Goal: Task Accomplishment & Management: Manage account settings

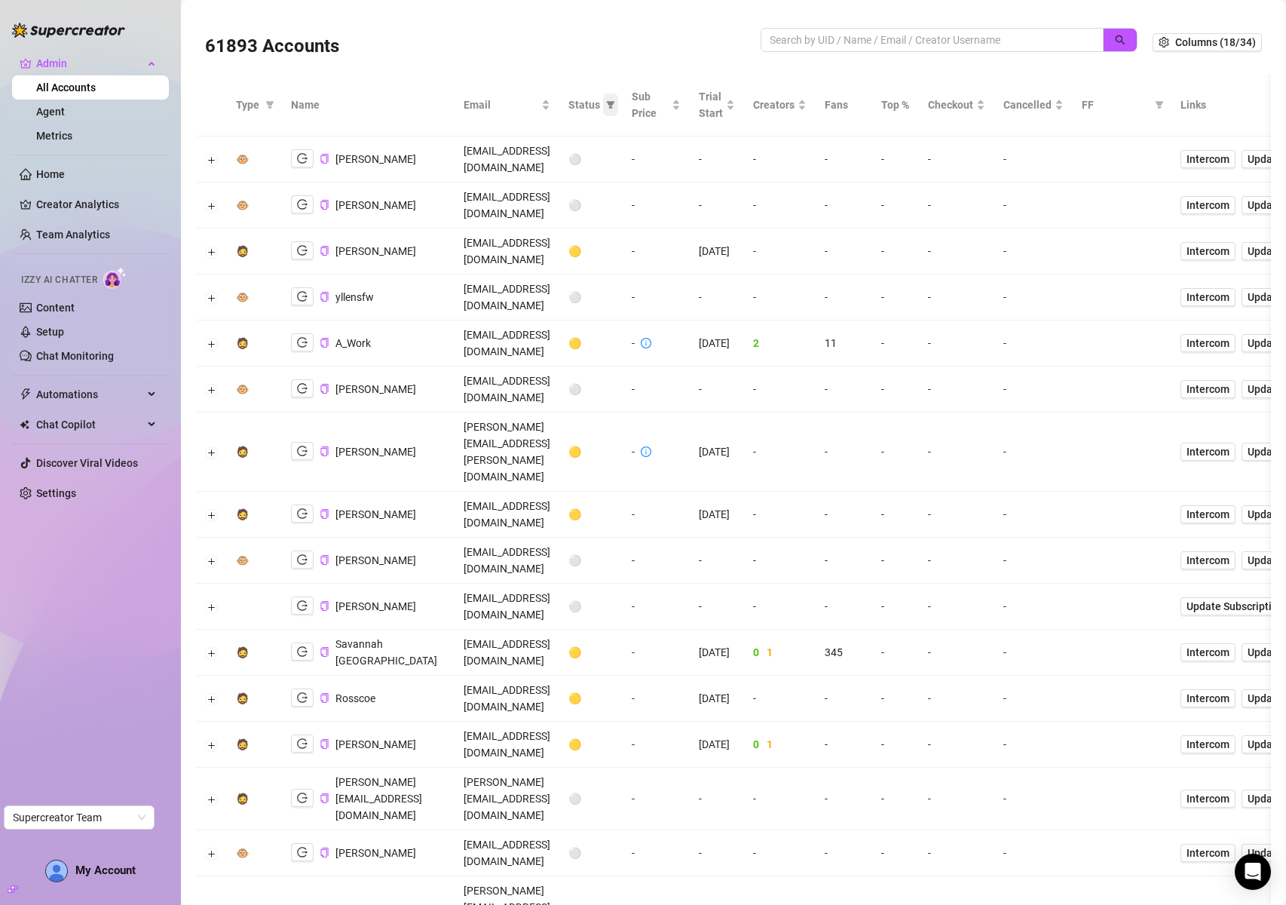
click at [615, 104] on icon "filter" at bounding box center [611, 105] width 8 height 8
drag, startPoint x: 684, startPoint y: 156, endPoint x: 692, endPoint y: 215, distance: 59.4
click at [685, 155] on span "🟡 Trial" at bounding box center [673, 158] width 89 height 17
checkbox input "true"
drag, startPoint x: 712, startPoint y: 256, endPoint x: 1012, endPoint y: 121, distance: 329.3
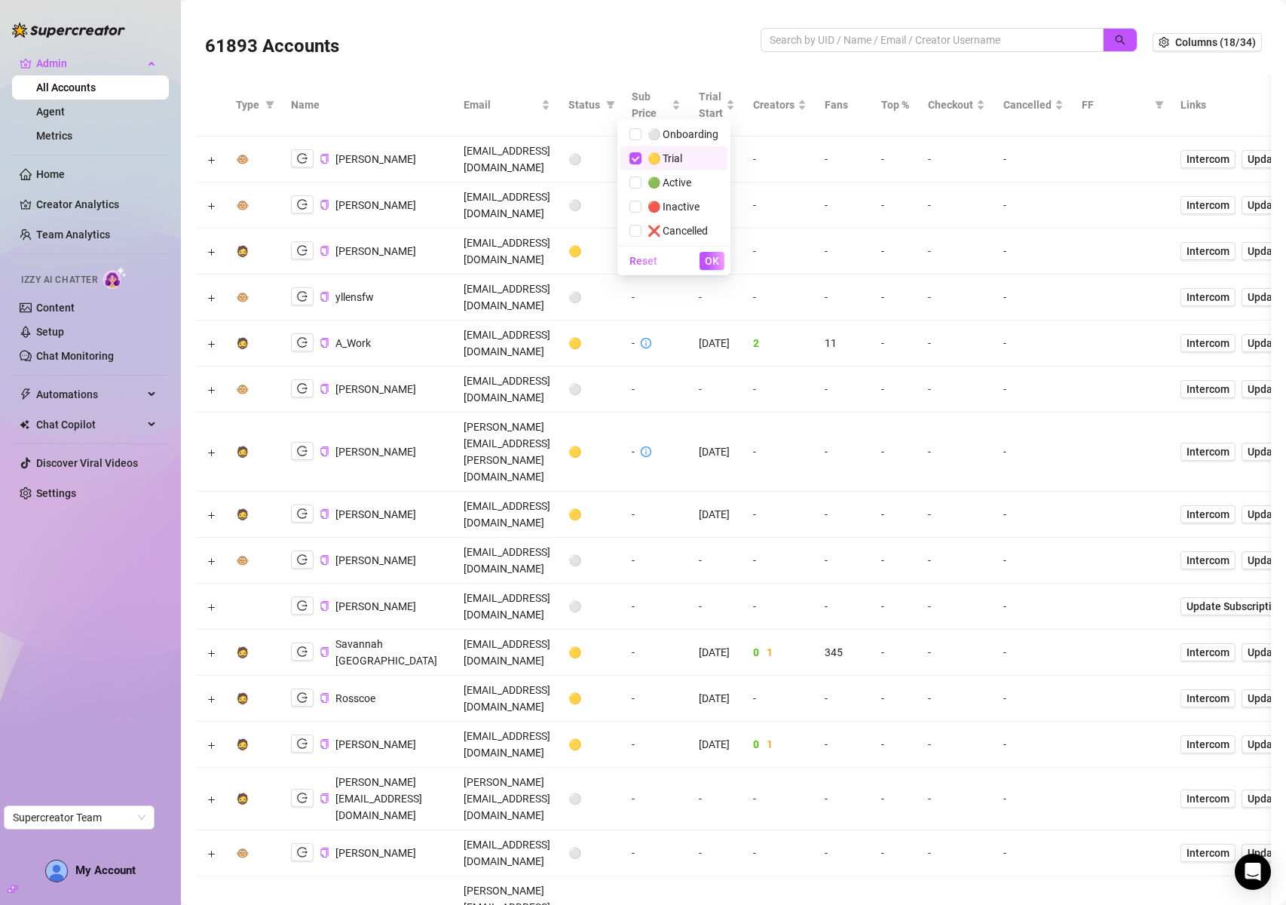
click at [712, 256] on span "OK" at bounding box center [712, 261] width 14 height 12
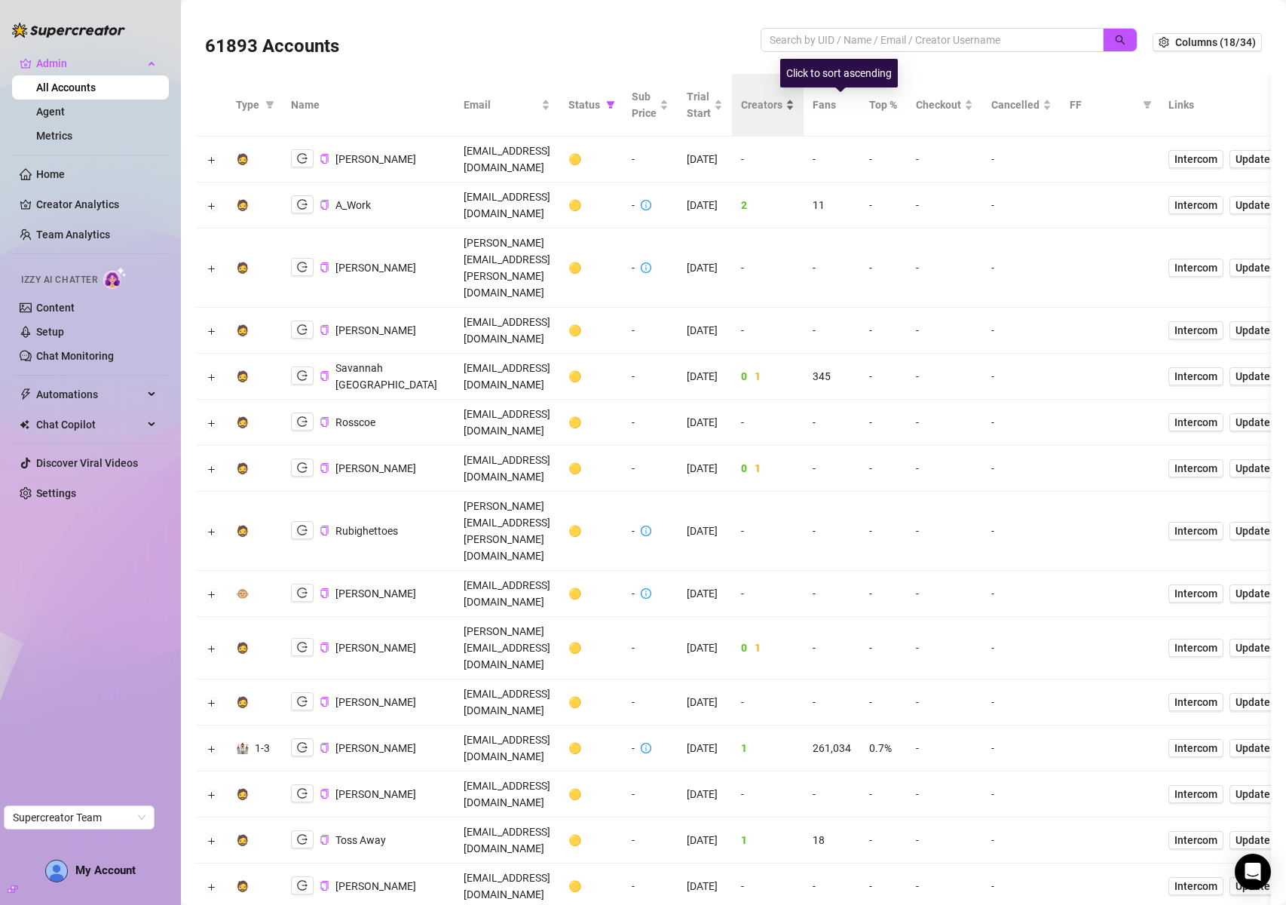
click at [783, 108] on span "Creators" at bounding box center [761, 104] width 41 height 17
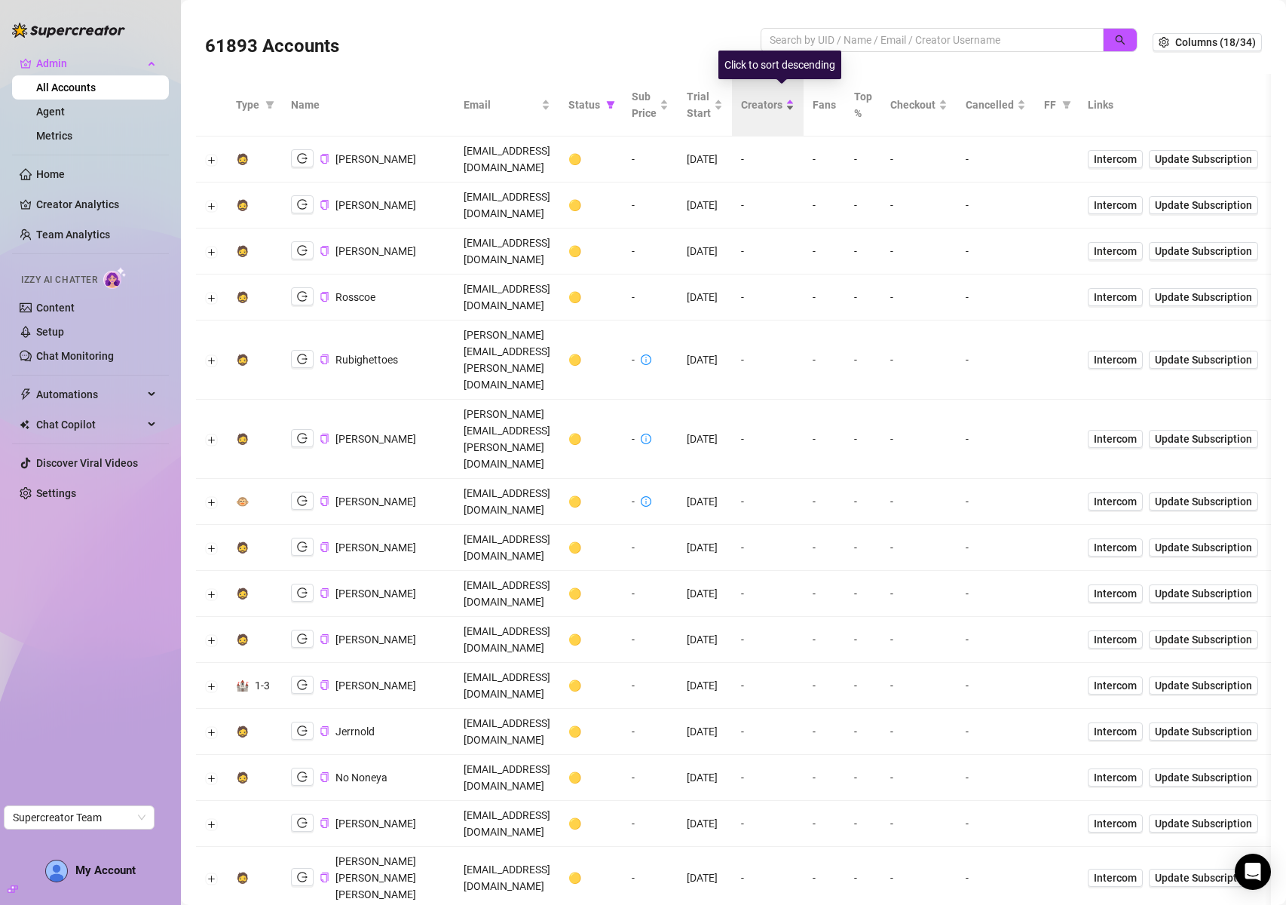
click at [783, 109] on span "Creators" at bounding box center [761, 104] width 41 height 17
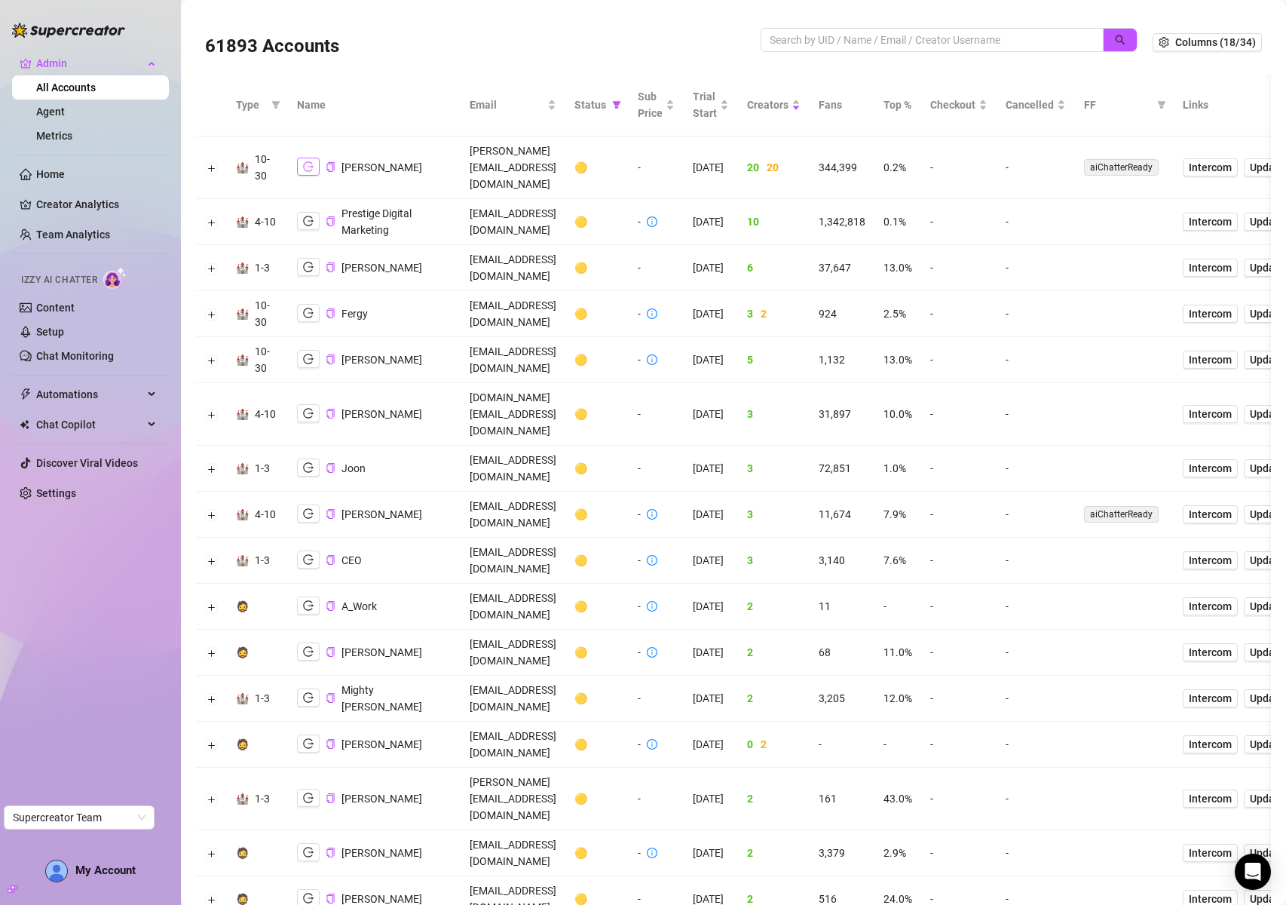
click at [306, 161] on icon "logout" at bounding box center [308, 166] width 11 height 11
click at [961, 44] on input "search" at bounding box center [926, 40] width 313 height 17
type input "carrie"
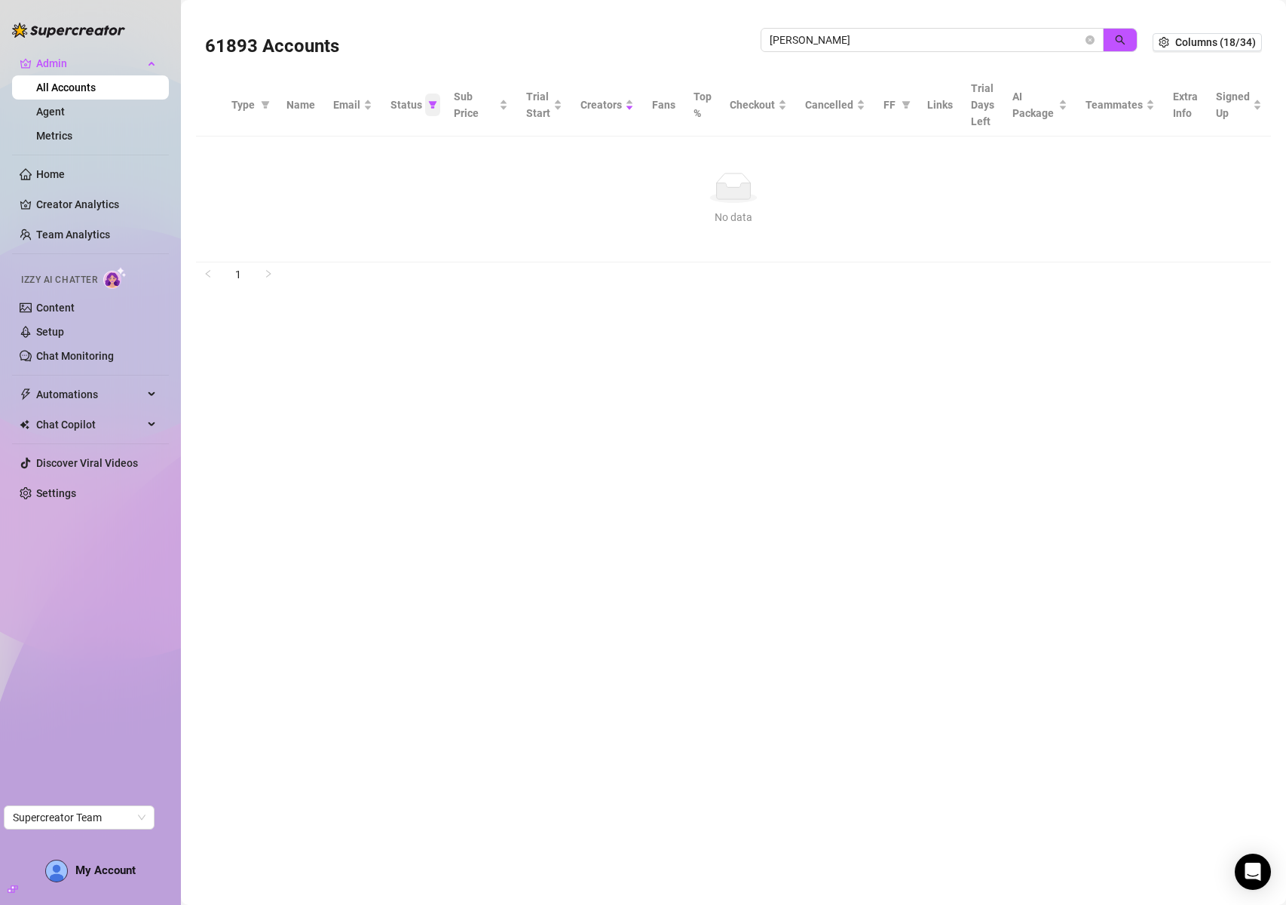
click at [439, 103] on span at bounding box center [432, 104] width 15 height 23
click at [399, 155] on span "🟡 Trial" at bounding box center [384, 158] width 89 height 17
checkbox input "false"
click at [427, 257] on span "OK" at bounding box center [422, 261] width 14 height 12
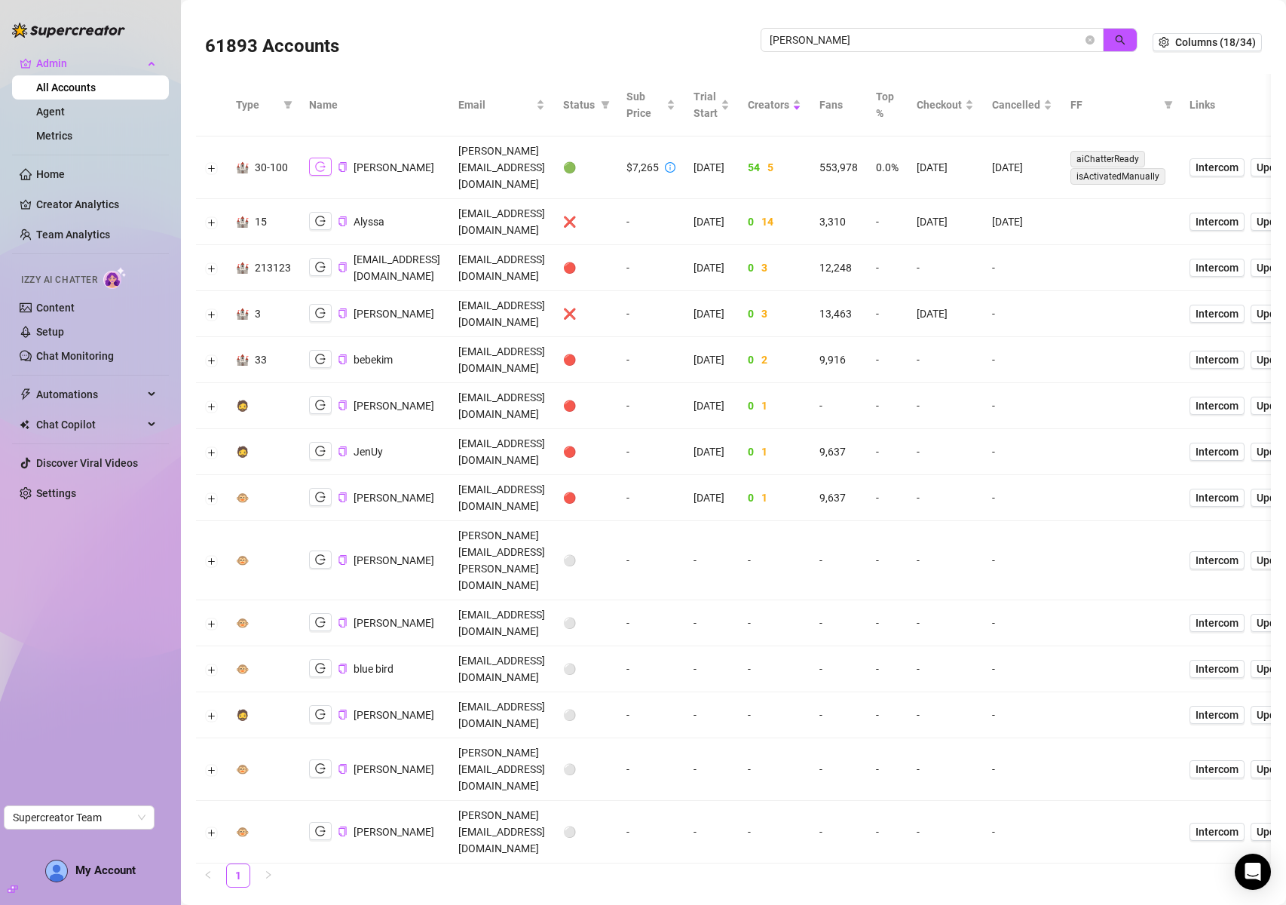
click at [313, 160] on button "button" at bounding box center [320, 167] width 23 height 18
click at [988, 37] on input "carrie" at bounding box center [926, 40] width 313 height 17
click at [988, 36] on input "carrie" at bounding box center [926, 40] width 313 height 17
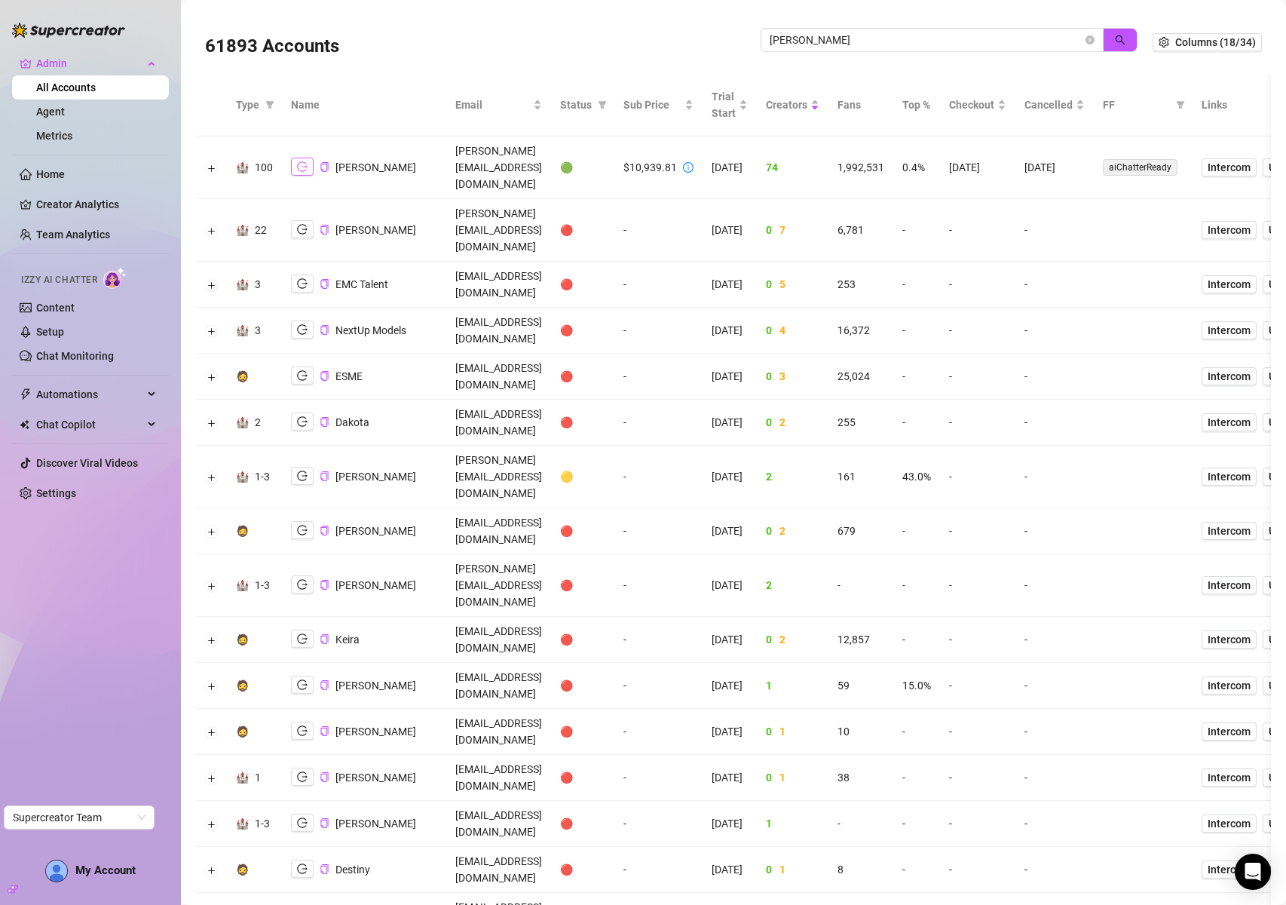
click at [302, 161] on icon "logout" at bounding box center [302, 166] width 11 height 11
click at [887, 45] on input "jackson" at bounding box center [926, 40] width 313 height 17
click at [887, 44] on input "jackson" at bounding box center [926, 40] width 313 height 17
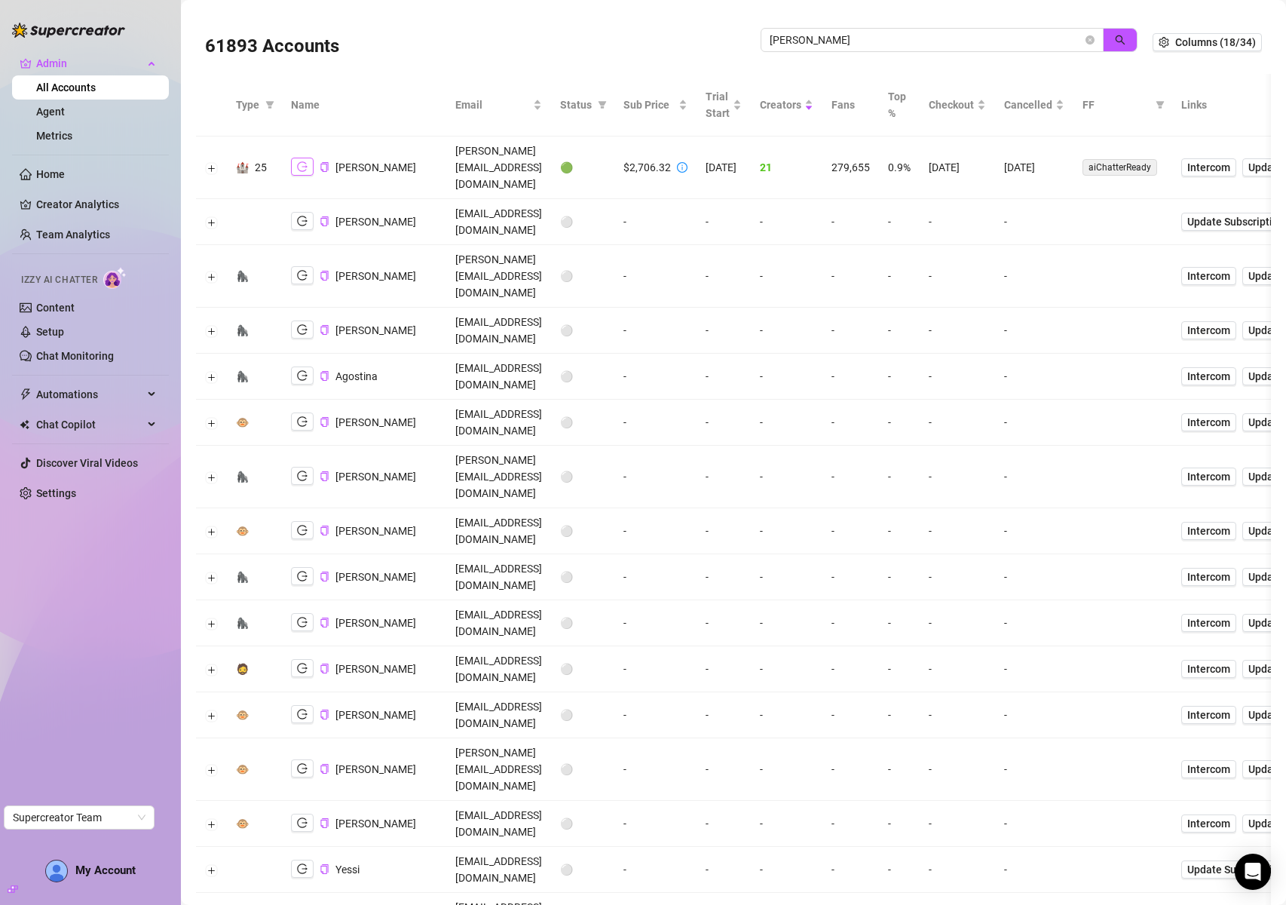
click at [306, 161] on icon "logout" at bounding box center [302, 166] width 11 height 11
click at [864, 42] on input "doris" at bounding box center [926, 40] width 313 height 17
paste input "FxcQDEvtSkRFQal9JYtFv9fMqx42"
drag, startPoint x: 1107, startPoint y: 38, endPoint x: 1125, endPoint y: 8, distance: 35.8
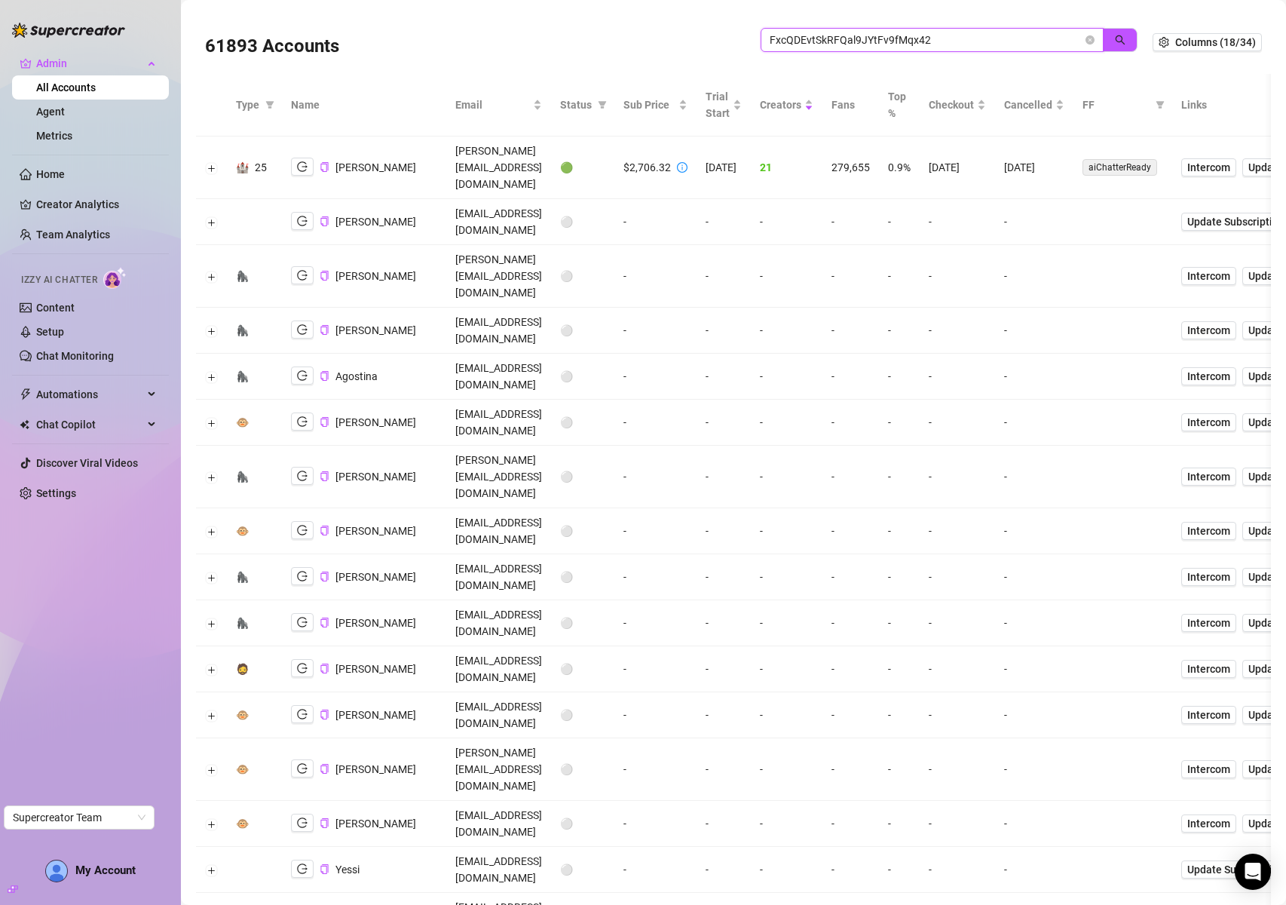
click at [1115, 38] on icon "search" at bounding box center [1120, 40] width 11 height 11
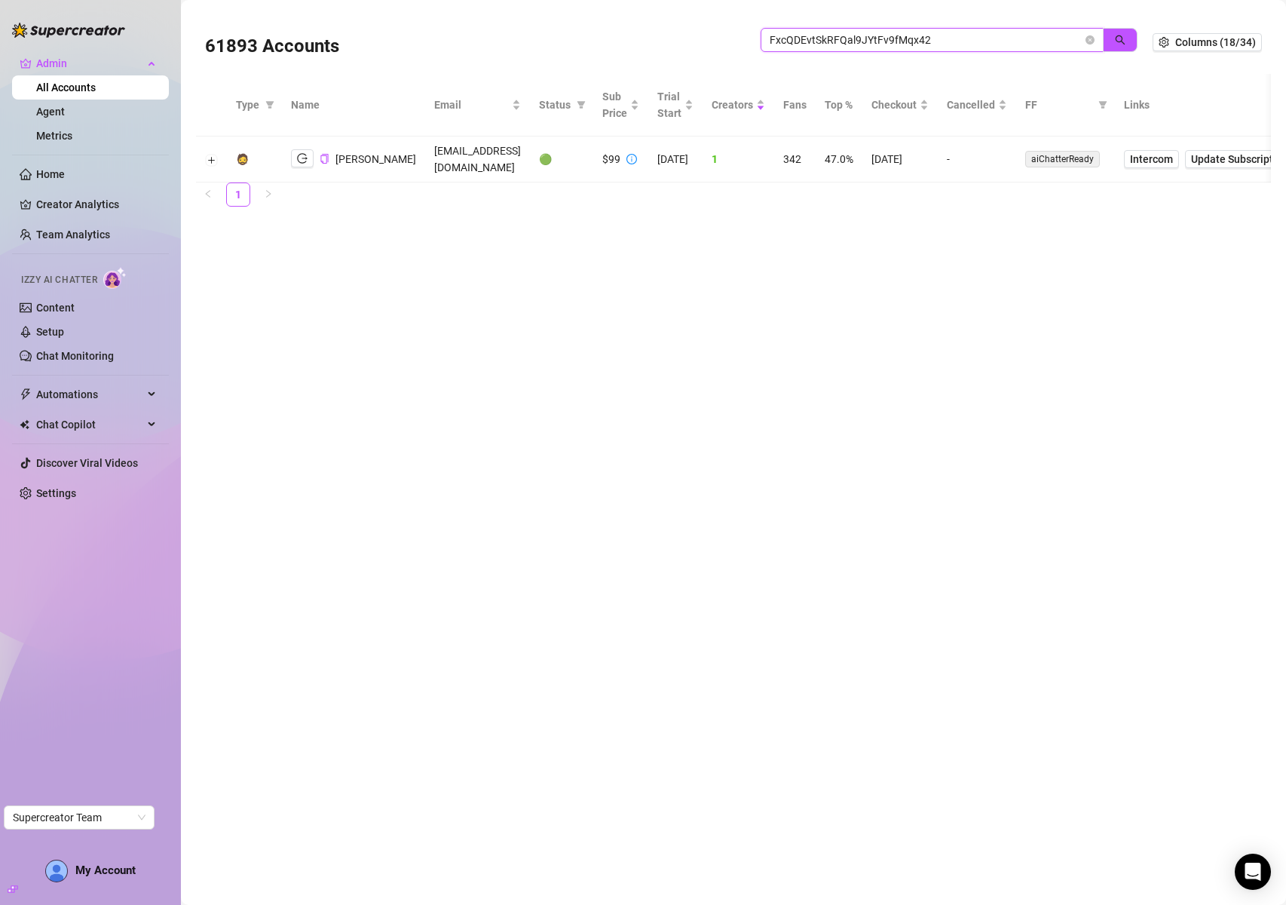
click at [917, 39] on input "FxcQDEvtSkRFQal9JYtFv9fMqx42" at bounding box center [926, 40] width 313 height 17
paste input "4zxUiW6zTfasxQ7NF9Kw4gQ67PC"
click at [1121, 38] on icon "search" at bounding box center [1120, 40] width 11 height 11
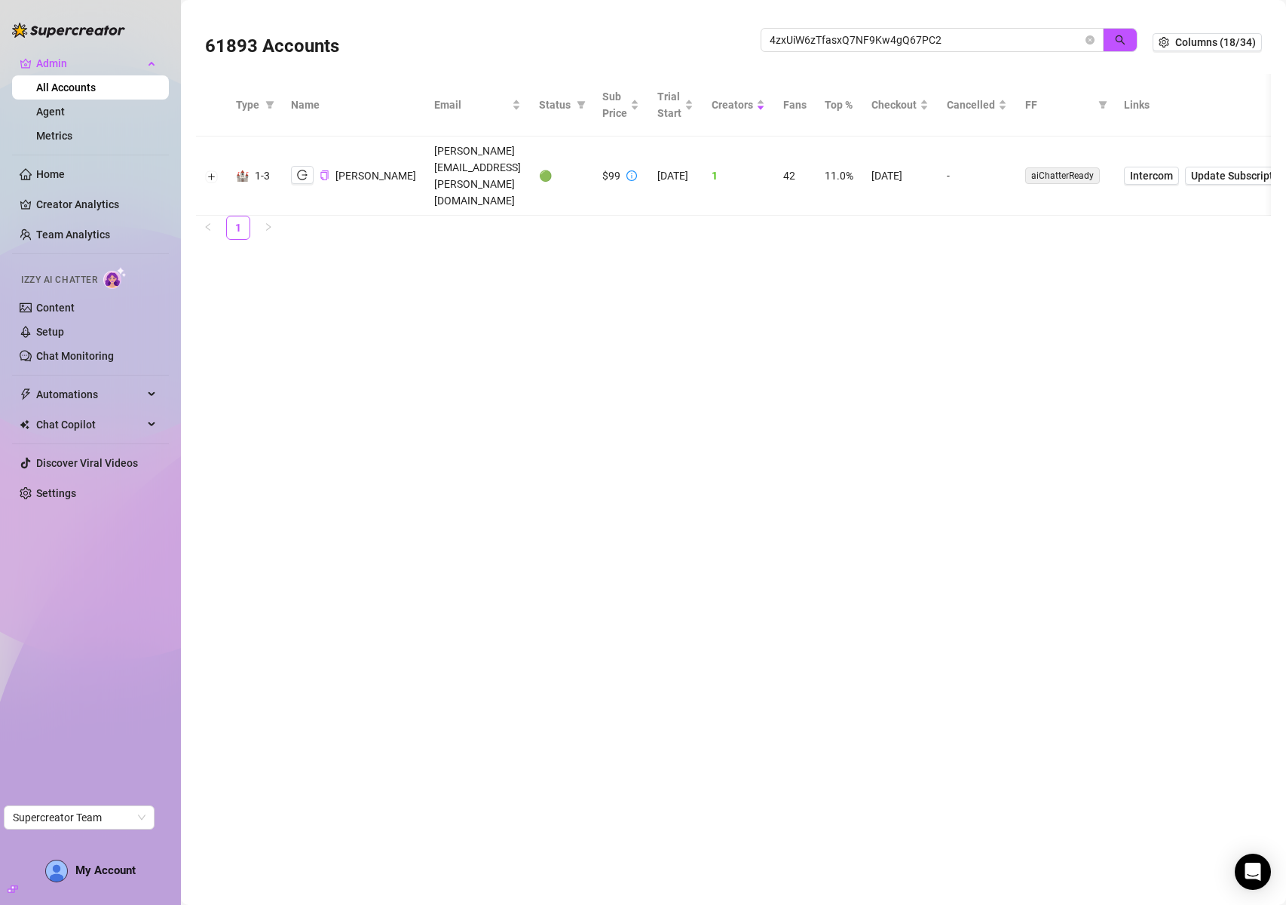
drag, startPoint x: 947, startPoint y: 302, endPoint x: 934, endPoint y: 266, distance: 37.7
click at [948, 288] on main "61893 Accounts 4zxUiW6zTfasxQ7NF9Kw4gQ67PC2 Columns (18/34) Type Name Email Sta…" at bounding box center [733, 452] width 1105 height 905
click at [911, 28] on span "4zxUiW6zTfasxQ7NF9Kw4gQ67PC2" at bounding box center [932, 40] width 343 height 24
click at [916, 39] on input "4zxUiW6zTfasxQ7NF9Kw4gQ67PC2" at bounding box center [926, 40] width 313 height 17
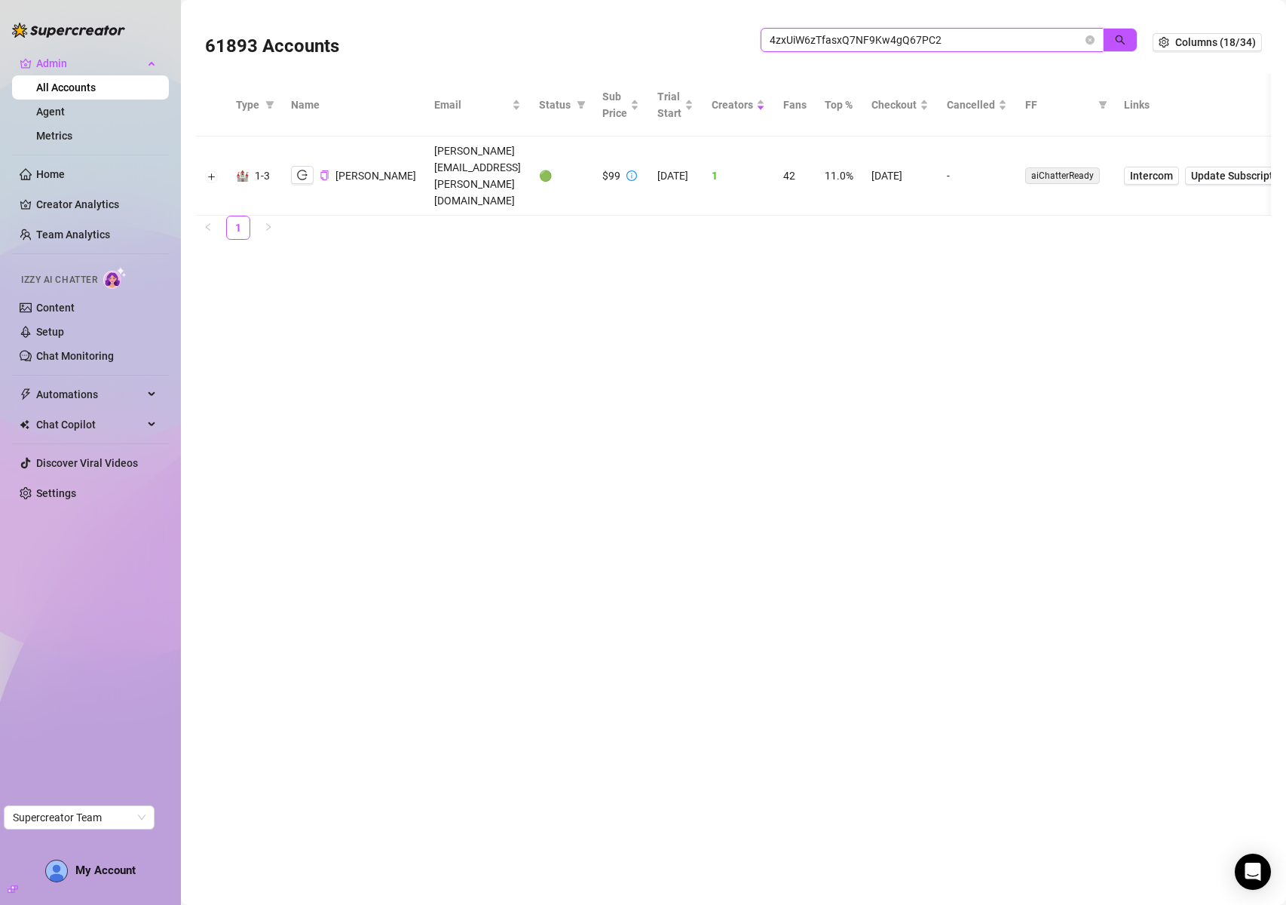
click at [916, 39] on input "4zxUiW6zTfasxQ7NF9Kw4gQ67PC2" at bounding box center [926, 40] width 313 height 17
paste input "13rdLBItpWgu2PQPO6OgYPvxTlj1"
click at [1125, 40] on icon "search" at bounding box center [1120, 40] width 11 height 11
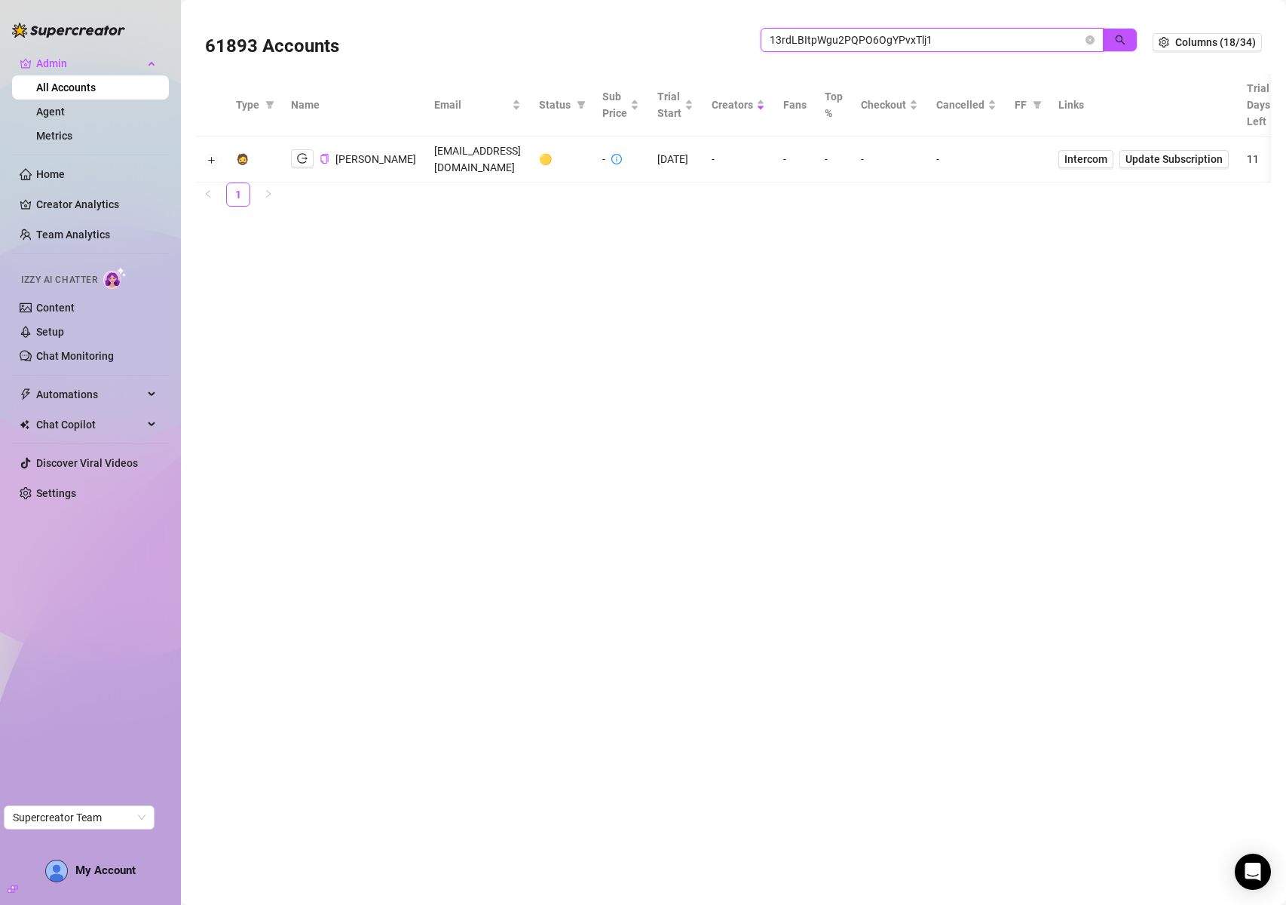
type input "13rdLBItpWgu2PQPO6OgYPvxTlj1"
click at [350, 153] on span "claire sorrelle" at bounding box center [375, 159] width 81 height 12
click at [351, 153] on span "claire sorrelle" at bounding box center [375, 159] width 81 height 12
click at [357, 165] on span "claire sorrelle" at bounding box center [375, 159] width 81 height 12
click at [1095, 38] on icon "close-circle" at bounding box center [1090, 39] width 9 height 9
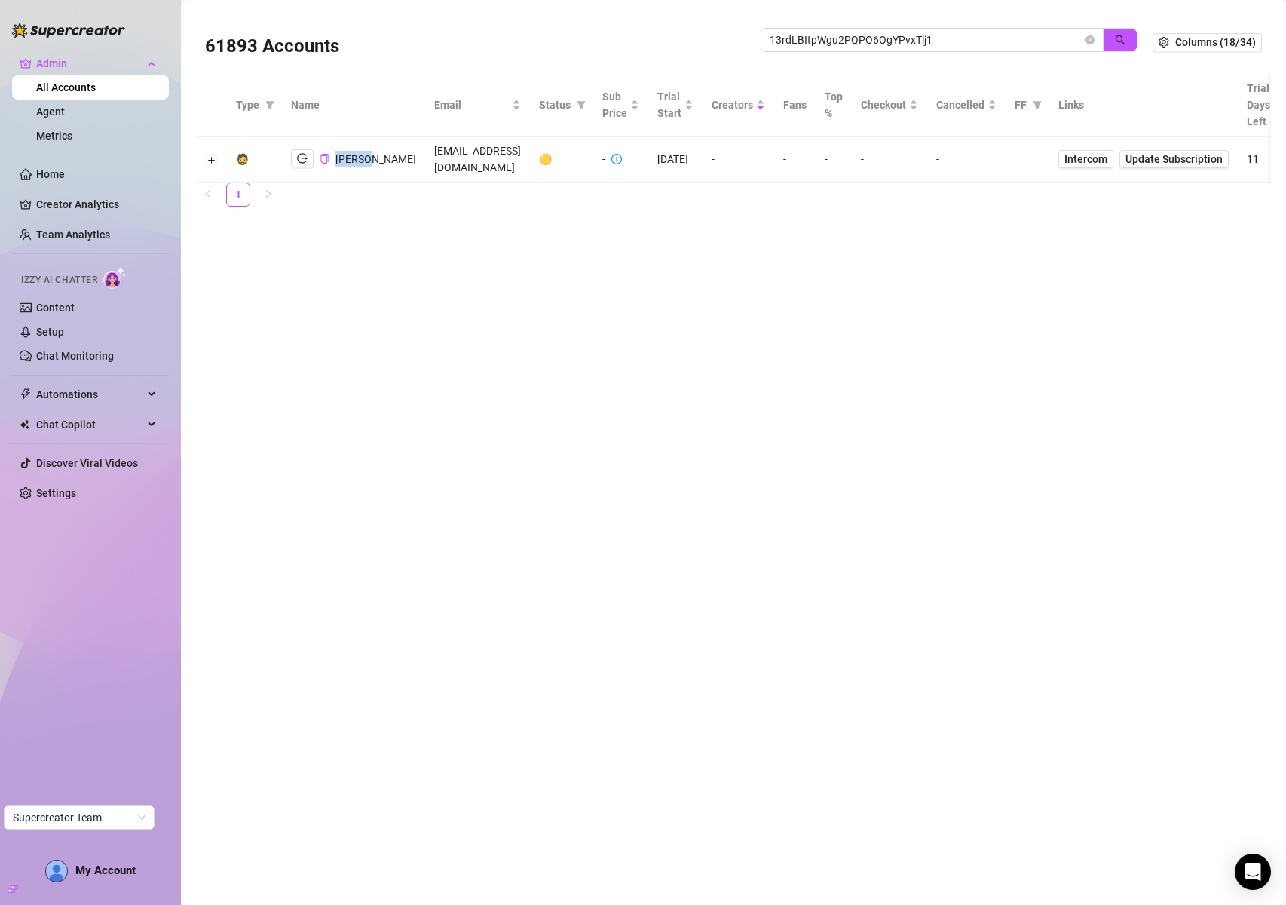
click at [1092, 39] on span at bounding box center [1090, 40] width 9 height 17
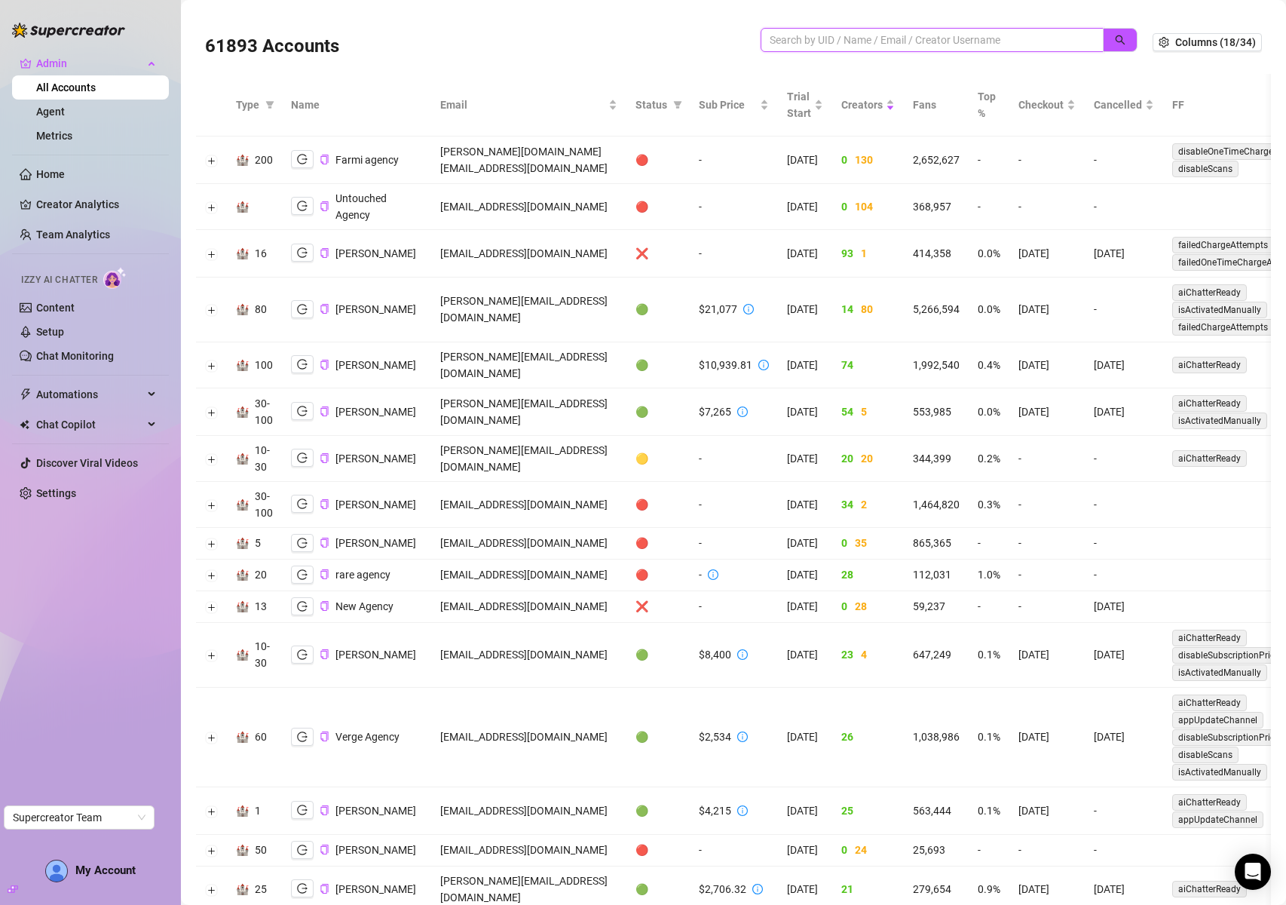
click at [960, 34] on input "search" at bounding box center [926, 40] width 313 height 17
paste input "MKhsW32wc0fNirI1RtcvrFiouRG3"
click at [1103, 38] on button "button" at bounding box center [1120, 40] width 35 height 24
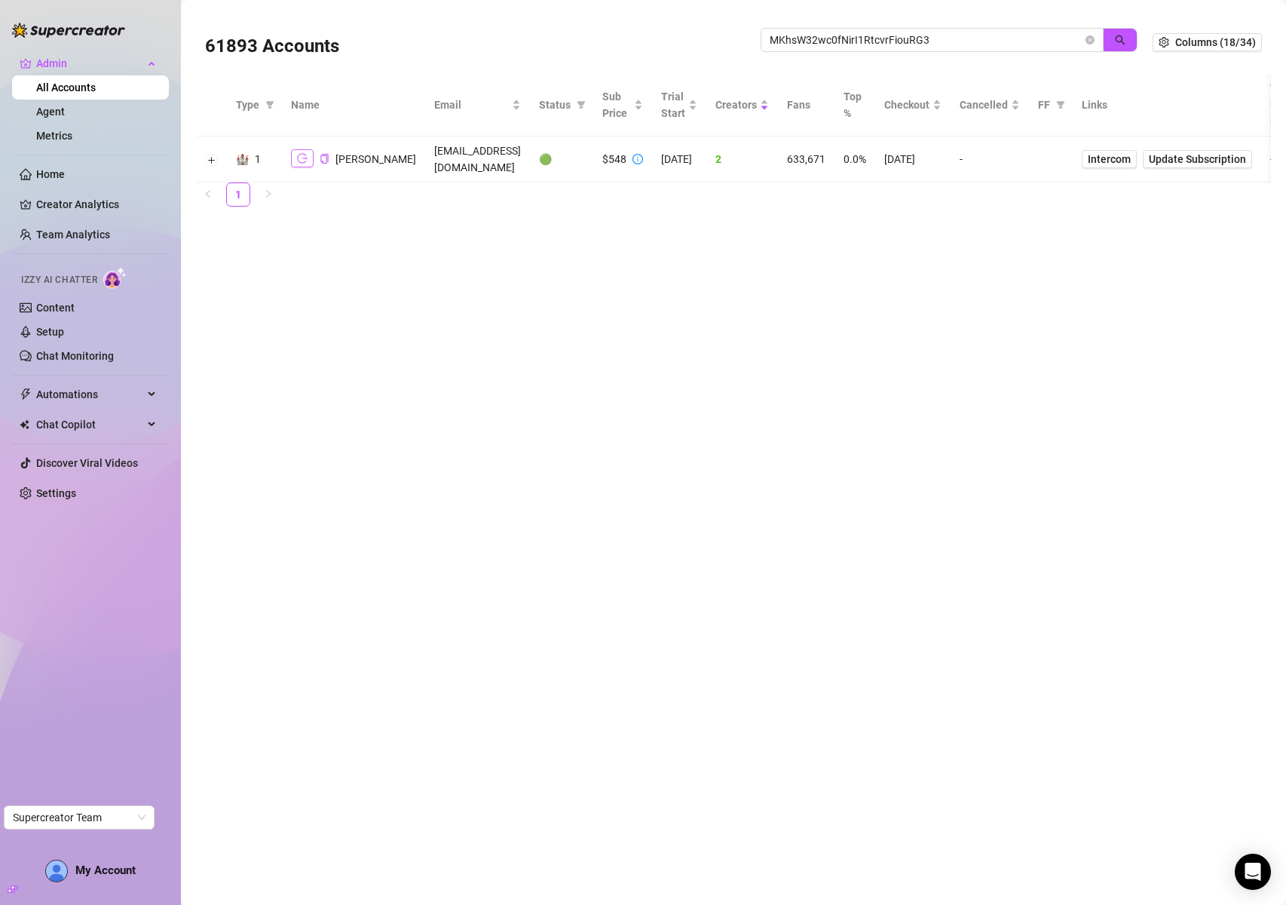
click at [303, 155] on icon "logout" at bounding box center [302, 158] width 11 height 11
drag, startPoint x: 946, startPoint y: 55, endPoint x: 951, endPoint y: 47, distance: 8.8
click at [946, 55] on div "MKhsW32wc0fNirI1RtcvrFiouRG3" at bounding box center [949, 48] width 377 height 40
click at [952, 44] on input "MKhsW32wc0fNirI1RtcvrFiouRG3" at bounding box center [926, 40] width 313 height 17
click at [951, 44] on input "MKhsW32wc0fNirI1RtcvrFiouRG3" at bounding box center [926, 40] width 313 height 17
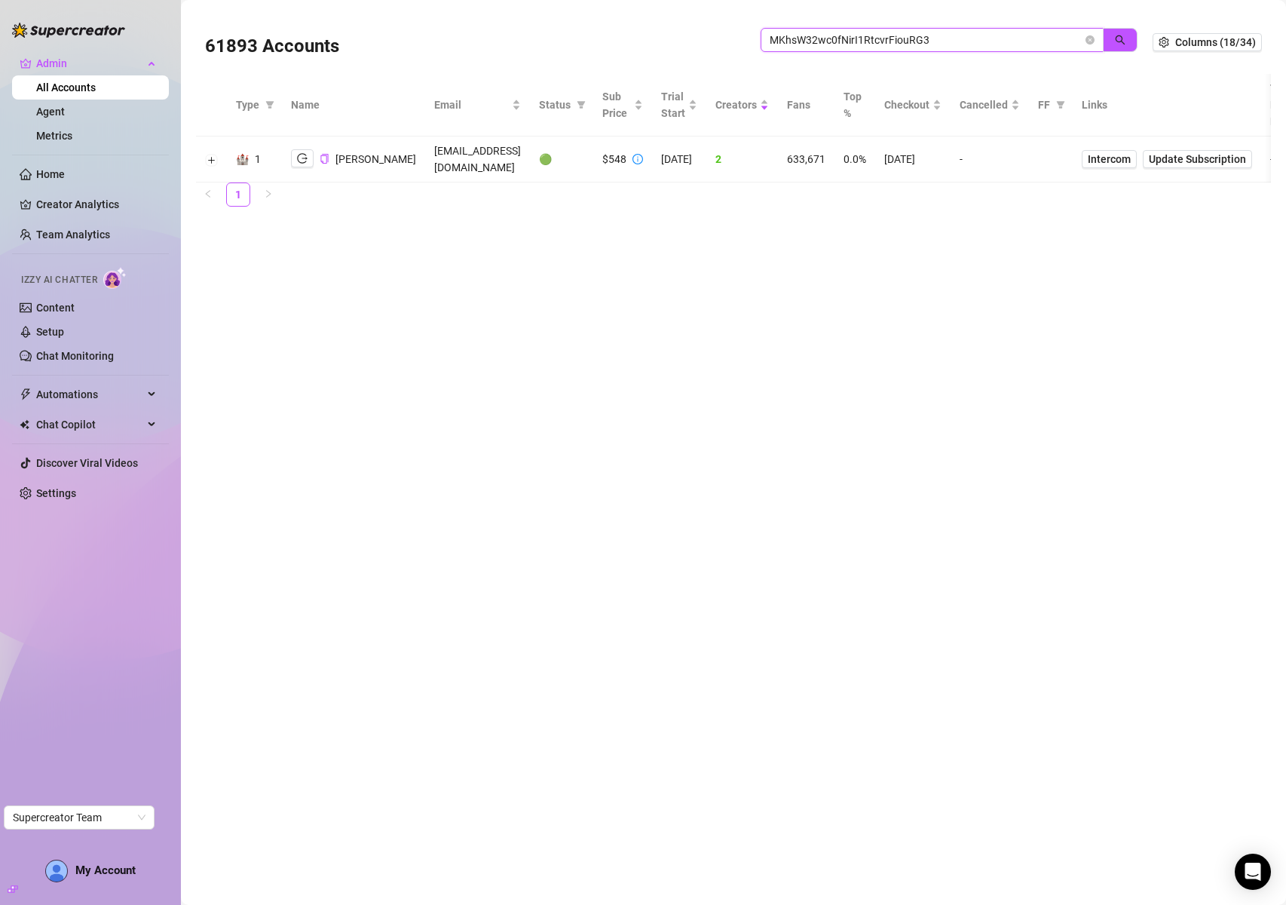
paste input "5456bFJVE3OWOdOZKlKMcZzbRoX2"
click at [1113, 41] on button "button" at bounding box center [1120, 40] width 35 height 24
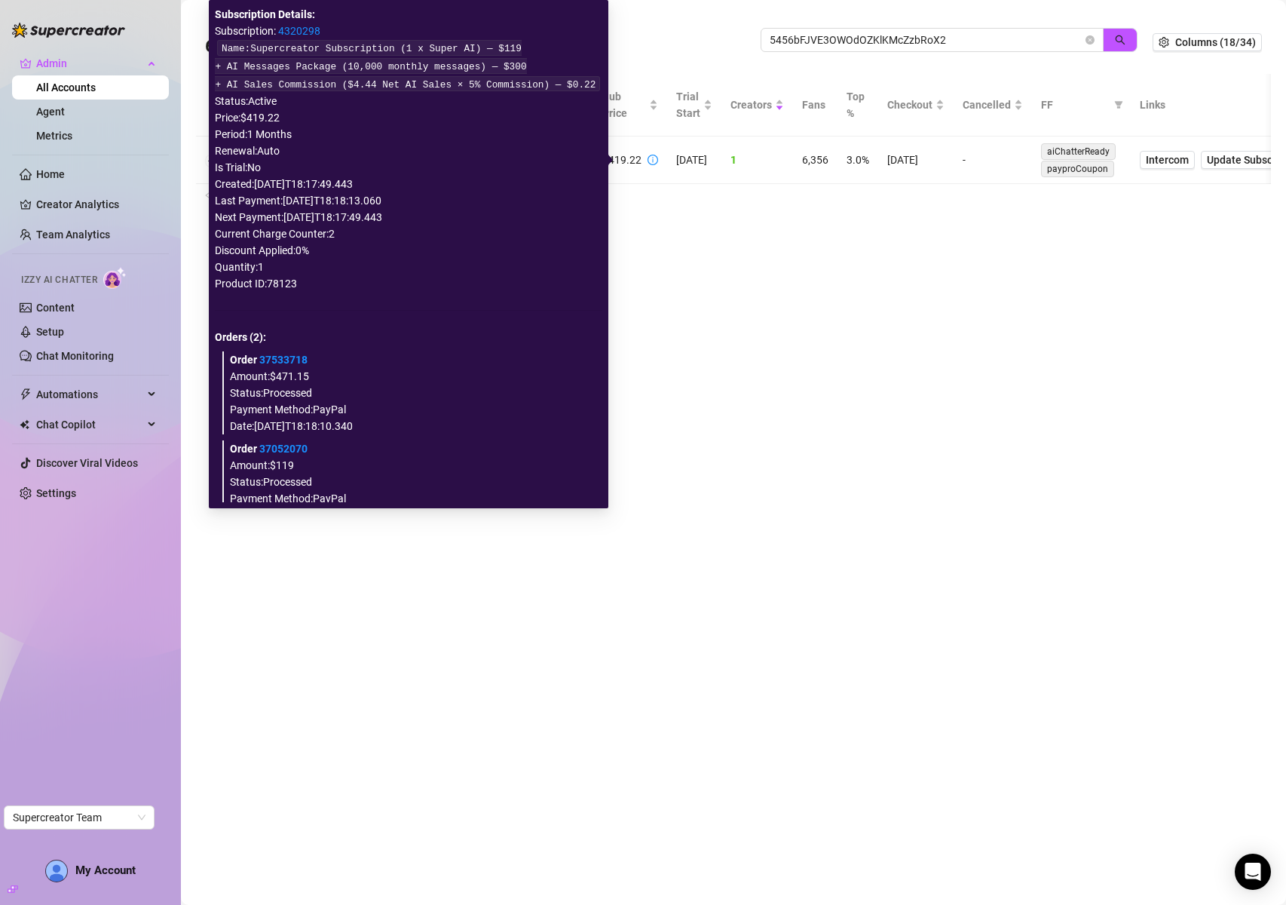
click at [310, 29] on link "4320298" at bounding box center [299, 31] width 42 height 12
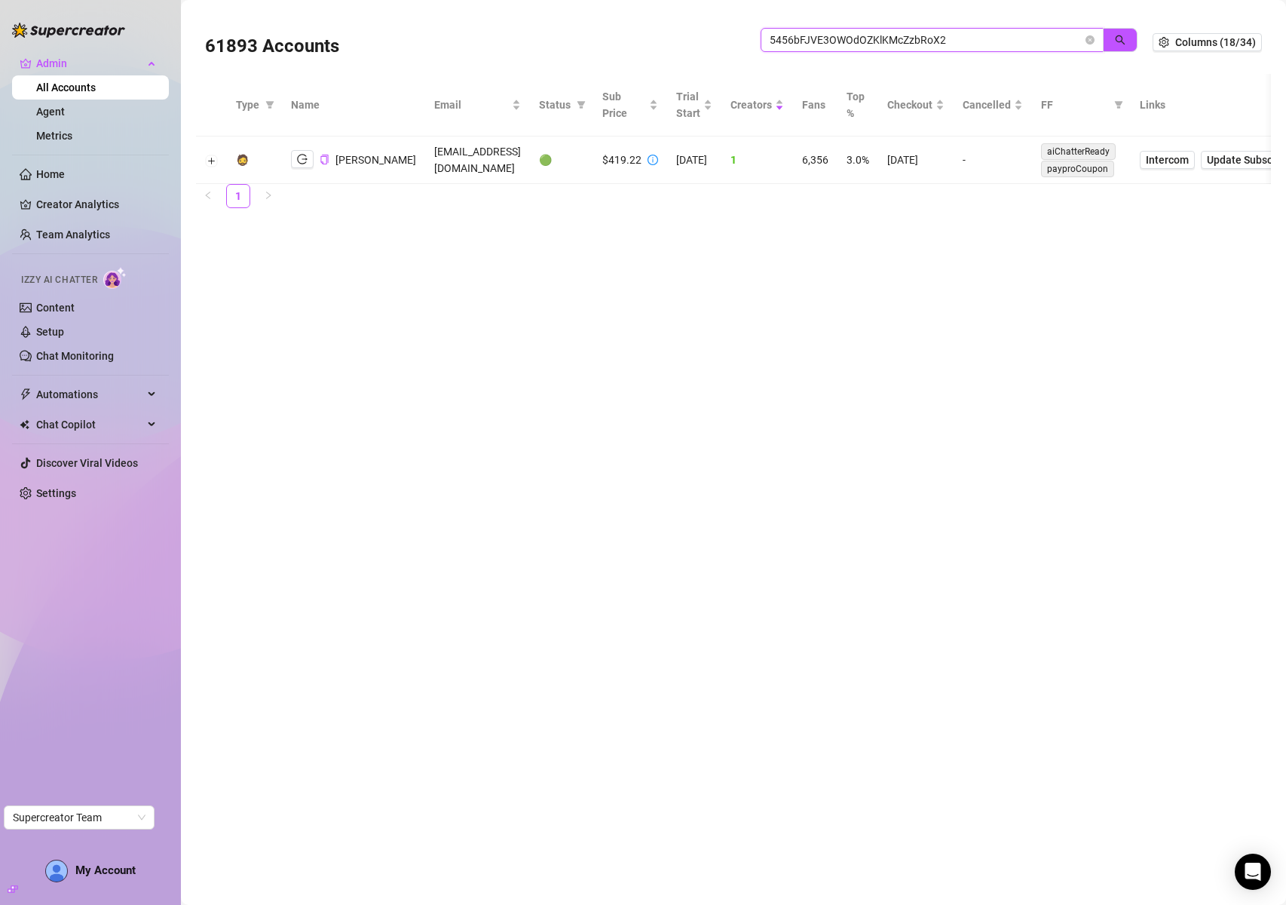
click at [989, 33] on input "5456bFJVE3OWOdOZKlKMcZzbRoX2" at bounding box center [926, 40] width 313 height 17
paste input "8naJDE3YxtRG6GG5hQ4gzU8ZsIC3"
click at [1126, 37] on button "button" at bounding box center [1120, 40] width 35 height 24
click at [978, 41] on input "8naJDE3YxtRG6GG5hQ4gzU8ZsIC3" at bounding box center [926, 40] width 313 height 17
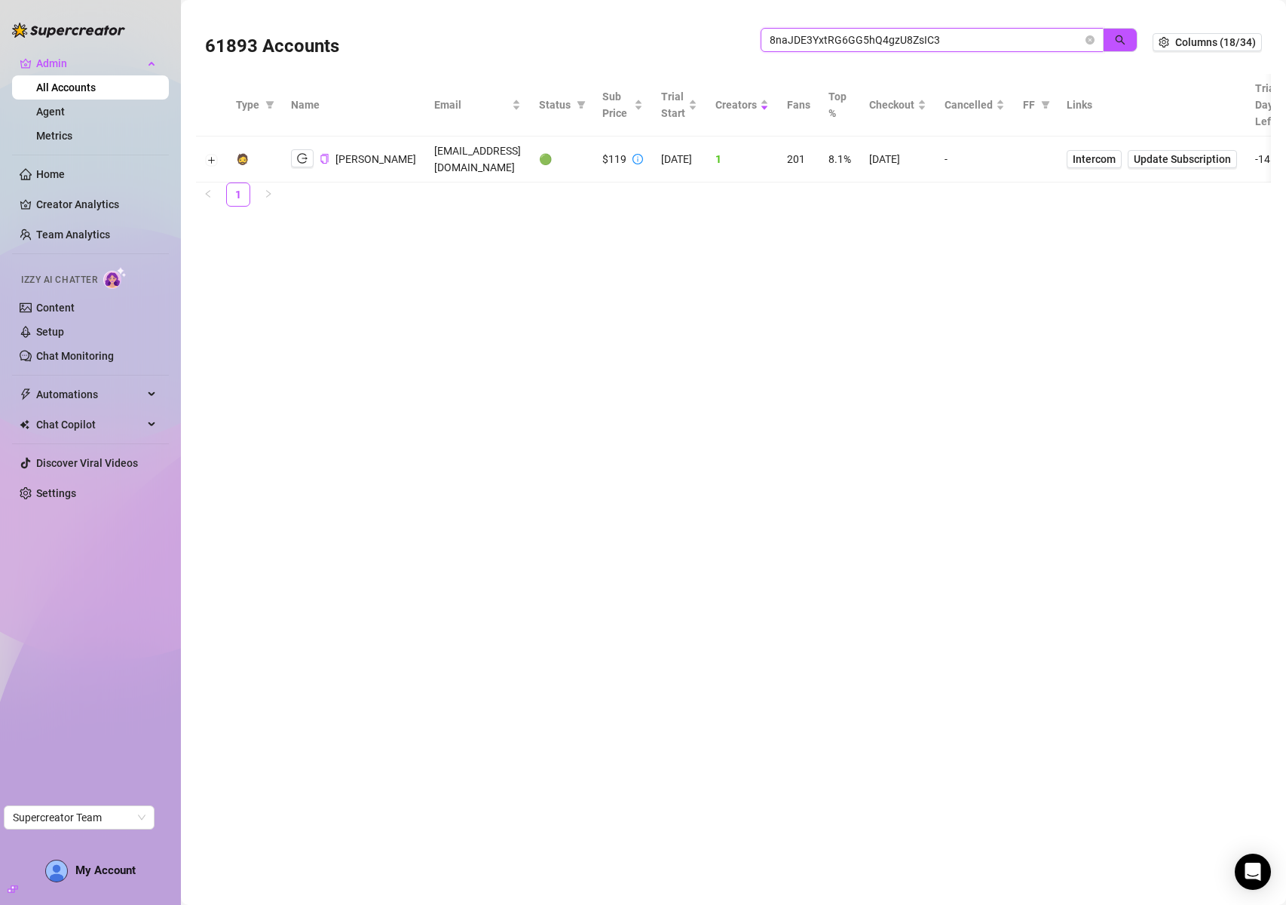
click at [978, 41] on input "8naJDE3YxtRG6GG5hQ4gzU8ZsIC3" at bounding box center [926, 40] width 313 height 17
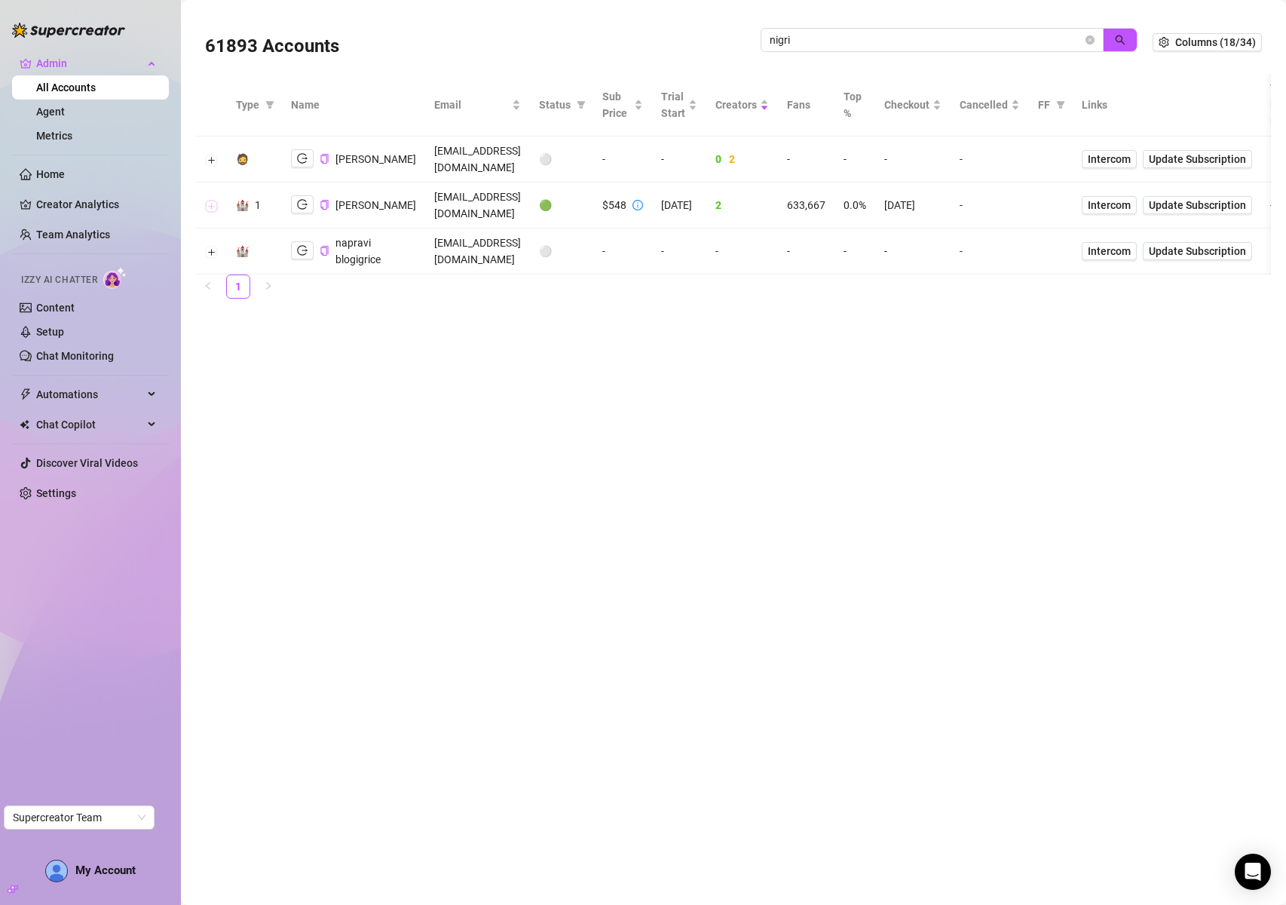
click at [211, 200] on button "Expand row" at bounding box center [212, 206] width 12 height 12
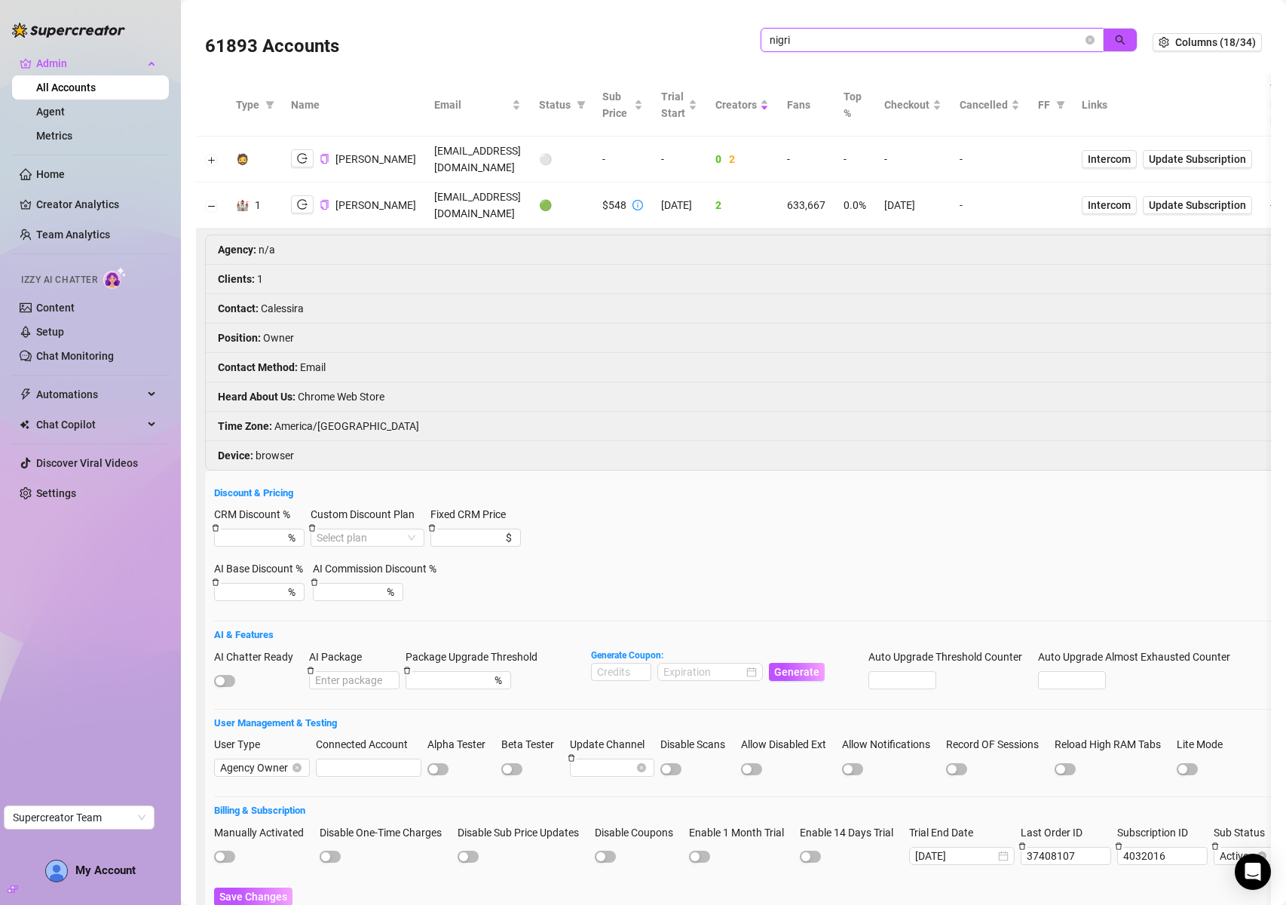
click at [982, 35] on input "nigri" at bounding box center [926, 40] width 313 height 17
paste input "denniswanjama718@gmail.com"
click at [1115, 38] on icon "search" at bounding box center [1120, 40] width 11 height 11
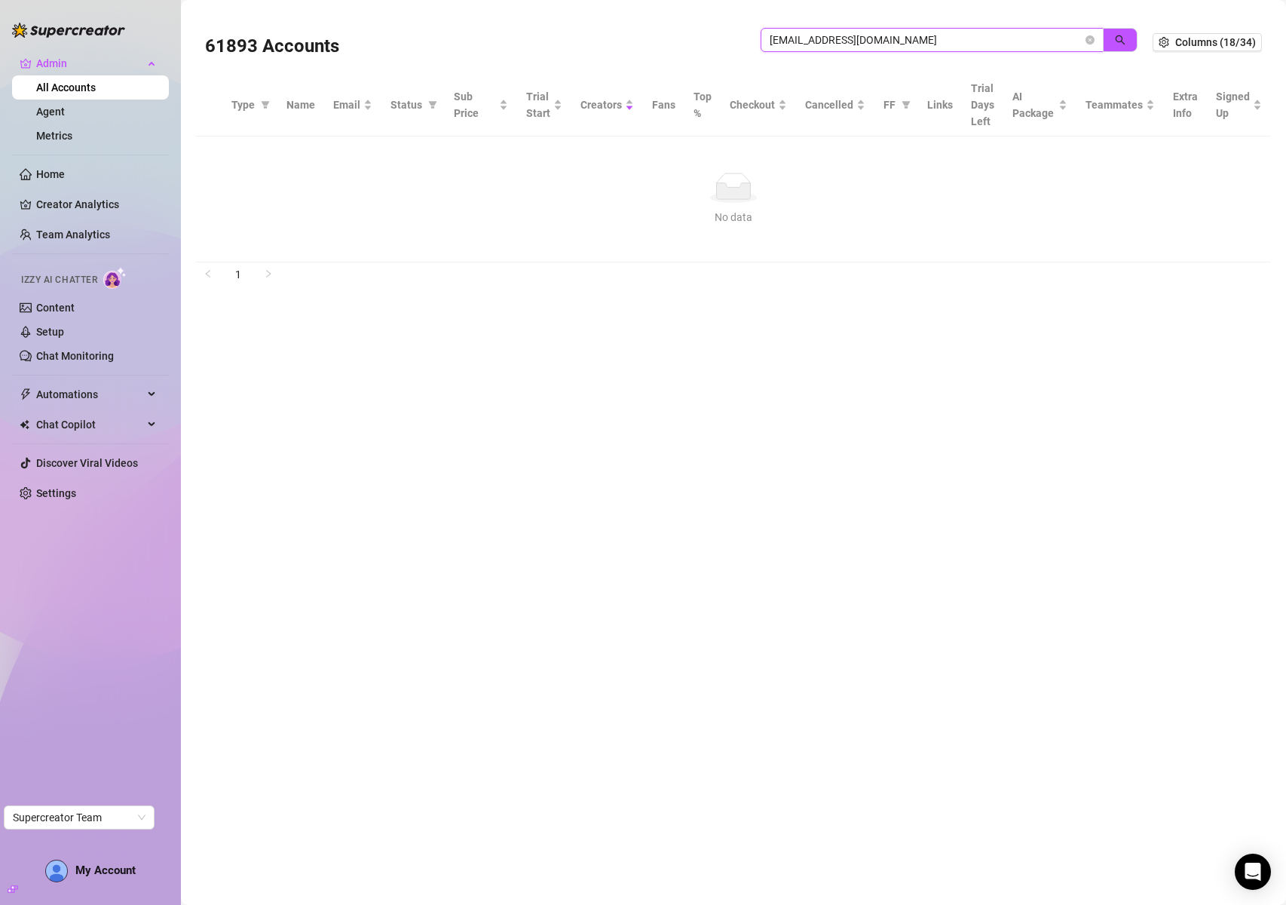
click at [1042, 39] on input "denniswanjama718@gmail.com" at bounding box center [926, 40] width 313 height 17
click at [1043, 36] on input "denniswanjama718@gmail.com" at bounding box center [926, 40] width 313 height 17
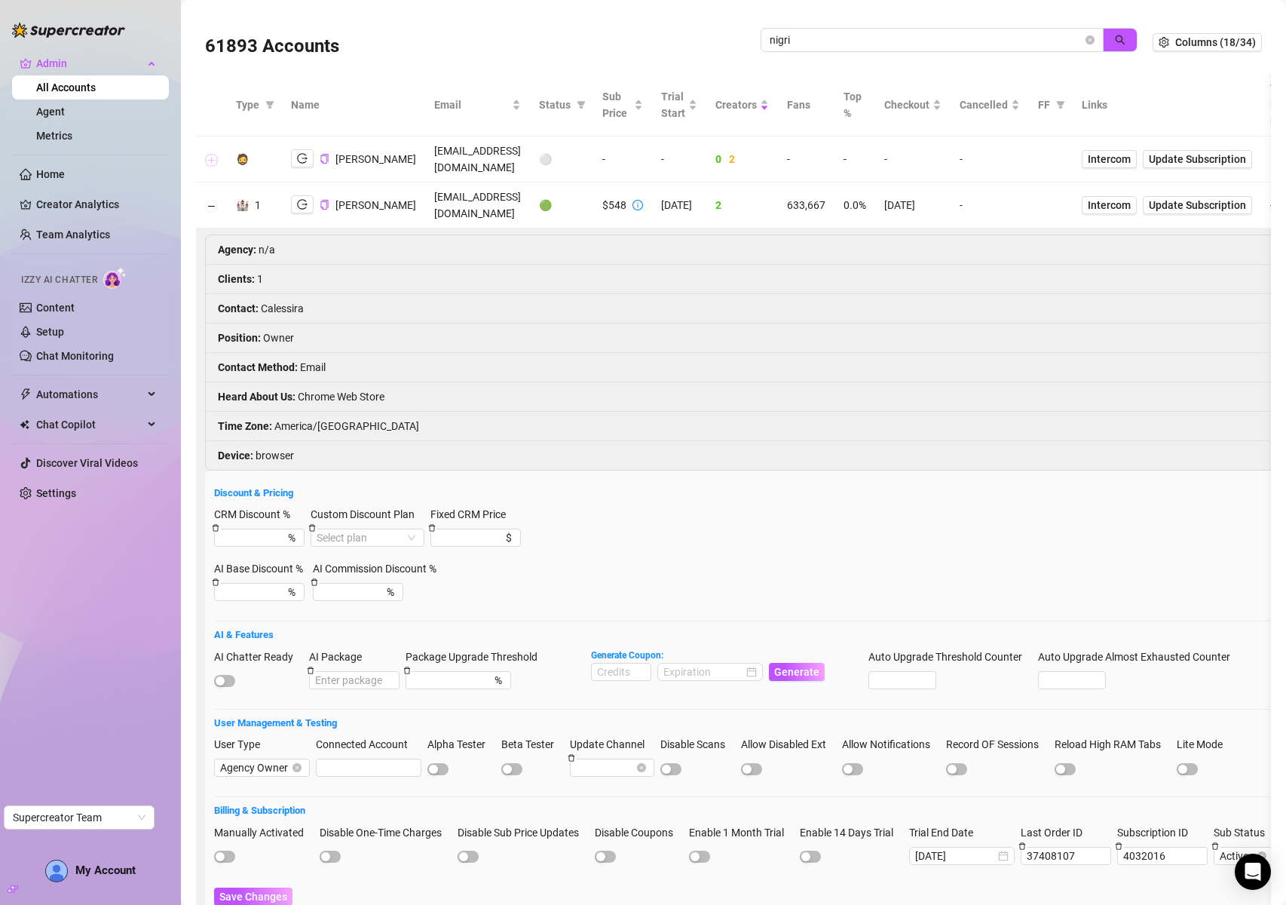
click at [213, 158] on button "Expand row" at bounding box center [212, 160] width 12 height 12
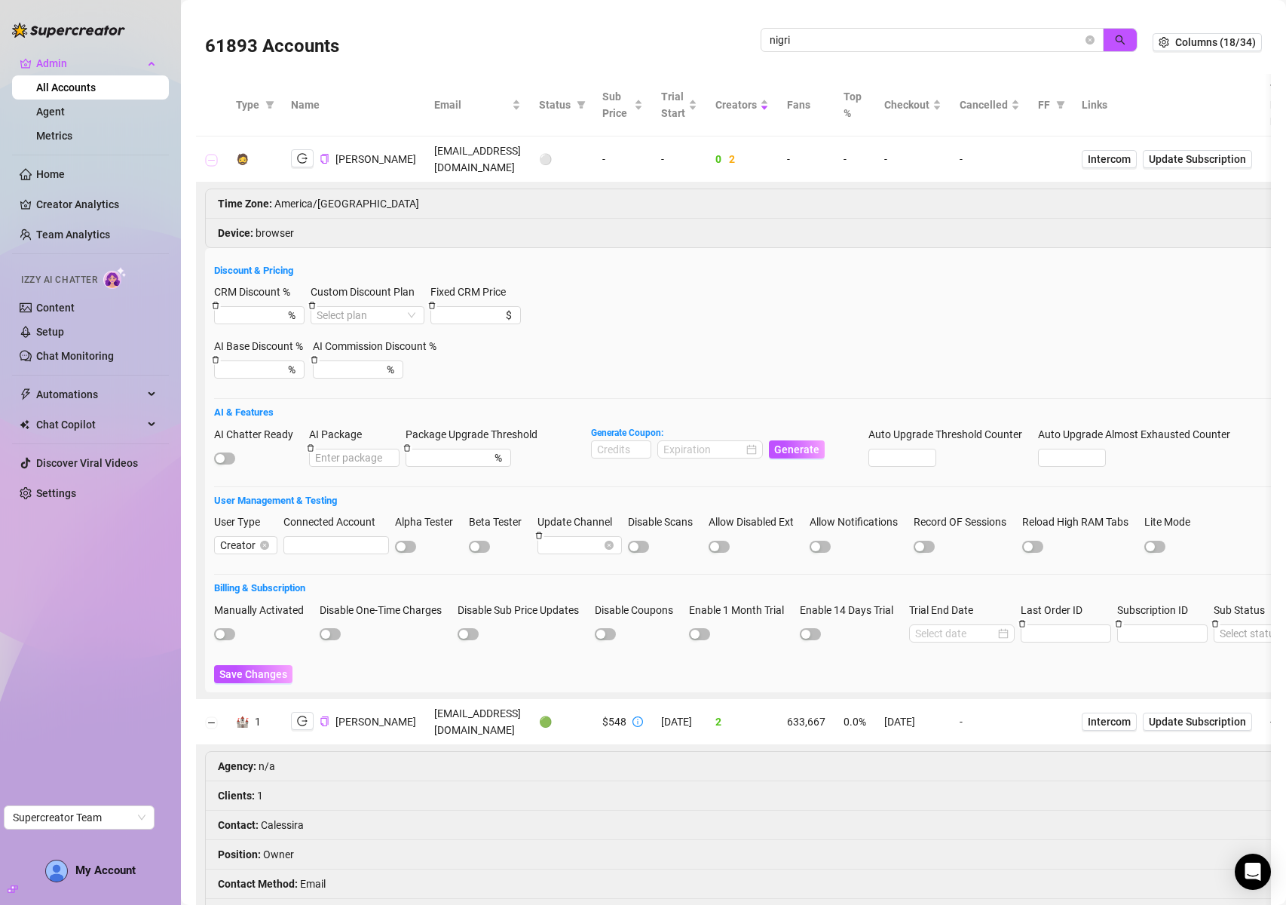
click at [213, 158] on button "Collapse row" at bounding box center [212, 160] width 12 height 12
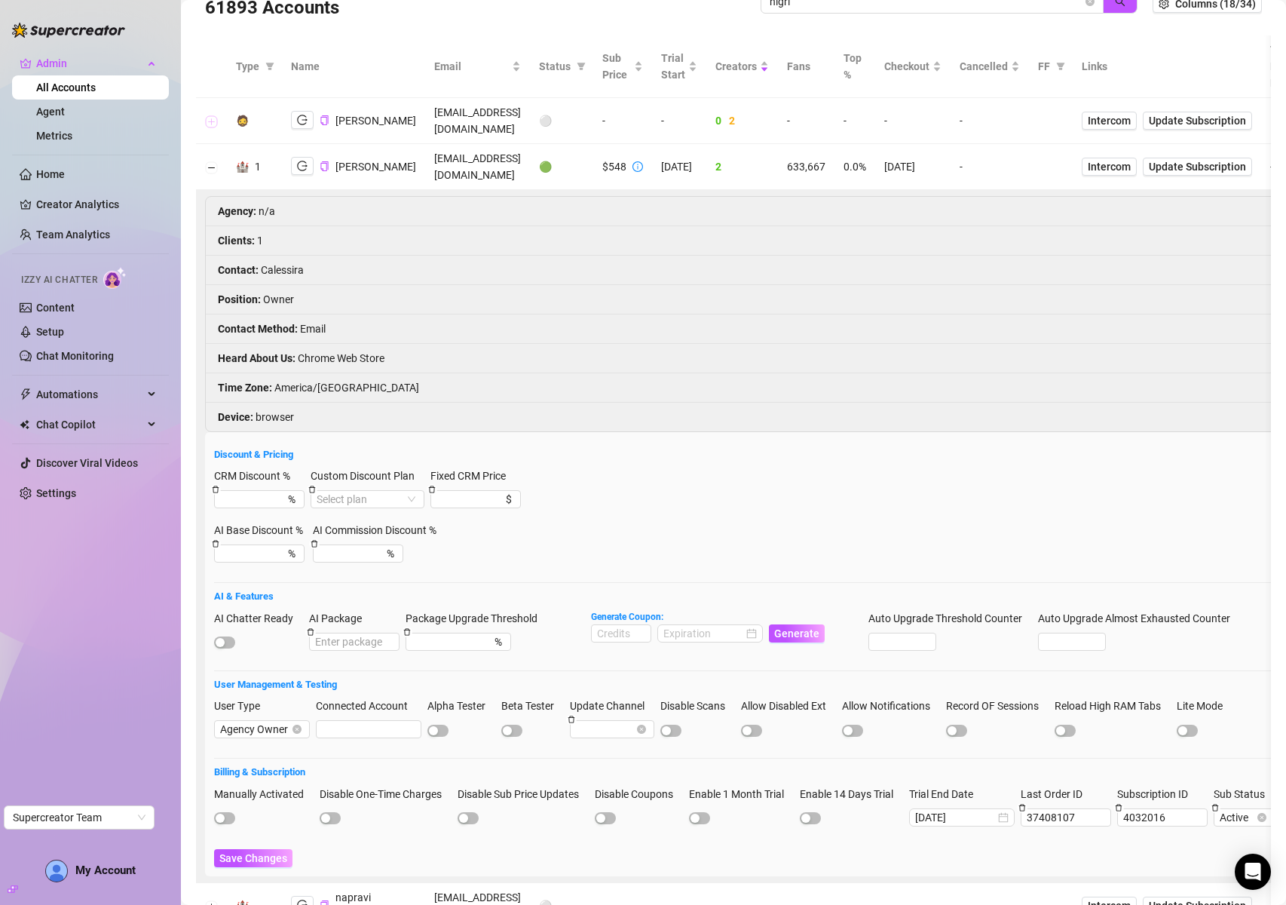
scroll to position [44, 0]
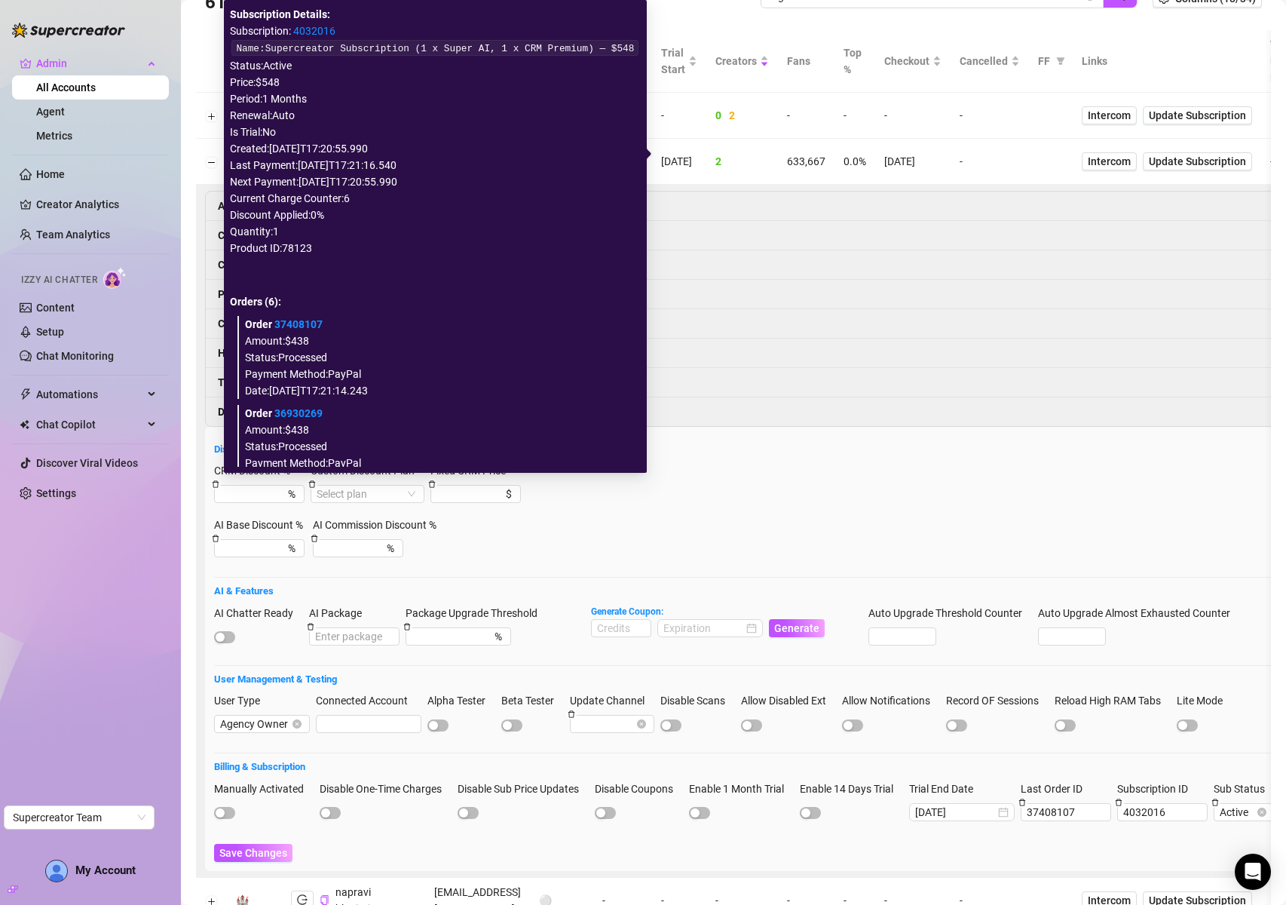
click at [297, 32] on link "4032016" at bounding box center [314, 31] width 42 height 12
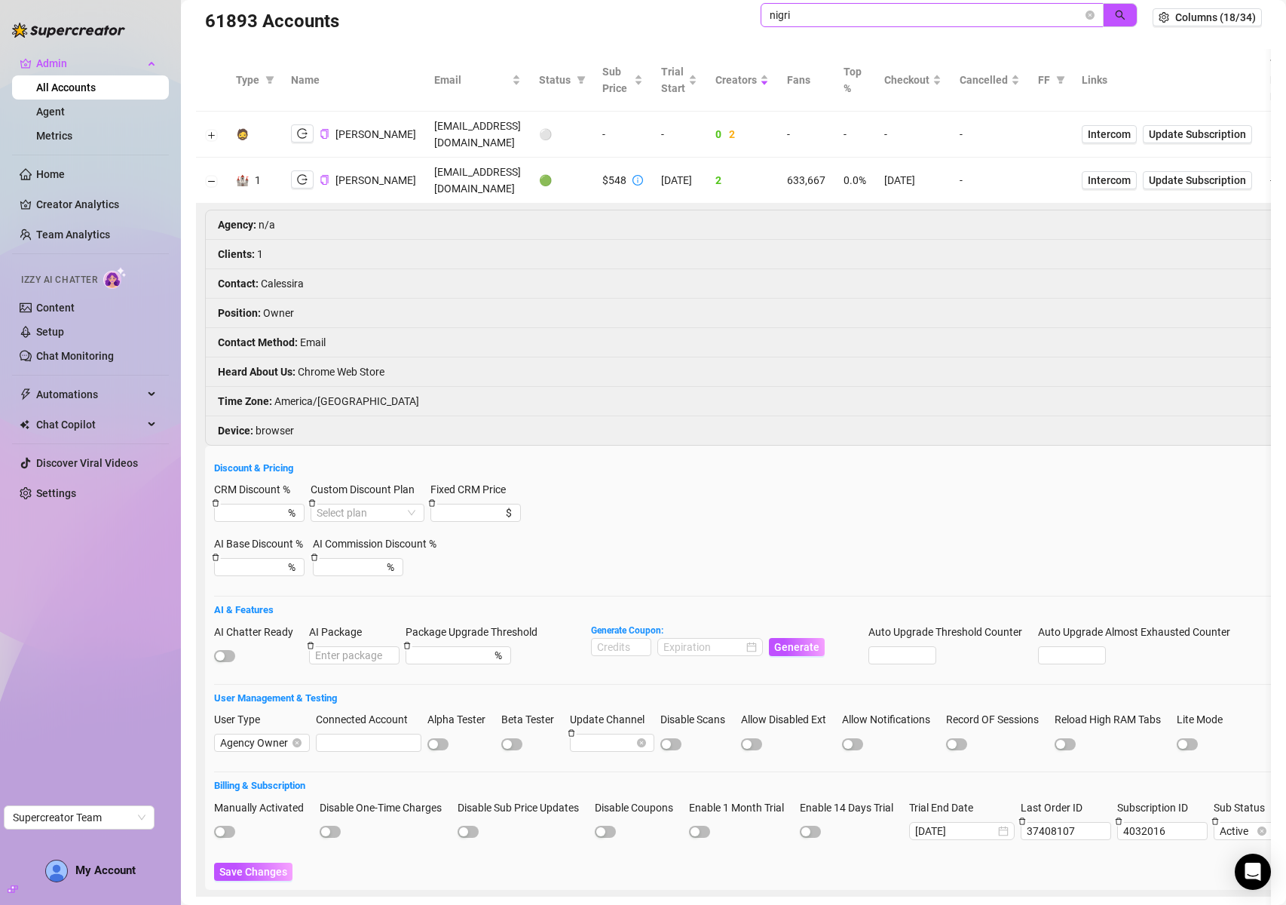
scroll to position [9, 0]
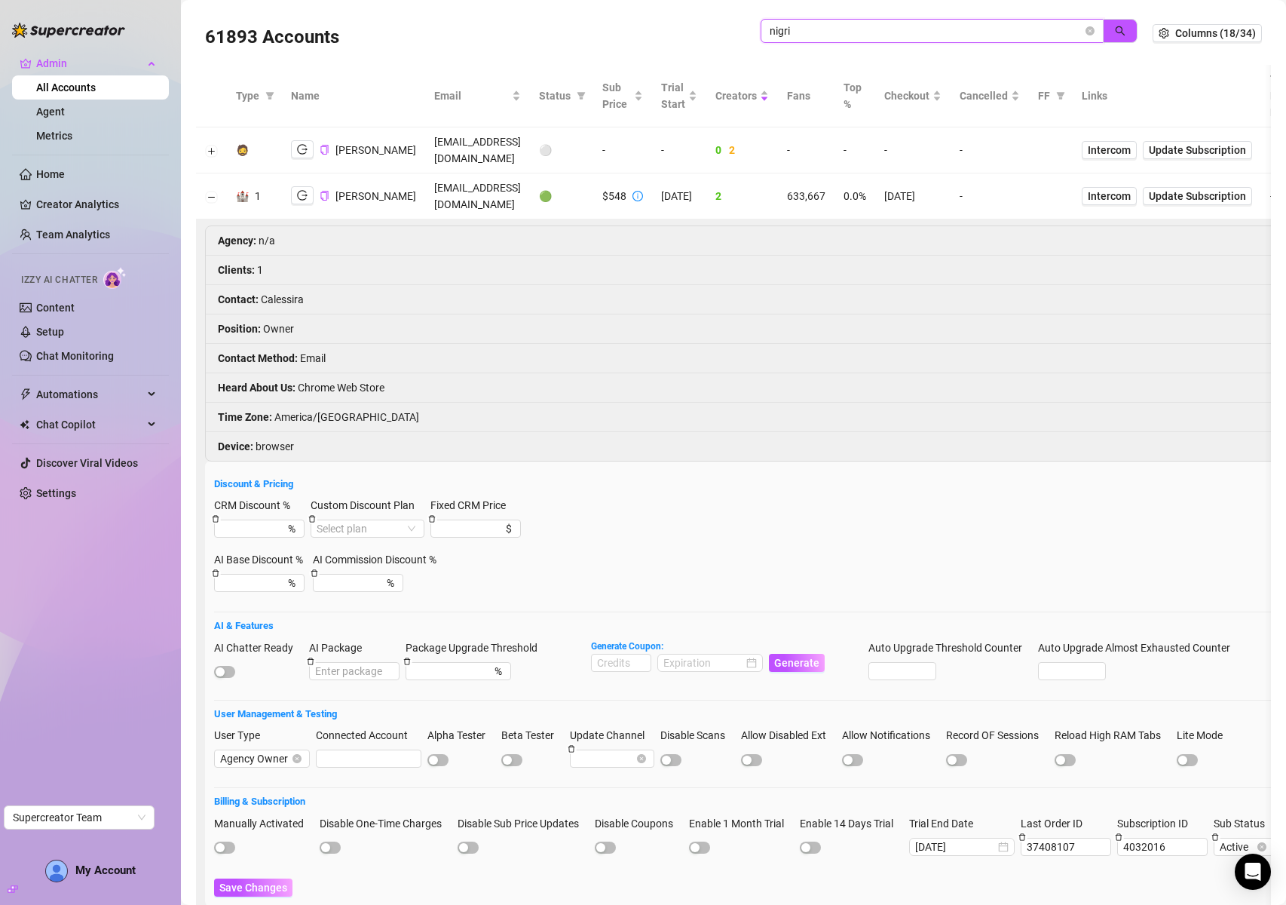
click at [836, 32] on input "nigri" at bounding box center [926, 31] width 313 height 17
click at [836, 31] on input "nigri" at bounding box center [926, 31] width 313 height 17
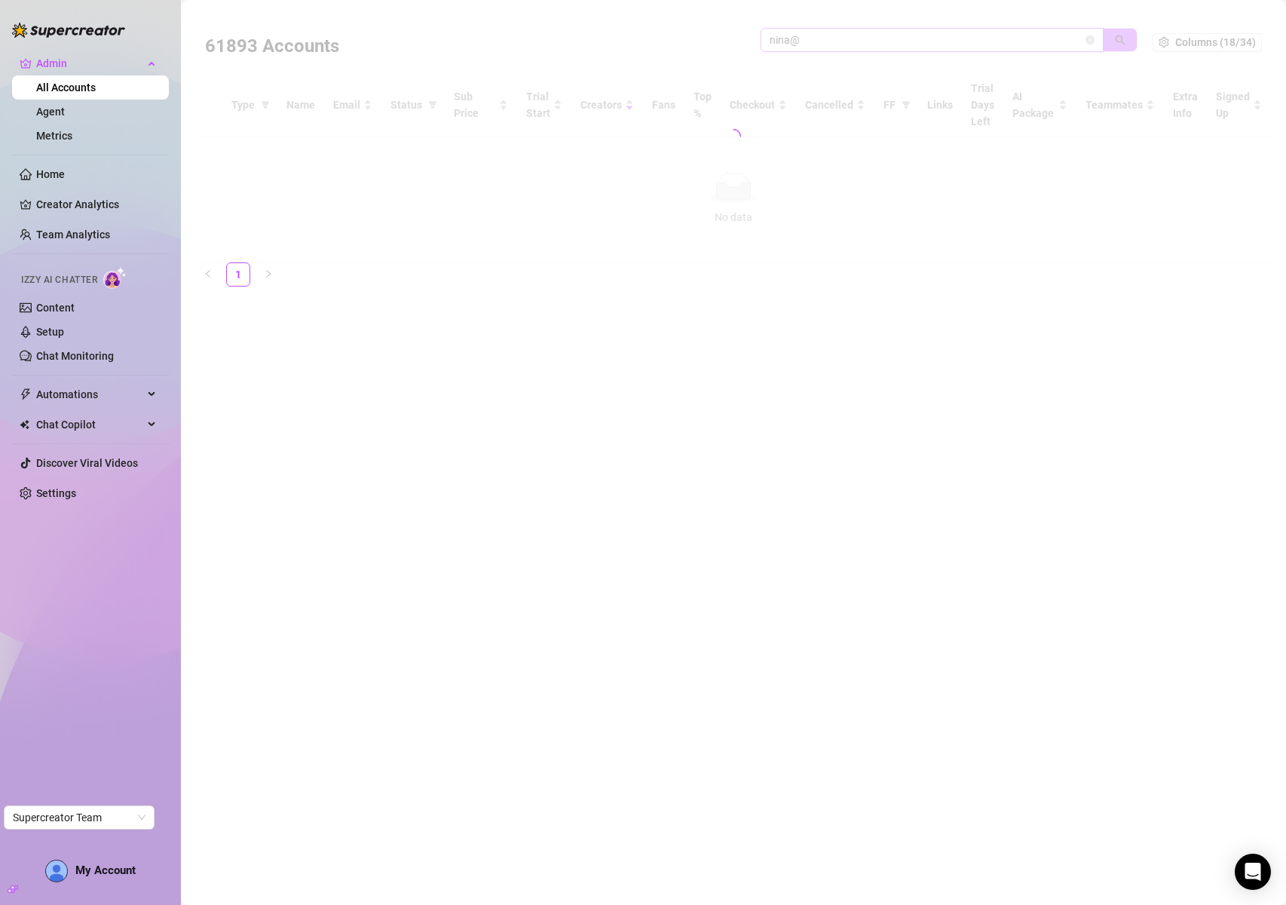
scroll to position [0, 0]
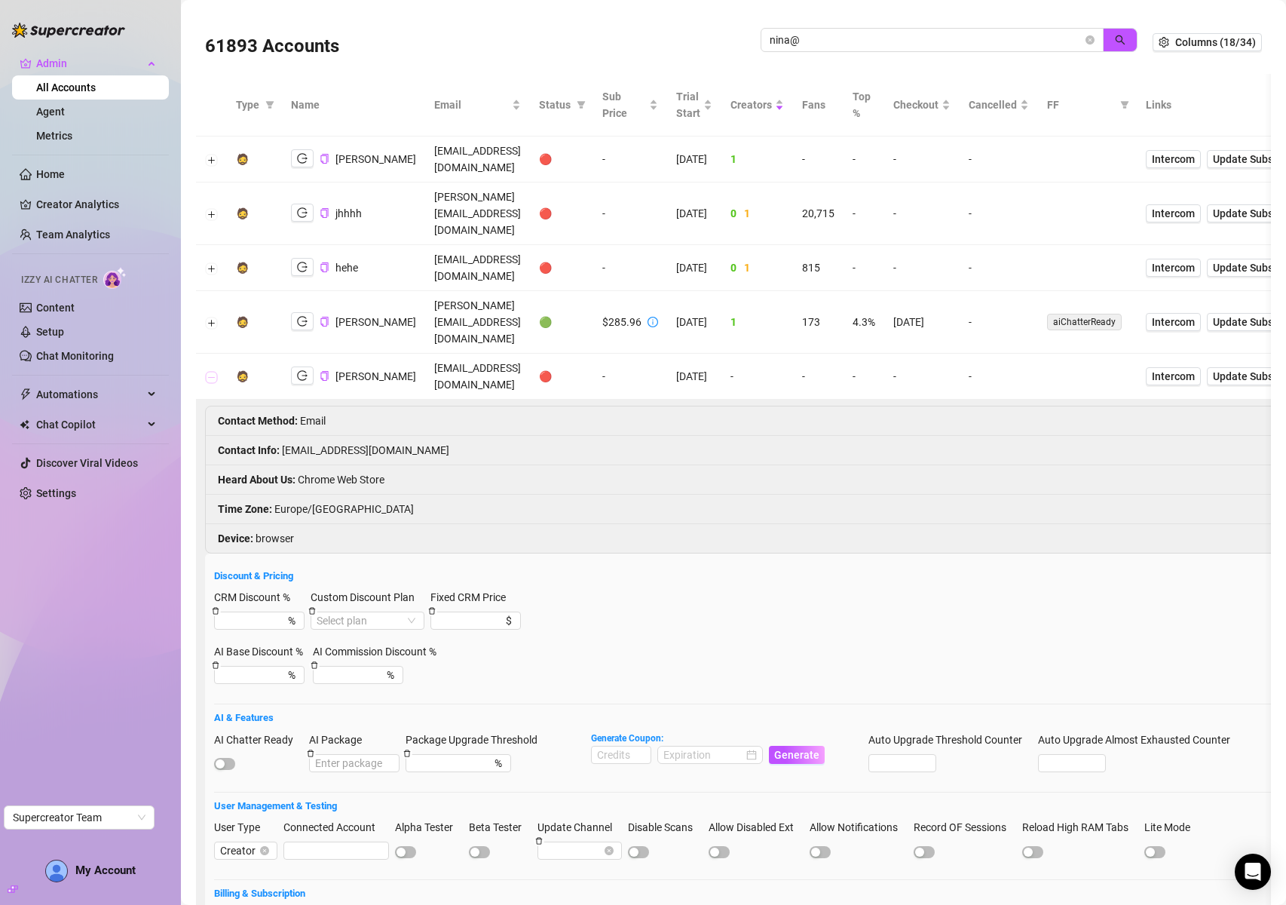
click at [210, 371] on button "Collapse row" at bounding box center [212, 377] width 12 height 12
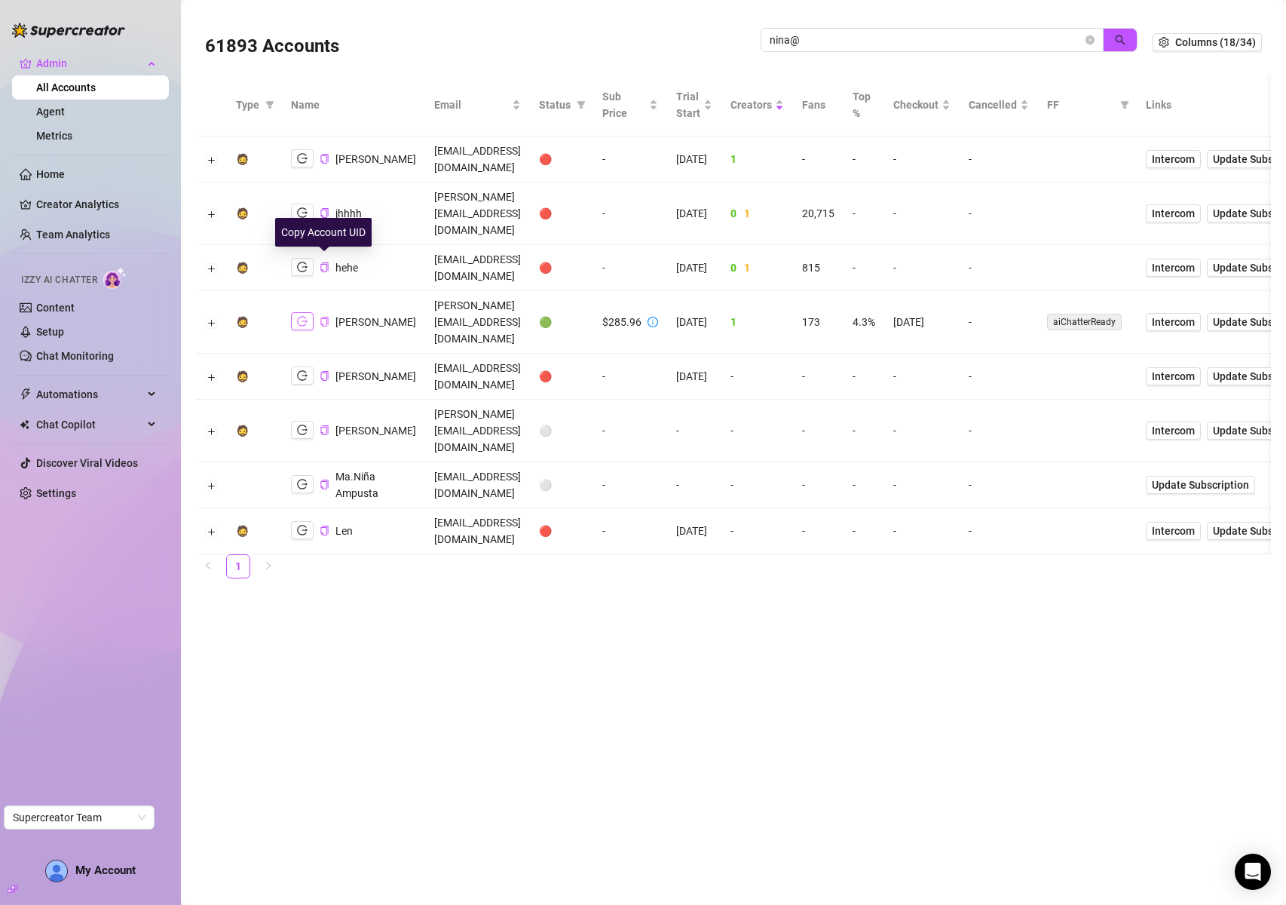
click at [321, 317] on icon "copy" at bounding box center [325, 322] width 10 height 10
click at [298, 316] on icon "logout" at bounding box center [302, 321] width 11 height 11
click at [323, 317] on icon "copy" at bounding box center [325, 322] width 10 height 10
click at [823, 41] on input "nina@" at bounding box center [926, 40] width 313 height 17
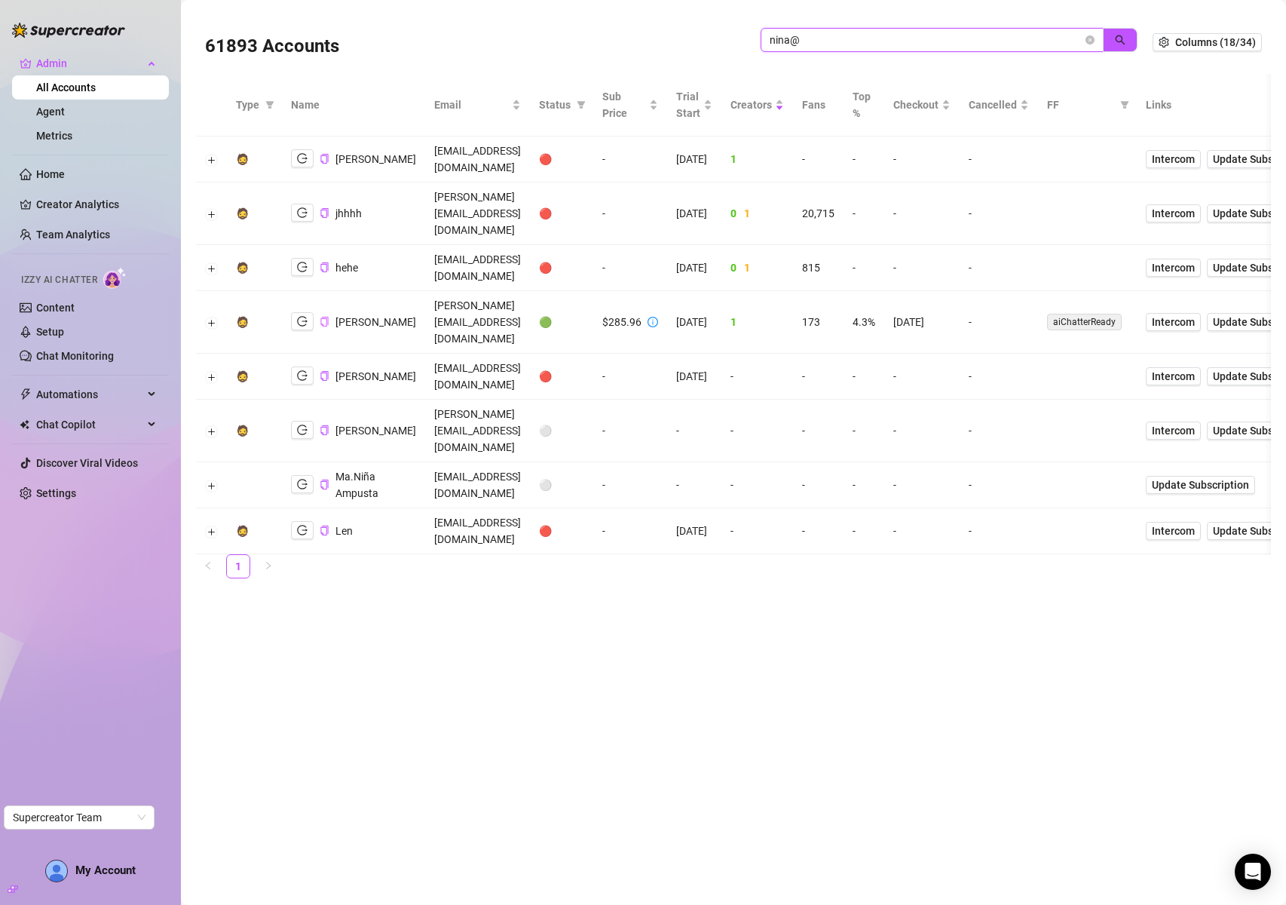
click at [824, 42] on input "nina@" at bounding box center [926, 40] width 313 height 17
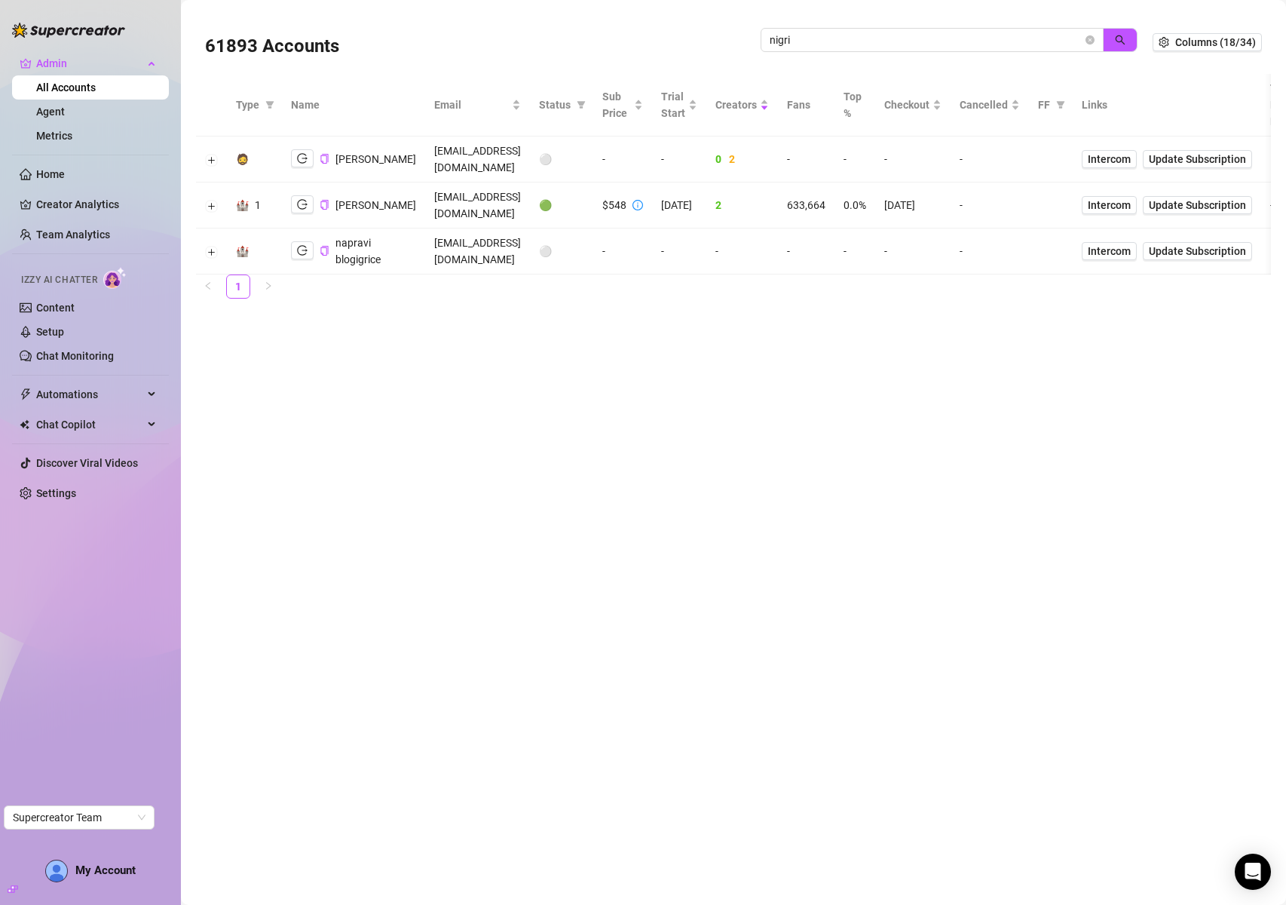
drag, startPoint x: 650, startPoint y: 356, endPoint x: 604, endPoint y: 327, distance: 54.2
click at [649, 351] on main "61893 Accounts nigri Columns (18/34) Type Name Email Status Sub Price Trial Sta…" at bounding box center [733, 452] width 1105 height 905
click at [324, 200] on icon "copy" at bounding box center [325, 205] width 10 height 10
click at [962, 38] on input "nigri" at bounding box center [926, 40] width 313 height 17
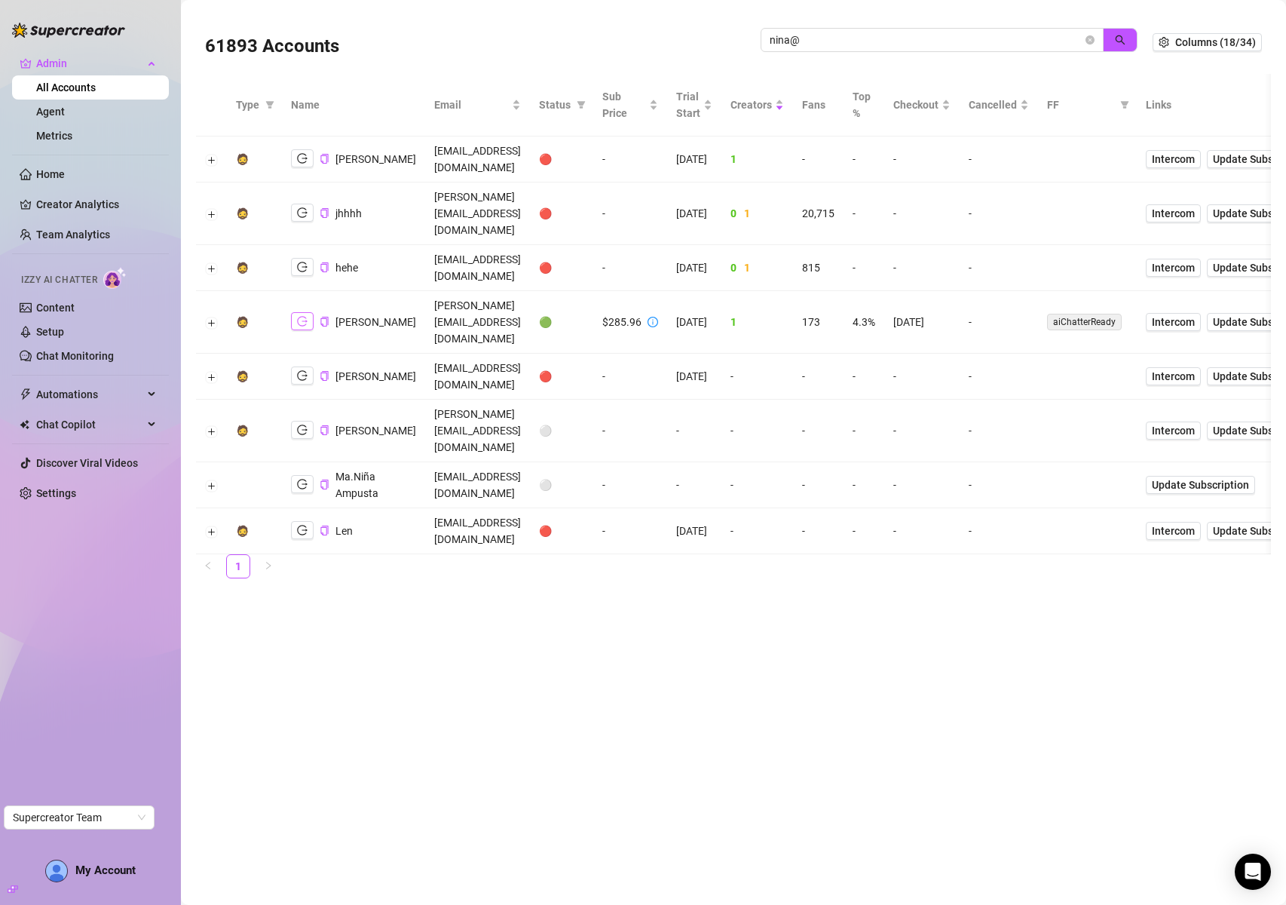
click at [300, 316] on icon "logout" at bounding box center [302, 321] width 11 height 11
click at [981, 40] on input "nina@" at bounding box center [926, 40] width 313 height 17
click at [981, 39] on input "nina@" at bounding box center [926, 40] width 313 height 17
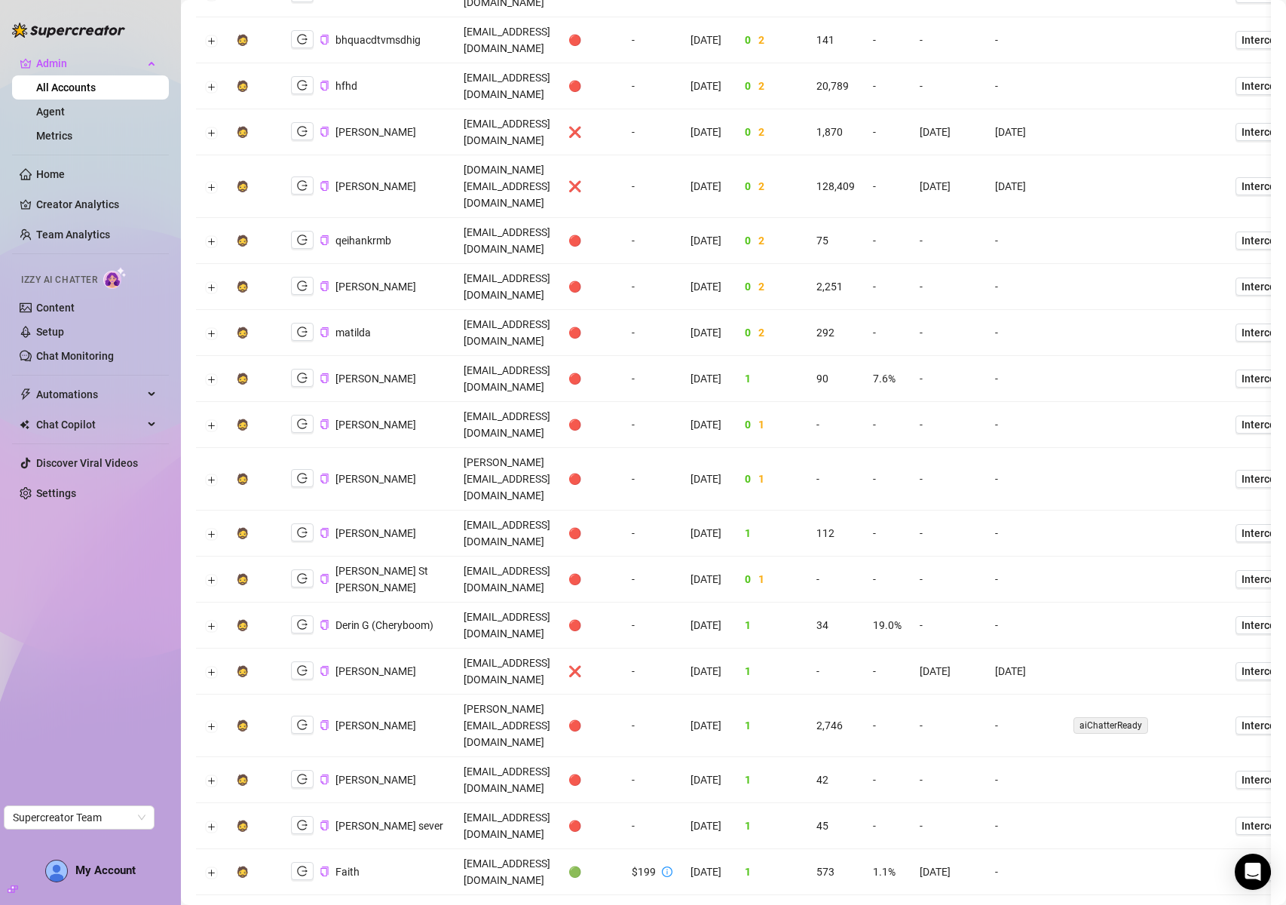
scroll to position [1935, 0]
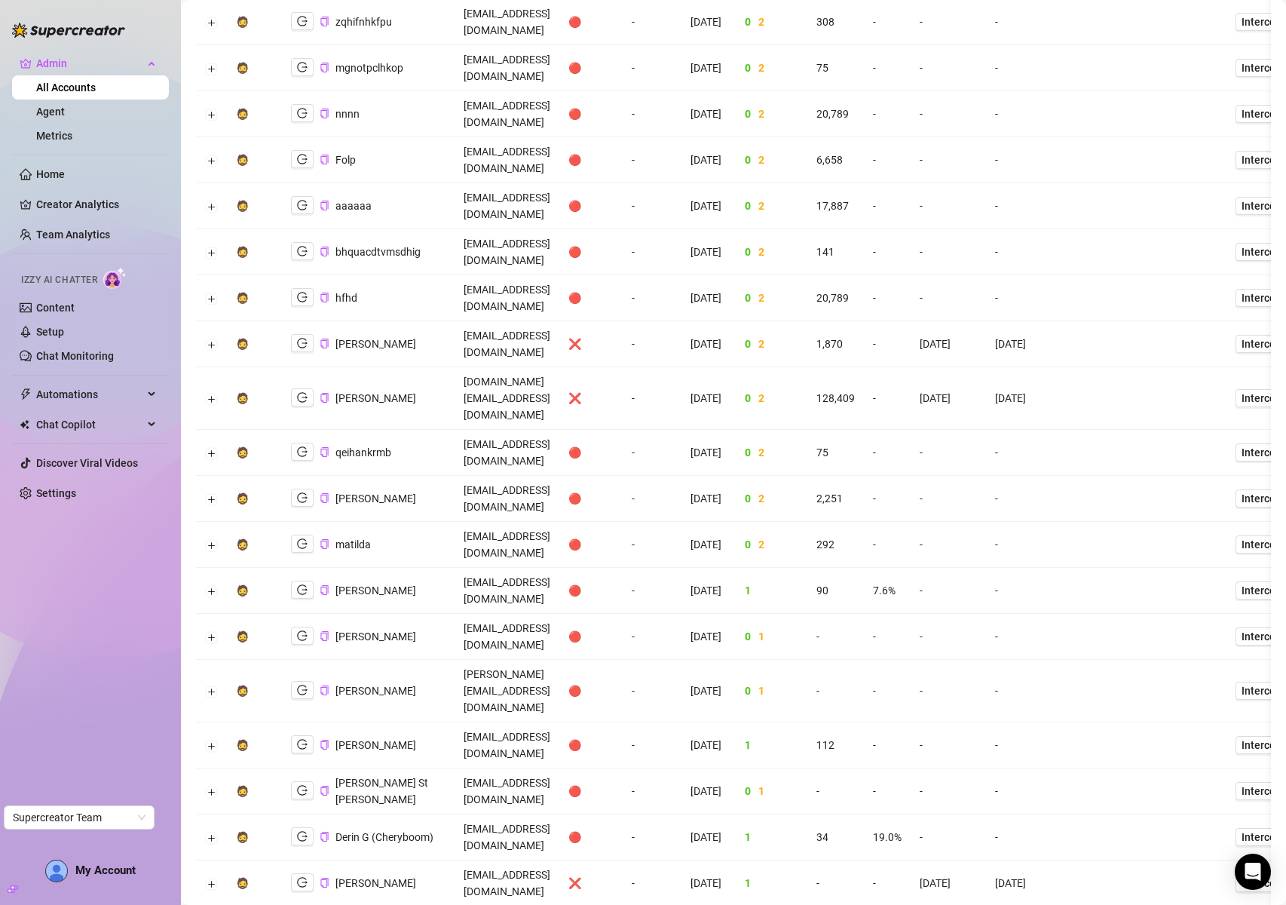
scroll to position [1665, 0]
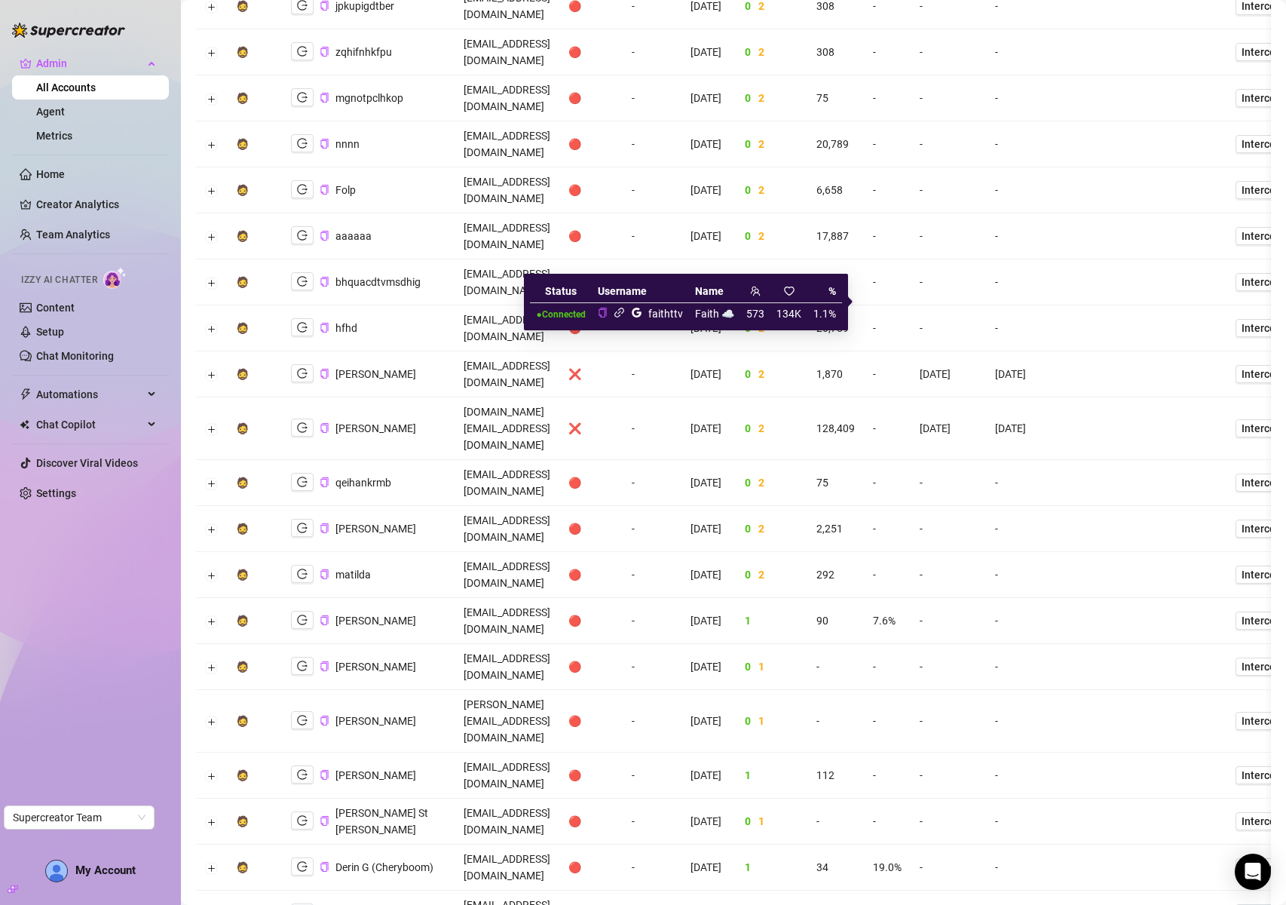
click at [620, 310] on icon "link" at bounding box center [619, 312] width 11 height 11
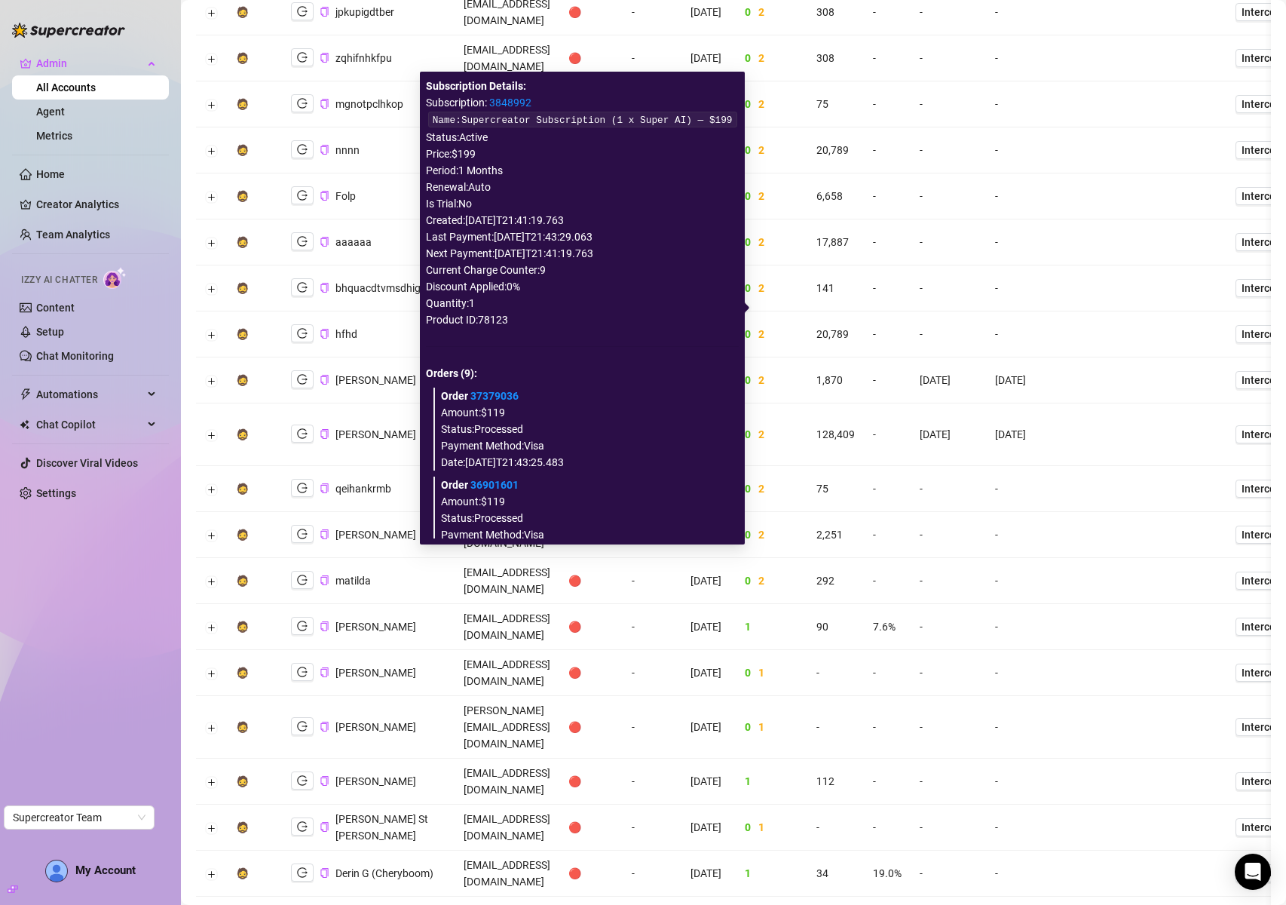
click at [516, 103] on link "3848992" at bounding box center [510, 102] width 42 height 12
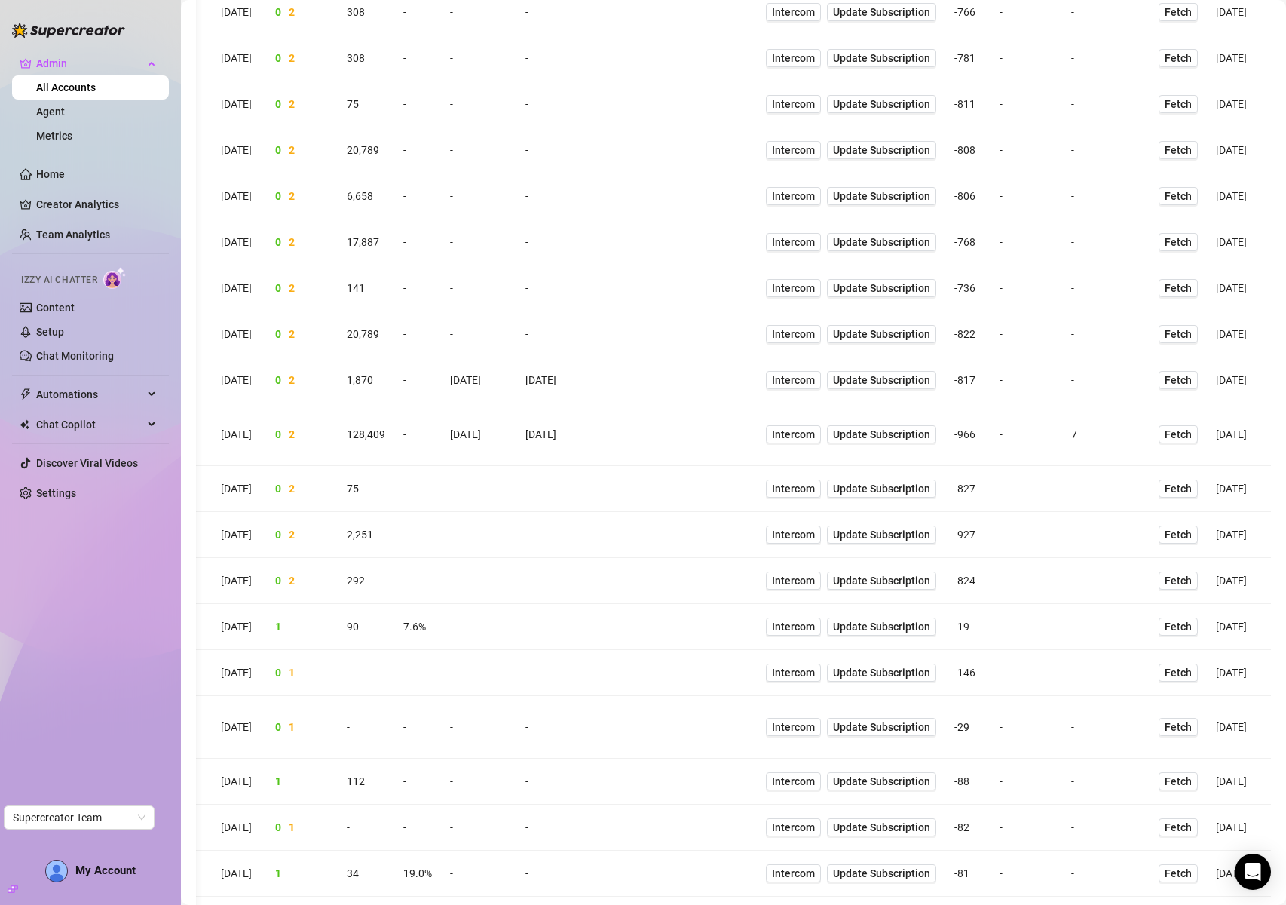
scroll to position [0, 596]
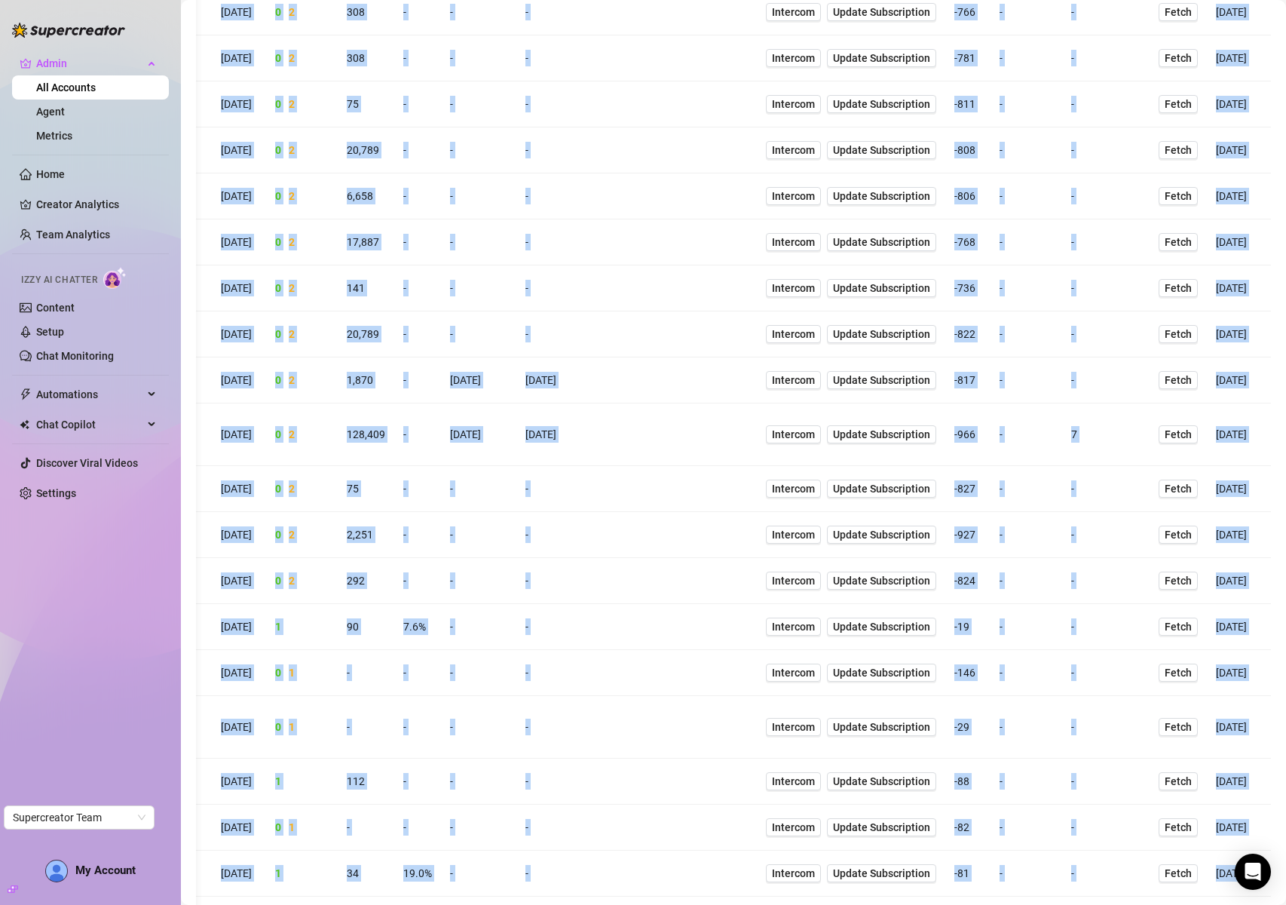
drag, startPoint x: 1042, startPoint y: 296, endPoint x: 1012, endPoint y: 302, distance: 30.9
click at [1281, 302] on div "61893 Accounts erin Columns (18/34) Type Name Email Status Sub Price Trial Star…" at bounding box center [733, 452] width 1105 height 905
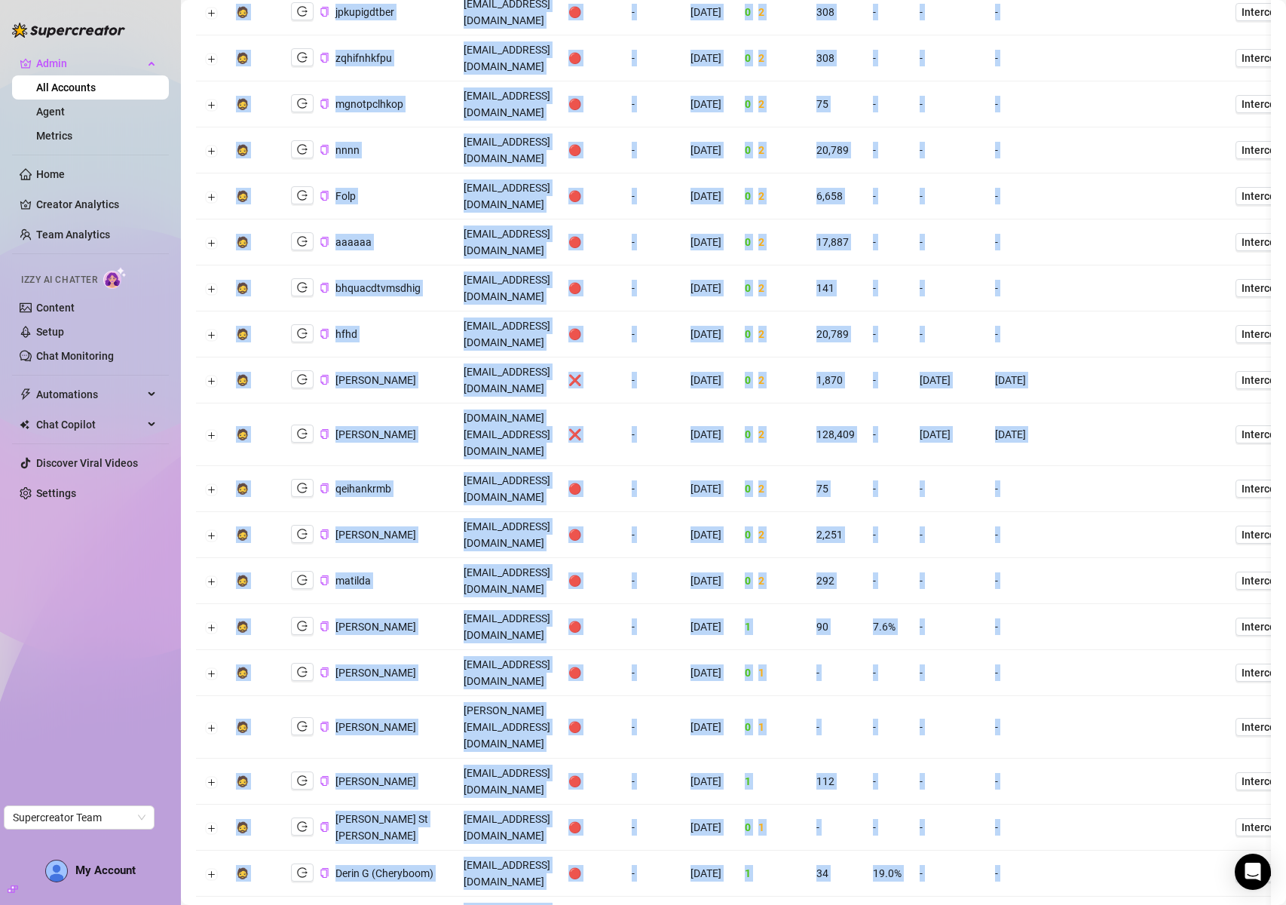
drag, startPoint x: 42, startPoint y: 317, endPoint x: 323, endPoint y: 324, distance: 280.5
click at [0, 316] on html "Admin All Accounts Agent Metrics Home Creator Analytics Team Analytics Izzy AI …" at bounding box center [643, 452] width 1286 height 905
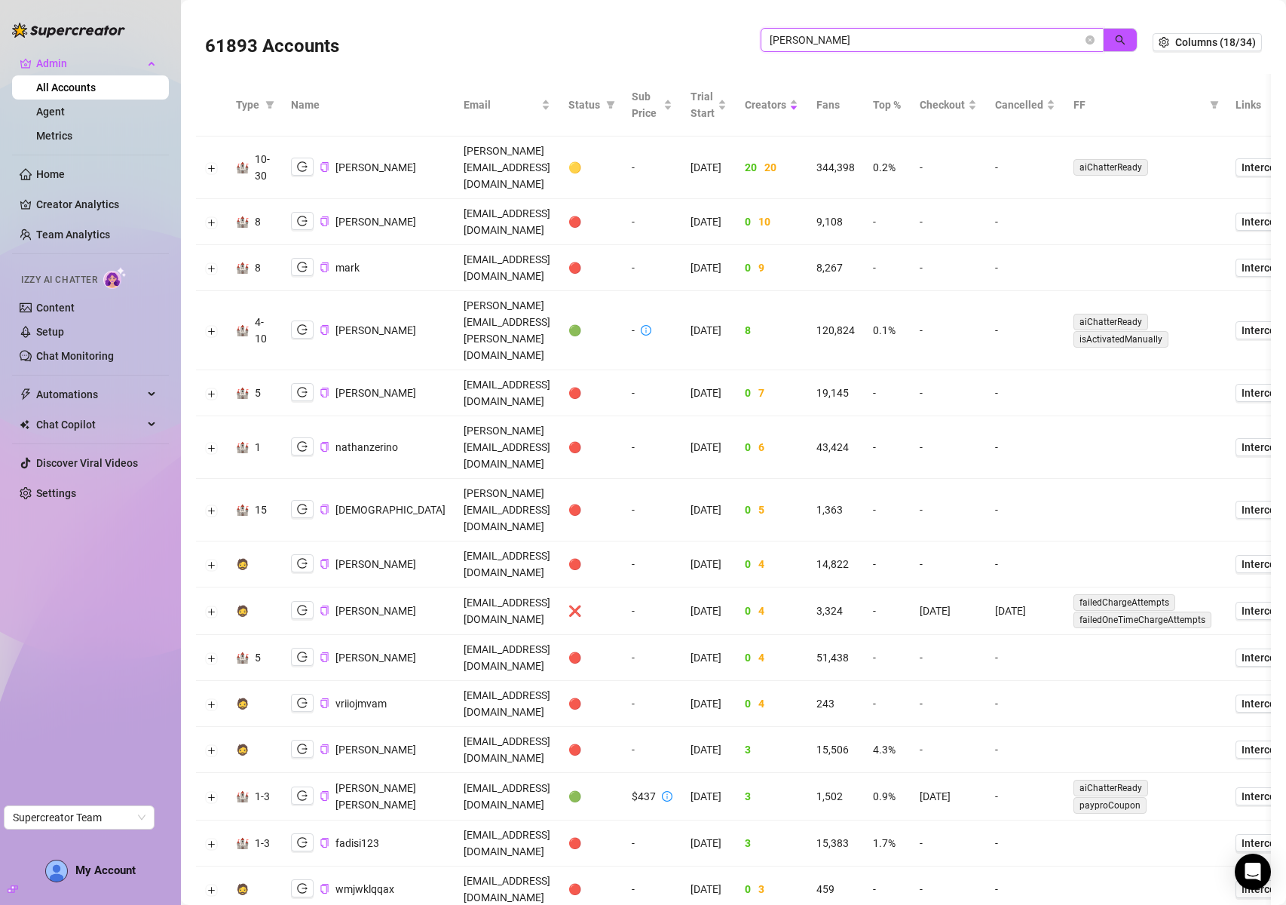
click at [939, 33] on input "erin" at bounding box center [926, 40] width 313 height 17
click at [939, 32] on input "erin" at bounding box center [926, 40] width 313 height 17
click at [938, 32] on input "erin" at bounding box center [926, 40] width 313 height 17
paste input "novaruu"
click at [1008, 40] on input "erin novaruu" at bounding box center [926, 40] width 313 height 17
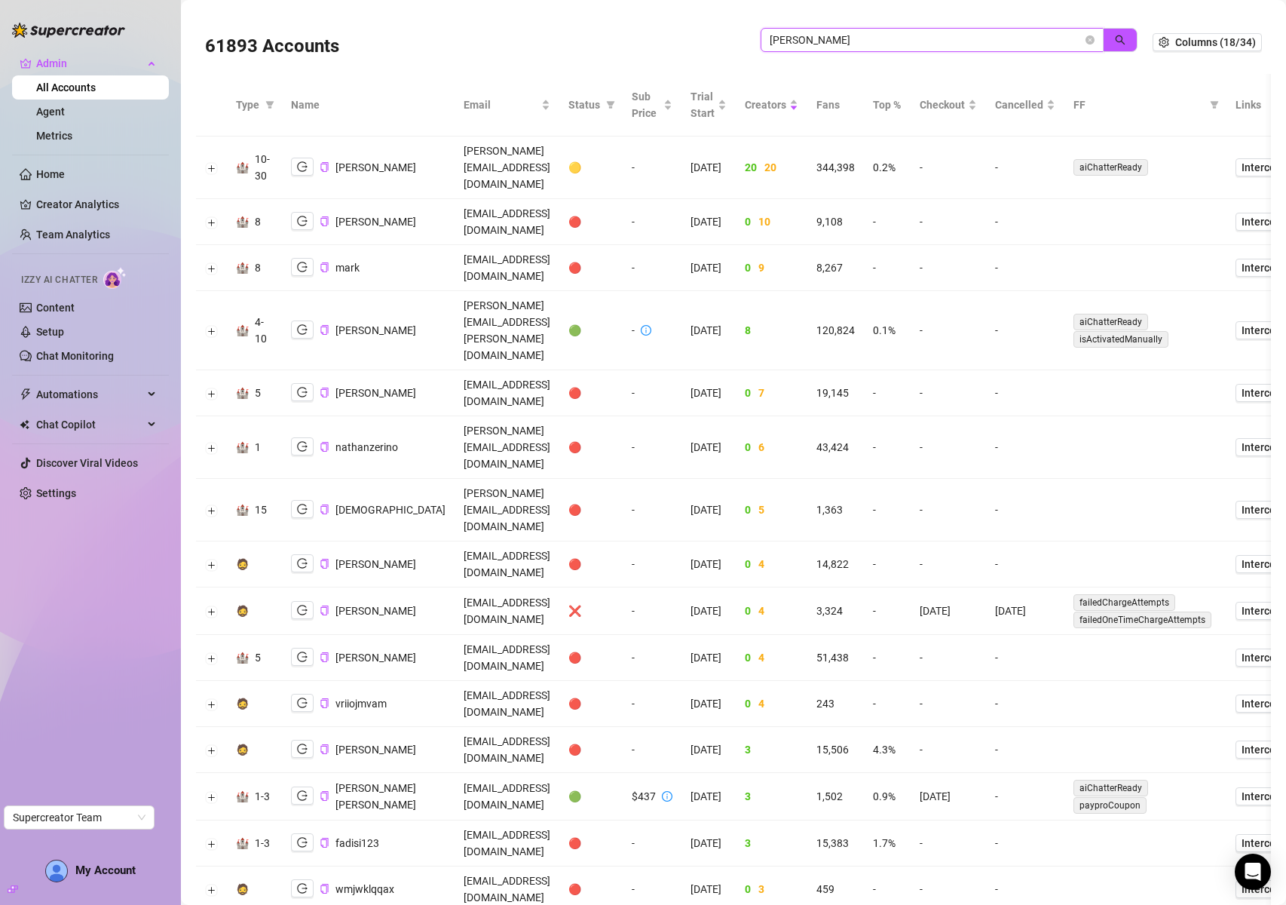
click at [1008, 39] on input "erin novaruu" at bounding box center [926, 40] width 313 height 17
drag, startPoint x: 1008, startPoint y: 39, endPoint x: 1019, endPoint y: 38, distance: 11.3
click at [1009, 39] on input "erin novaruu" at bounding box center [926, 40] width 313 height 17
paste input "search"
type input "novaruu"
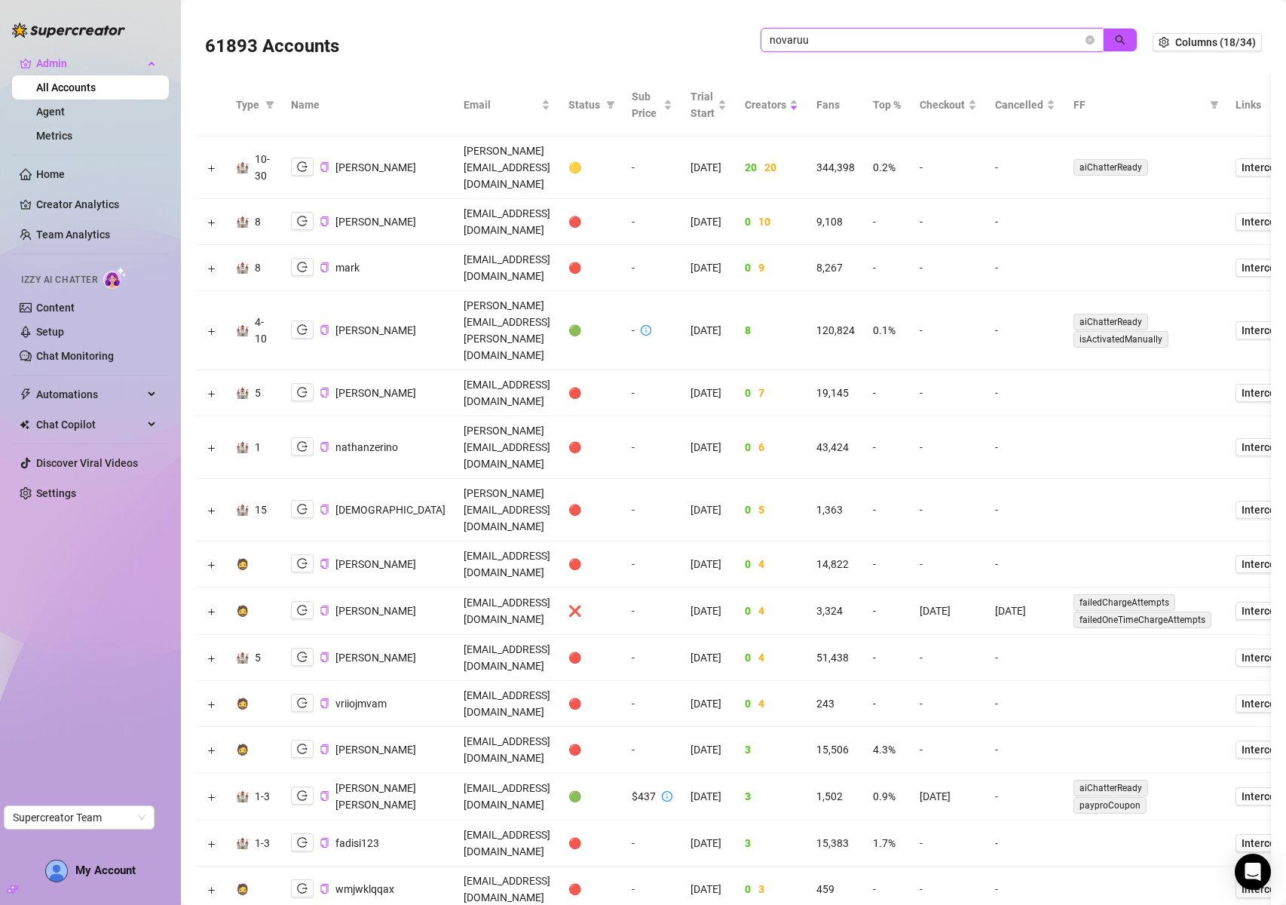
click at [933, 38] on input "novaruu" at bounding box center [926, 40] width 313 height 17
click at [933, 37] on input "novaruu" at bounding box center [926, 40] width 313 height 17
click at [1116, 41] on icon "search" at bounding box center [1121, 40] width 10 height 10
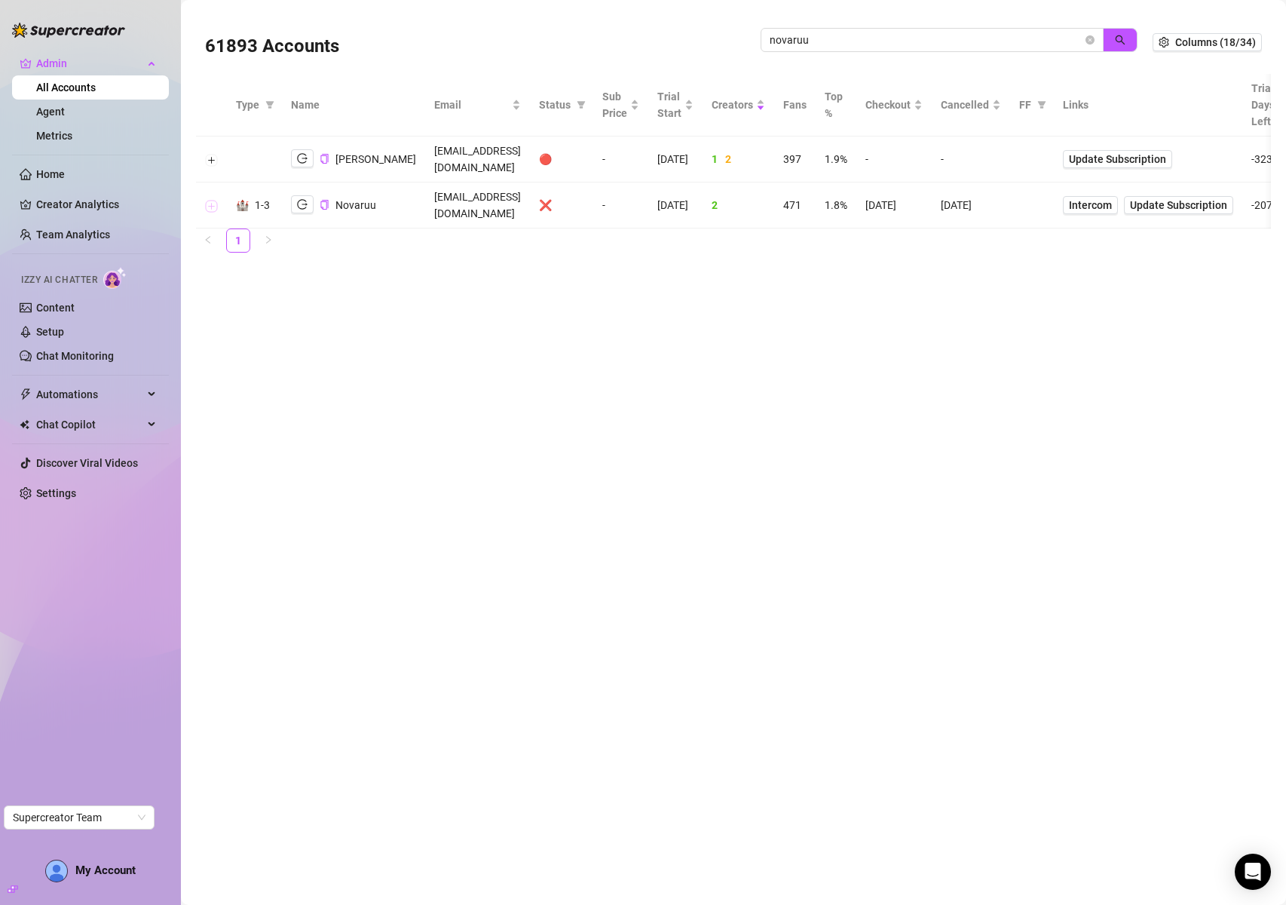
click at [212, 200] on button "Expand row" at bounding box center [212, 206] width 12 height 12
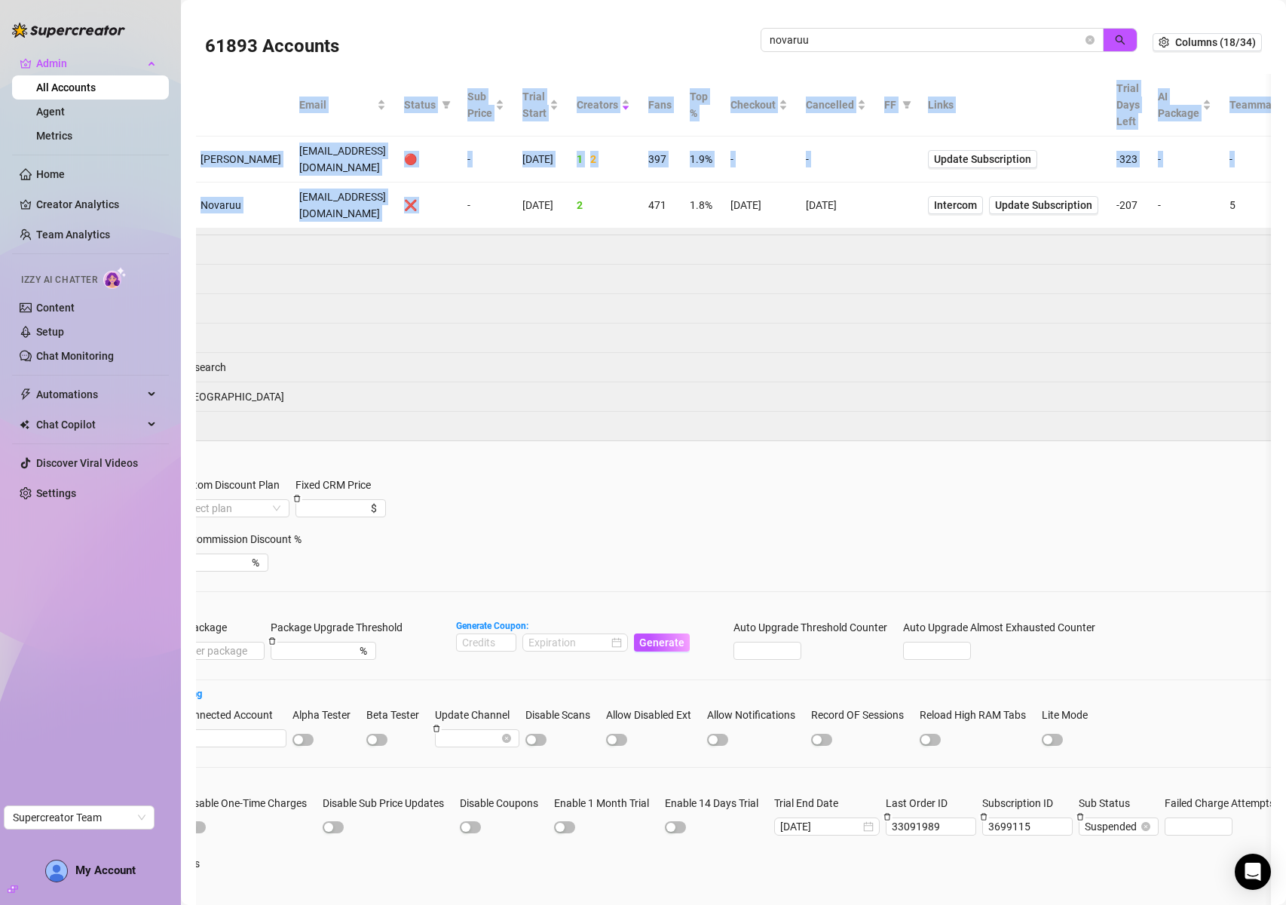
scroll to position [0, 316]
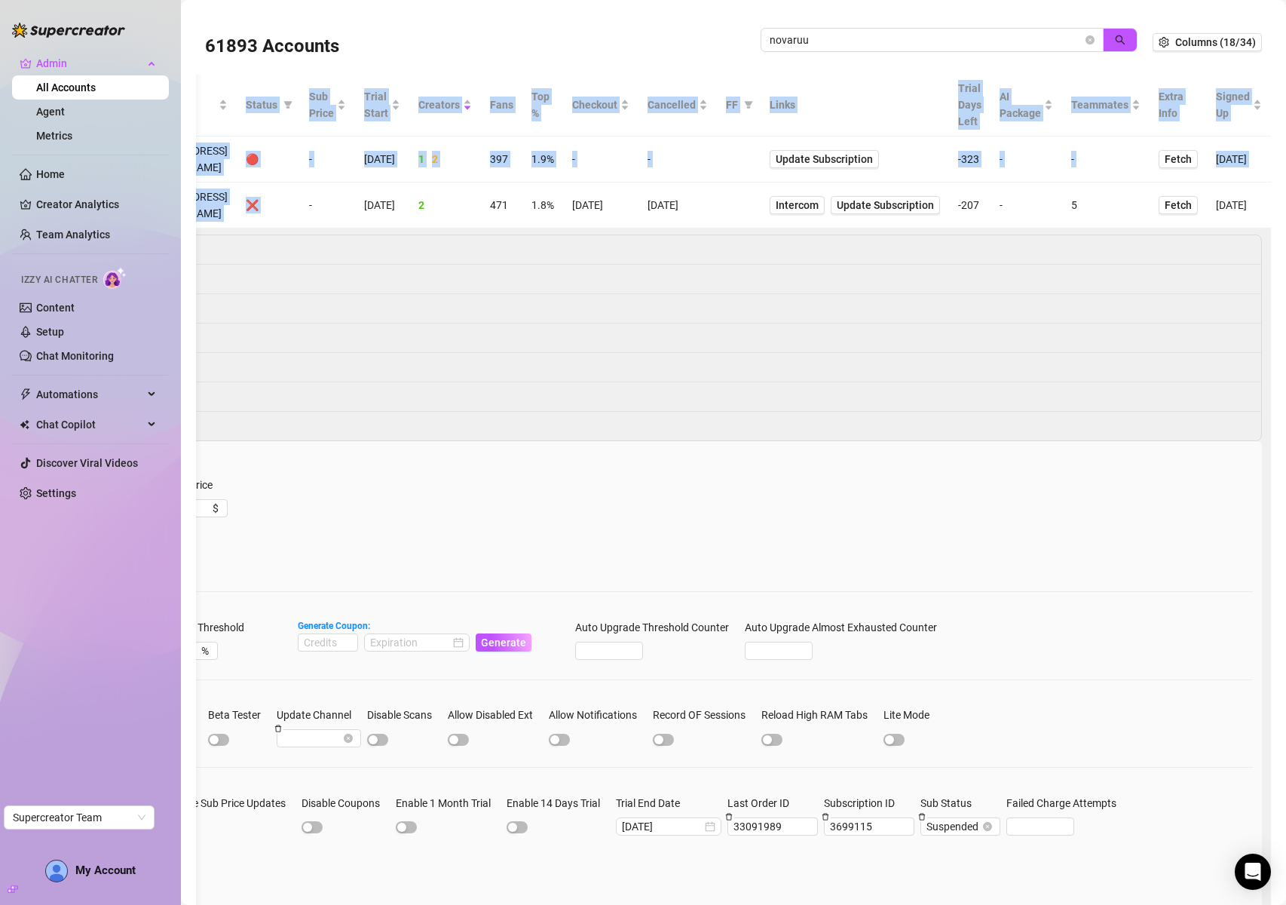
drag, startPoint x: 599, startPoint y: 189, endPoint x: 1272, endPoint y: 192, distance: 672.5
click at [1272, 192] on main "61893 Accounts novaruu Columns (18/34) Type Name Email Status Sub Price Trial S…" at bounding box center [733, 511] width 1105 height 1022
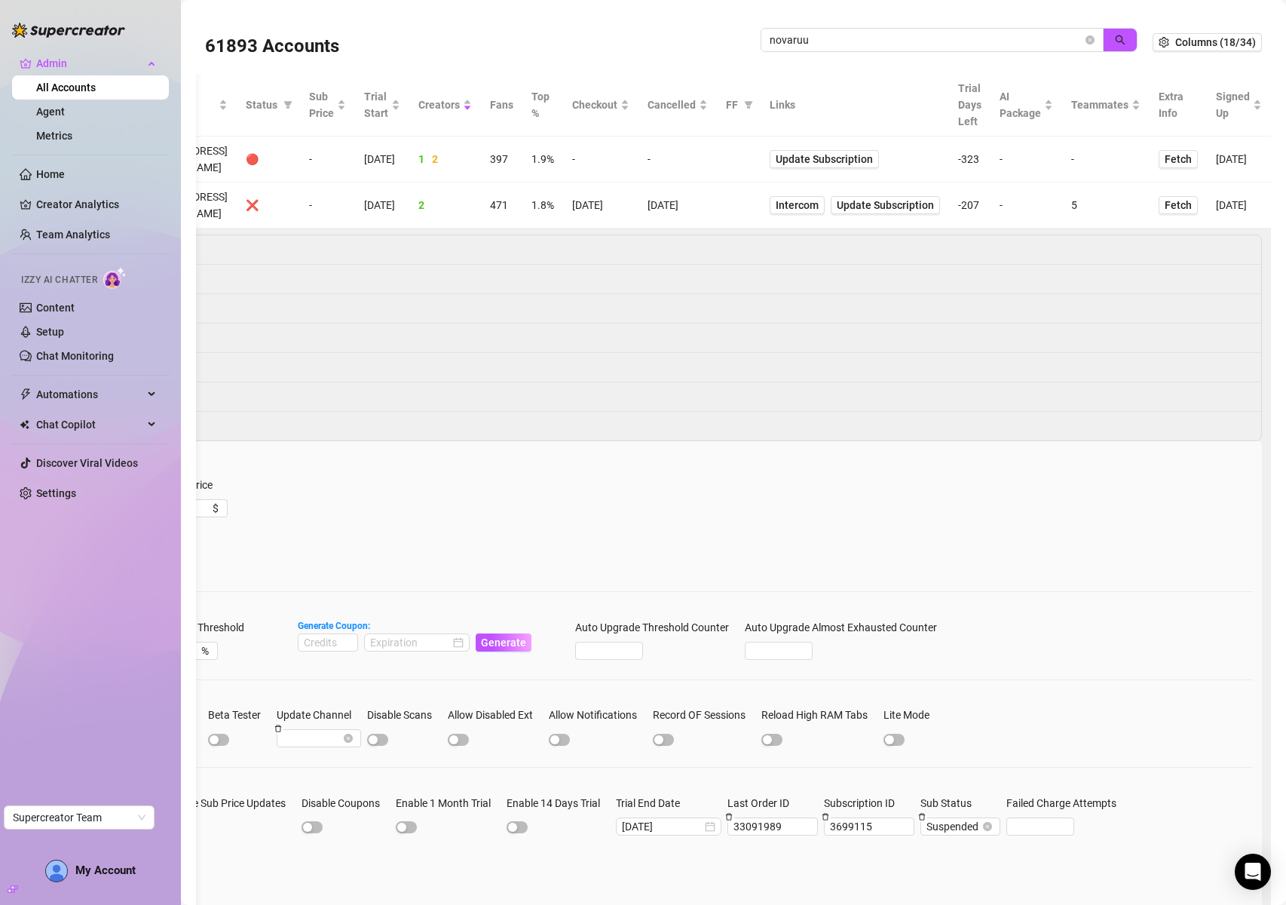
click at [1017, 182] on td "-" at bounding box center [1027, 205] width 72 height 46
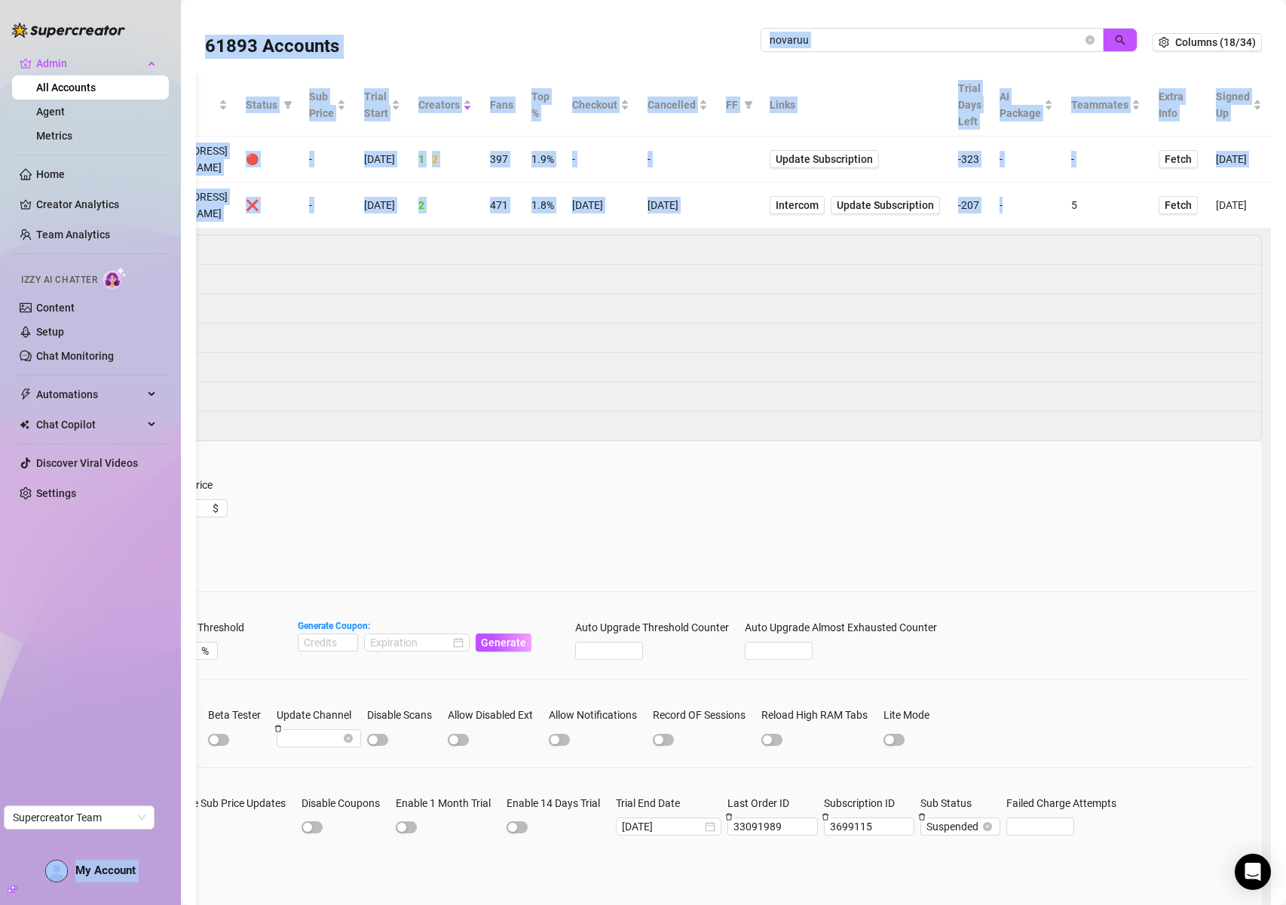
scroll to position [0, 0]
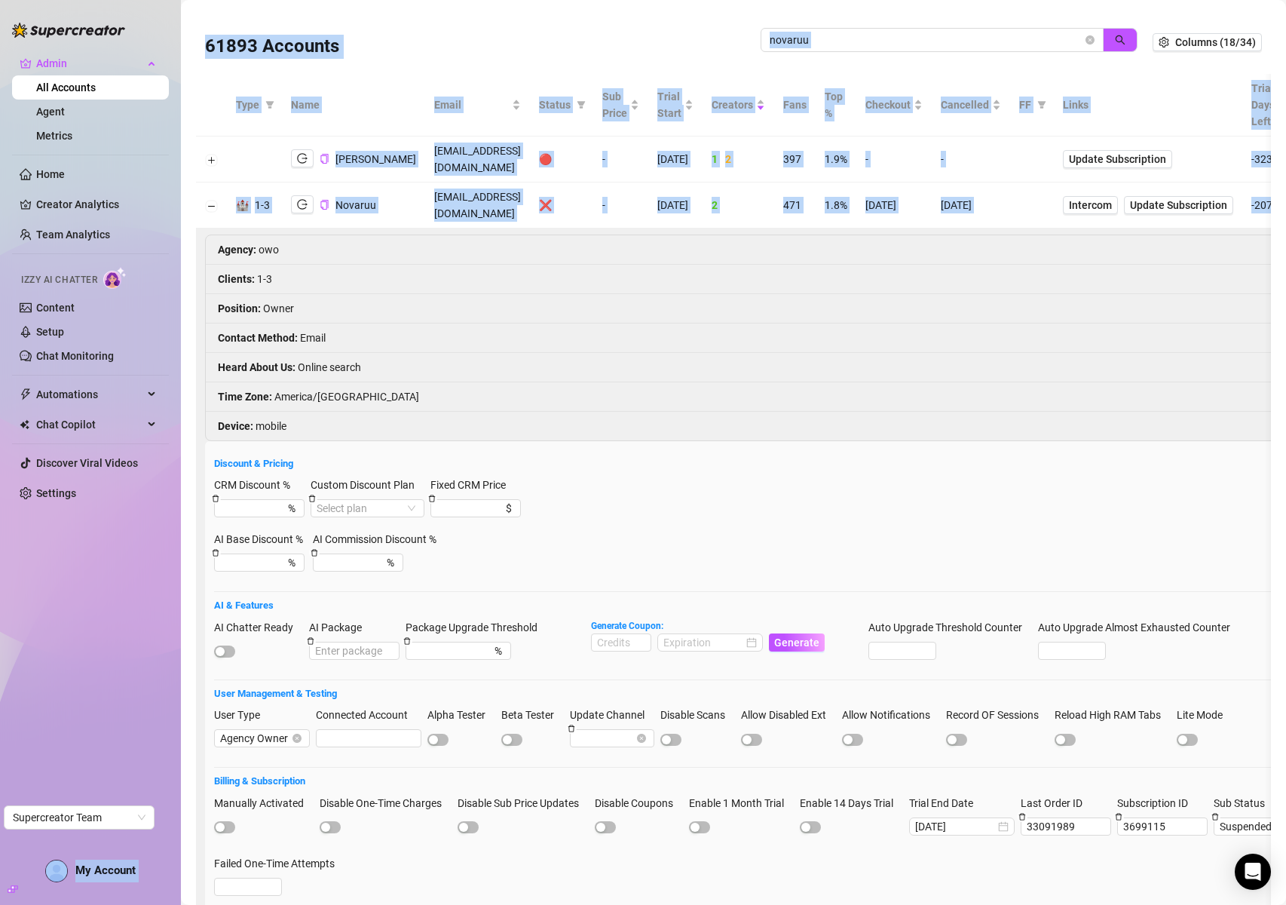
drag, startPoint x: 966, startPoint y: 182, endPoint x: 63, endPoint y: 188, distance: 903.9
click at [63, 188] on div "Admin All Accounts Agent Metrics Home Creator Analytics Team Analytics Izzy AI …" at bounding box center [643, 452] width 1286 height 905
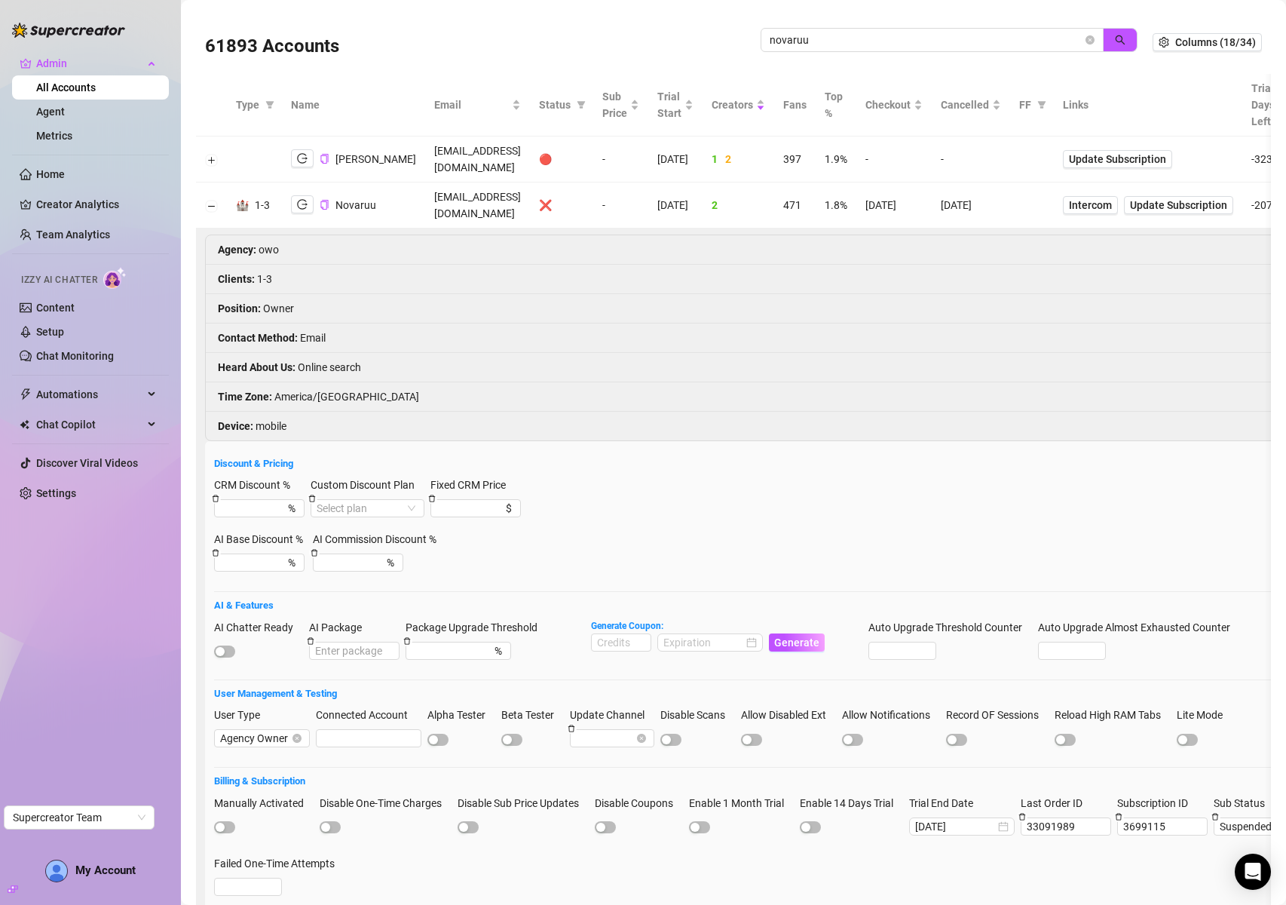
click at [761, 182] on td "2" at bounding box center [739, 205] width 72 height 46
click at [452, 182] on td "novaruuofficial@gmail.com" at bounding box center [477, 205] width 105 height 46
copy td "novaruuofficial@gmail.com"
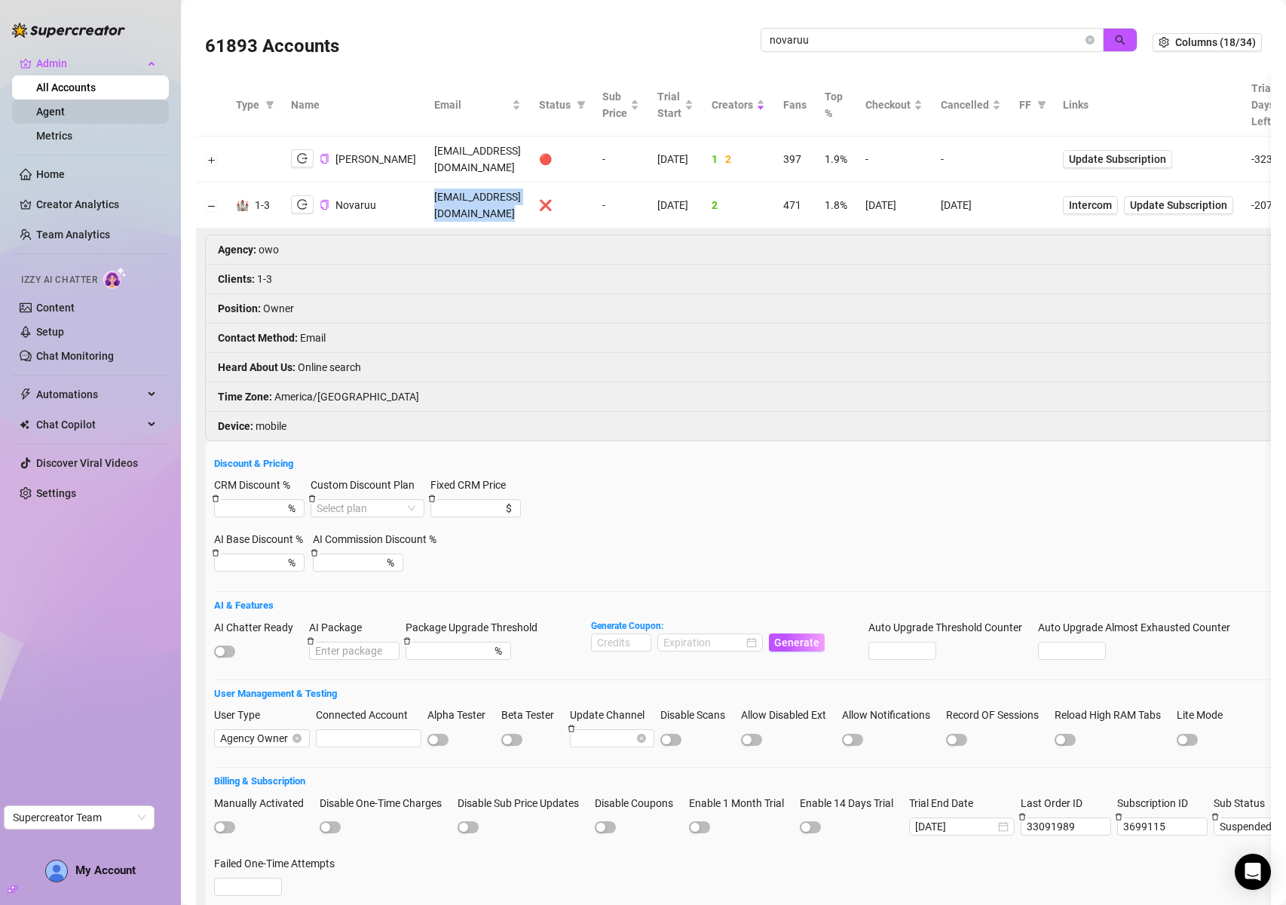
click at [60, 111] on link "Agent" at bounding box center [50, 112] width 29 height 12
click at [1083, 40] on span "novaruu" at bounding box center [932, 40] width 343 height 24
click at [1086, 38] on icon "close-circle" at bounding box center [1090, 39] width 9 height 9
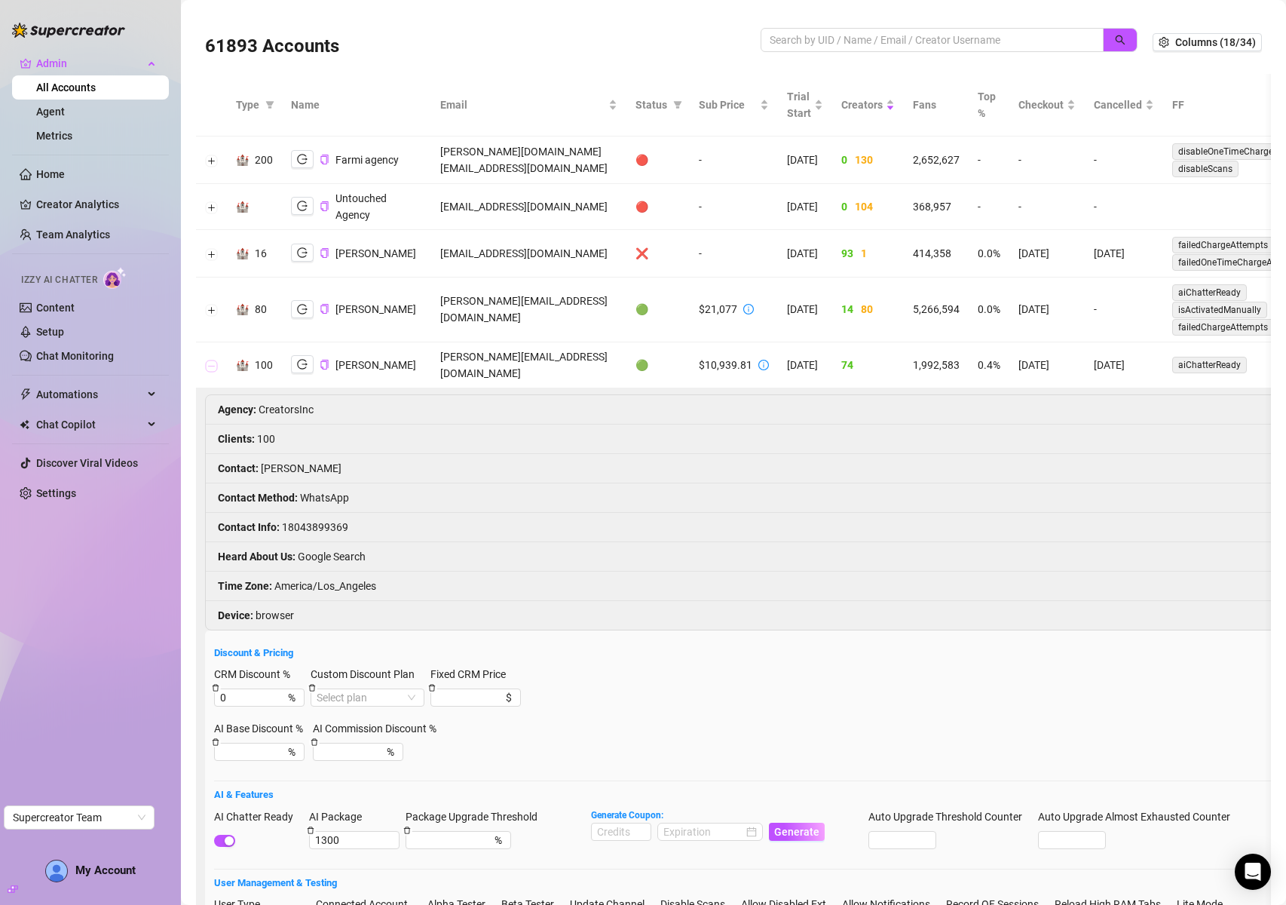
click at [212, 360] on button "Collapse row" at bounding box center [212, 366] width 12 height 12
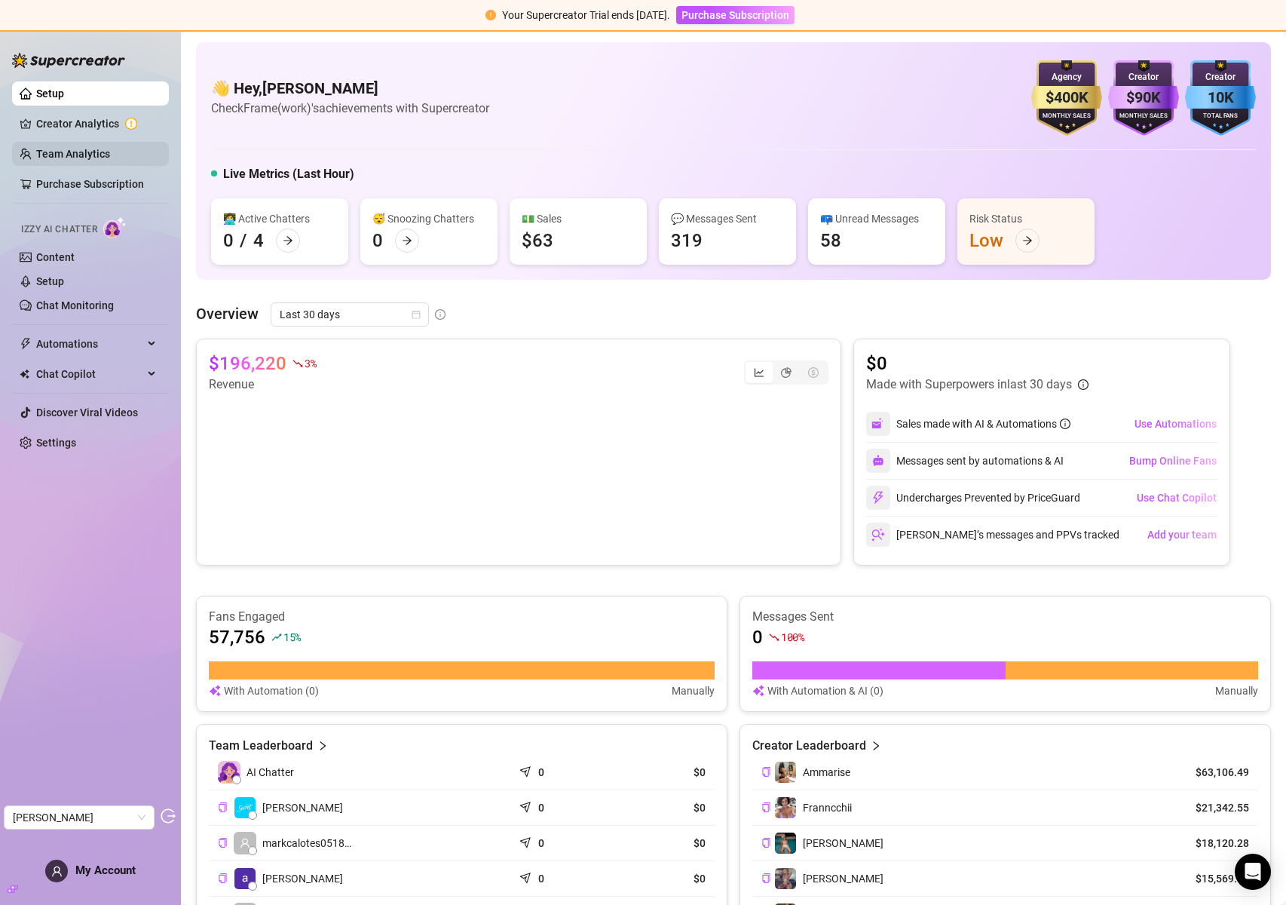
click at [81, 154] on link "Team Analytics" at bounding box center [73, 154] width 74 height 12
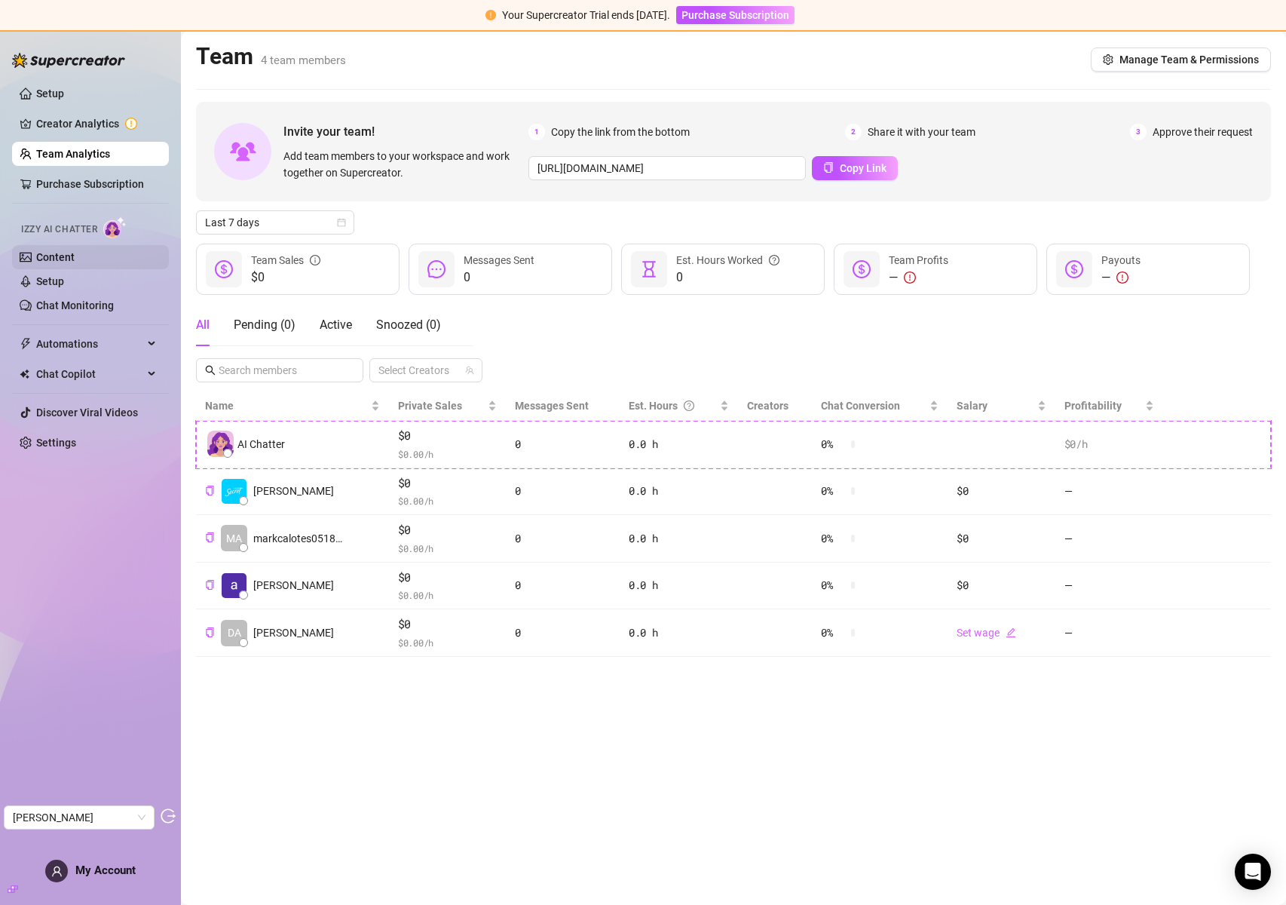
click at [72, 254] on link "Content" at bounding box center [55, 257] width 38 height 12
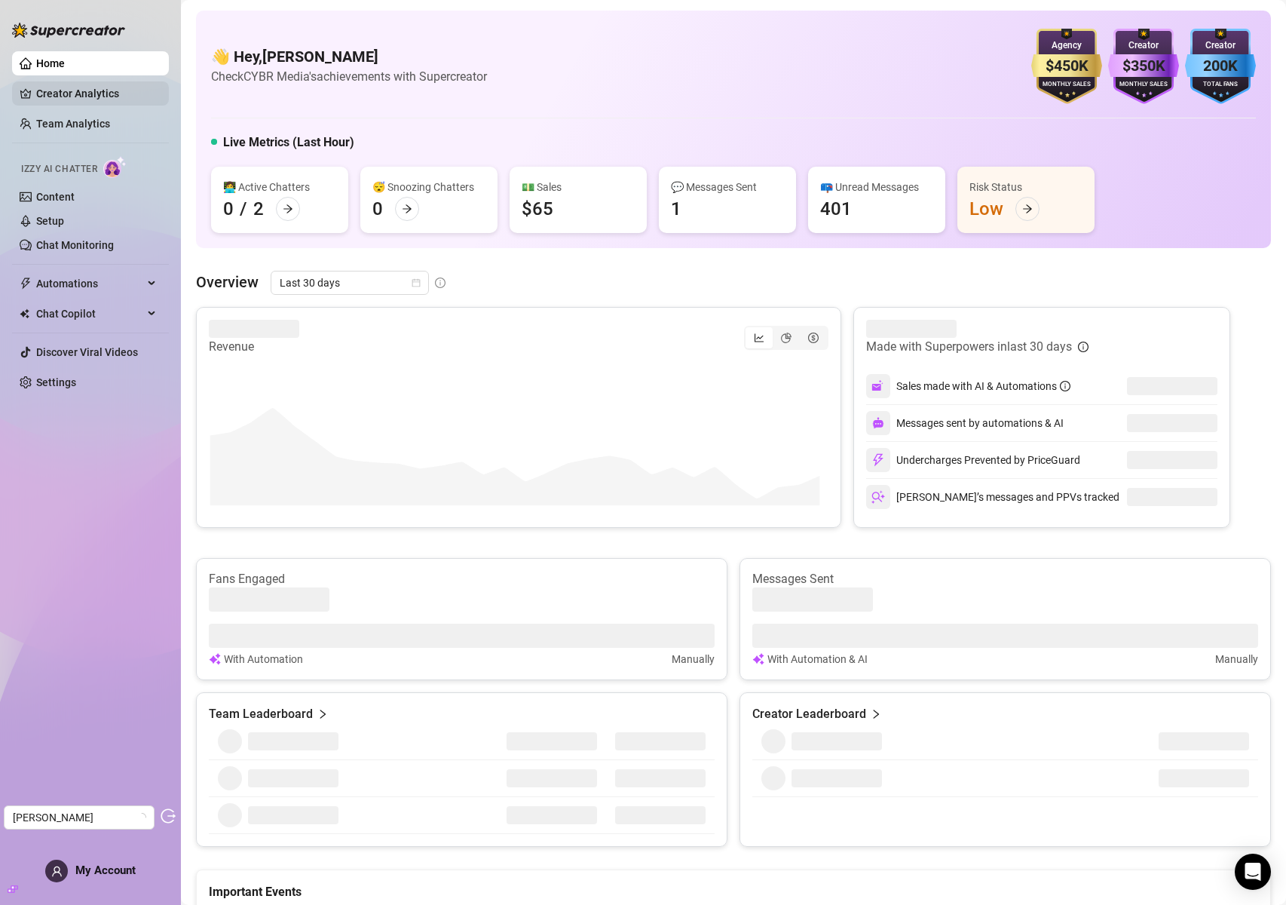
click at [111, 96] on link "Creator Analytics" at bounding box center [96, 93] width 121 height 24
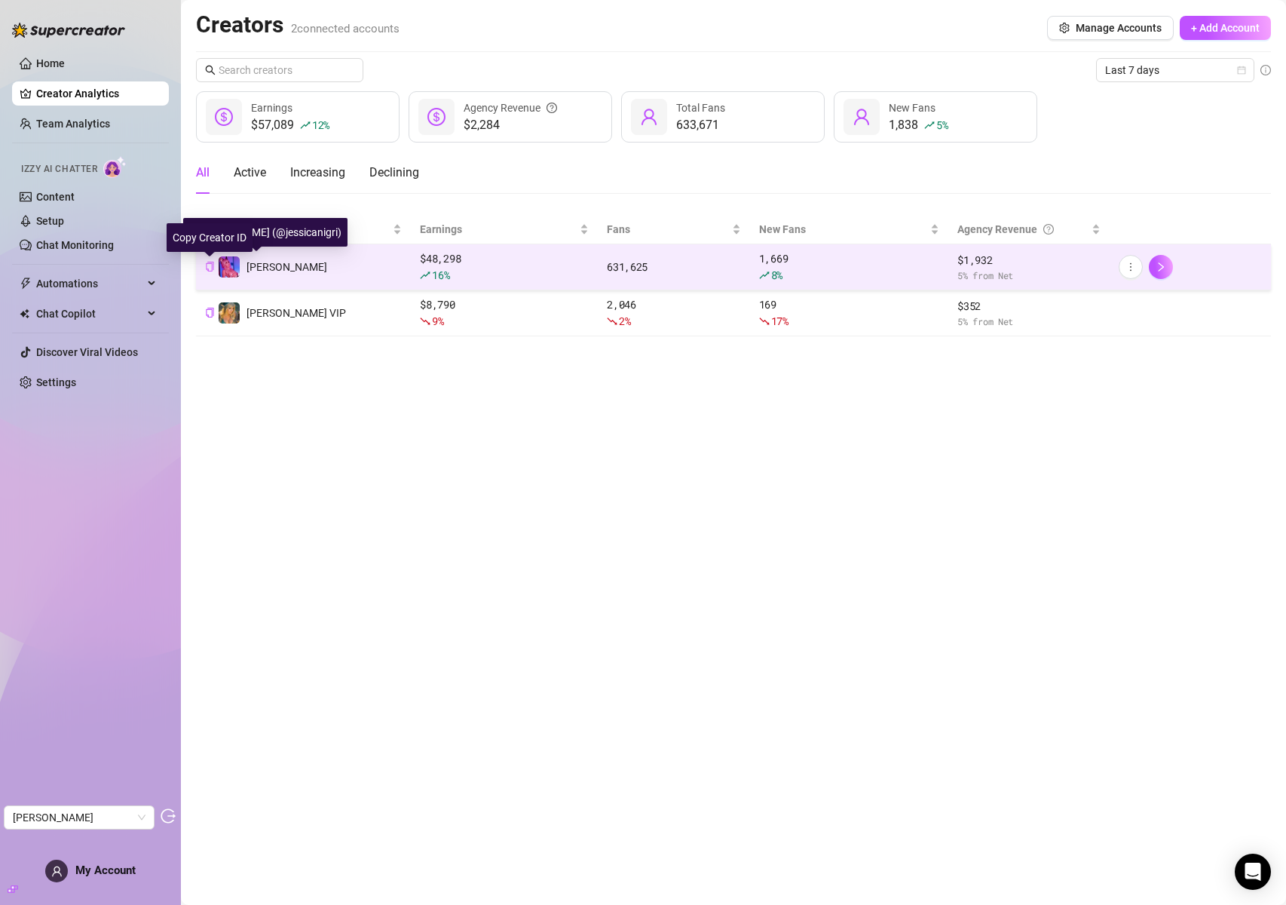
click at [212, 268] on icon "copy" at bounding box center [210, 267] width 8 height 10
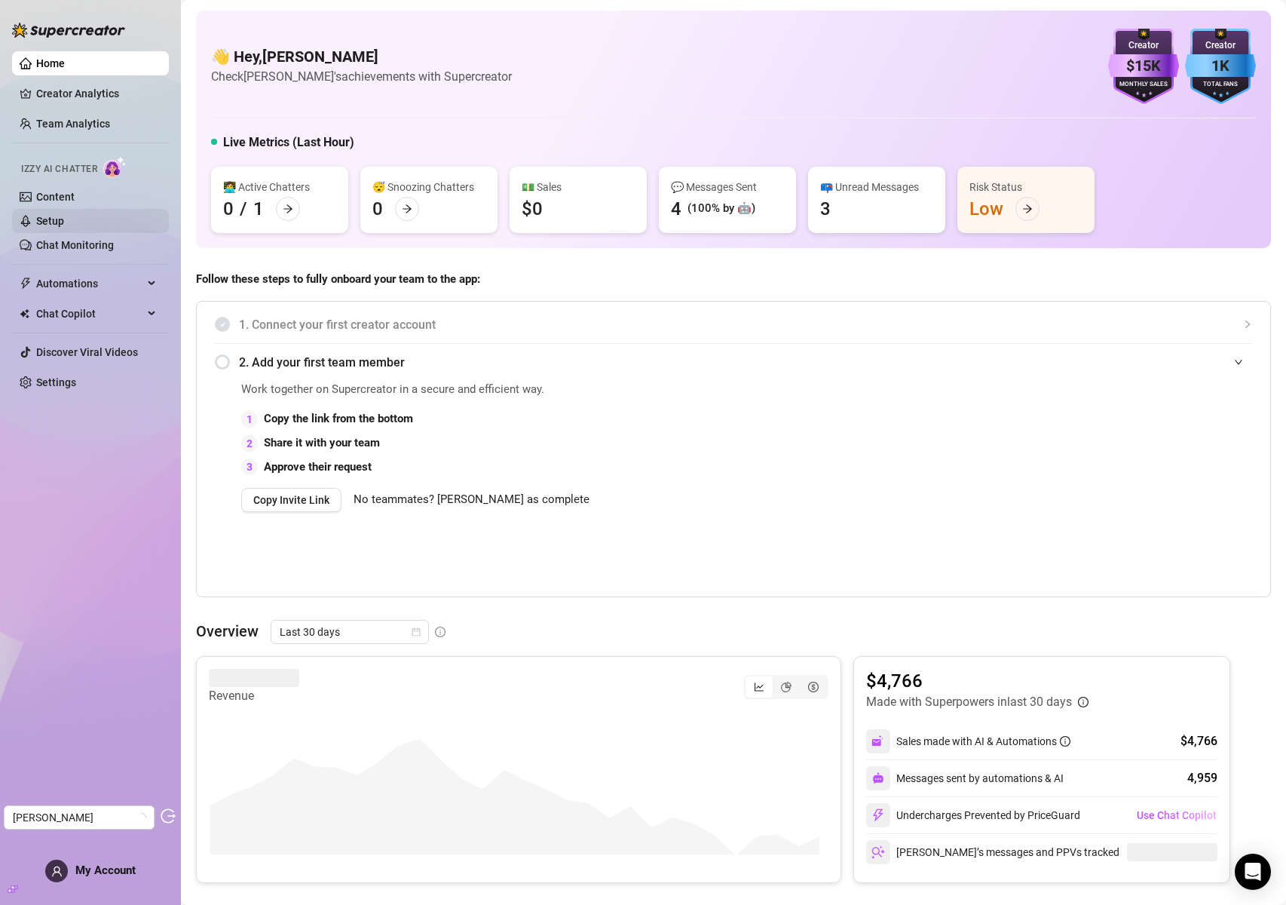
click at [63, 227] on link "Setup" at bounding box center [50, 221] width 28 height 12
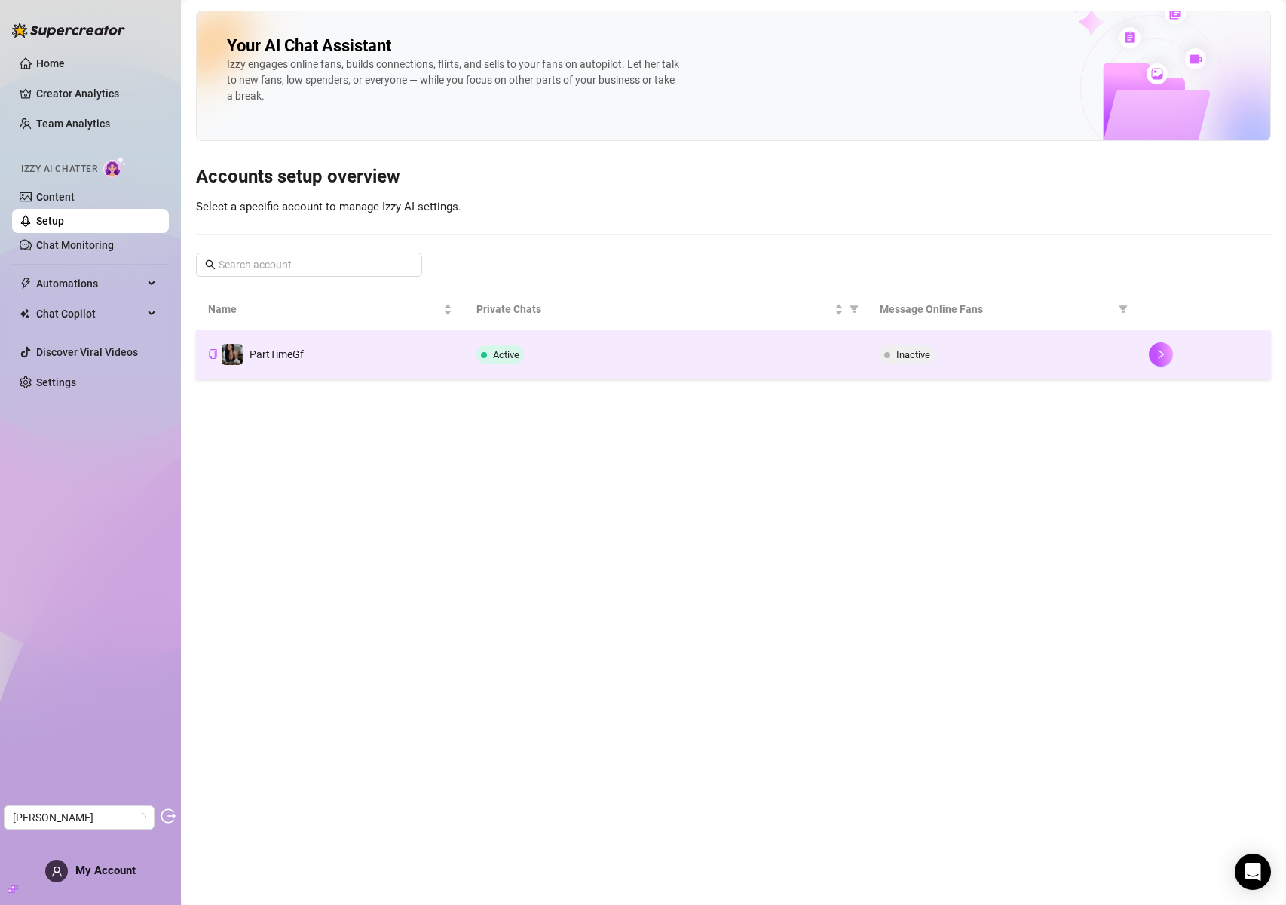
click at [328, 346] on td "PartTimeGf" at bounding box center [330, 354] width 268 height 49
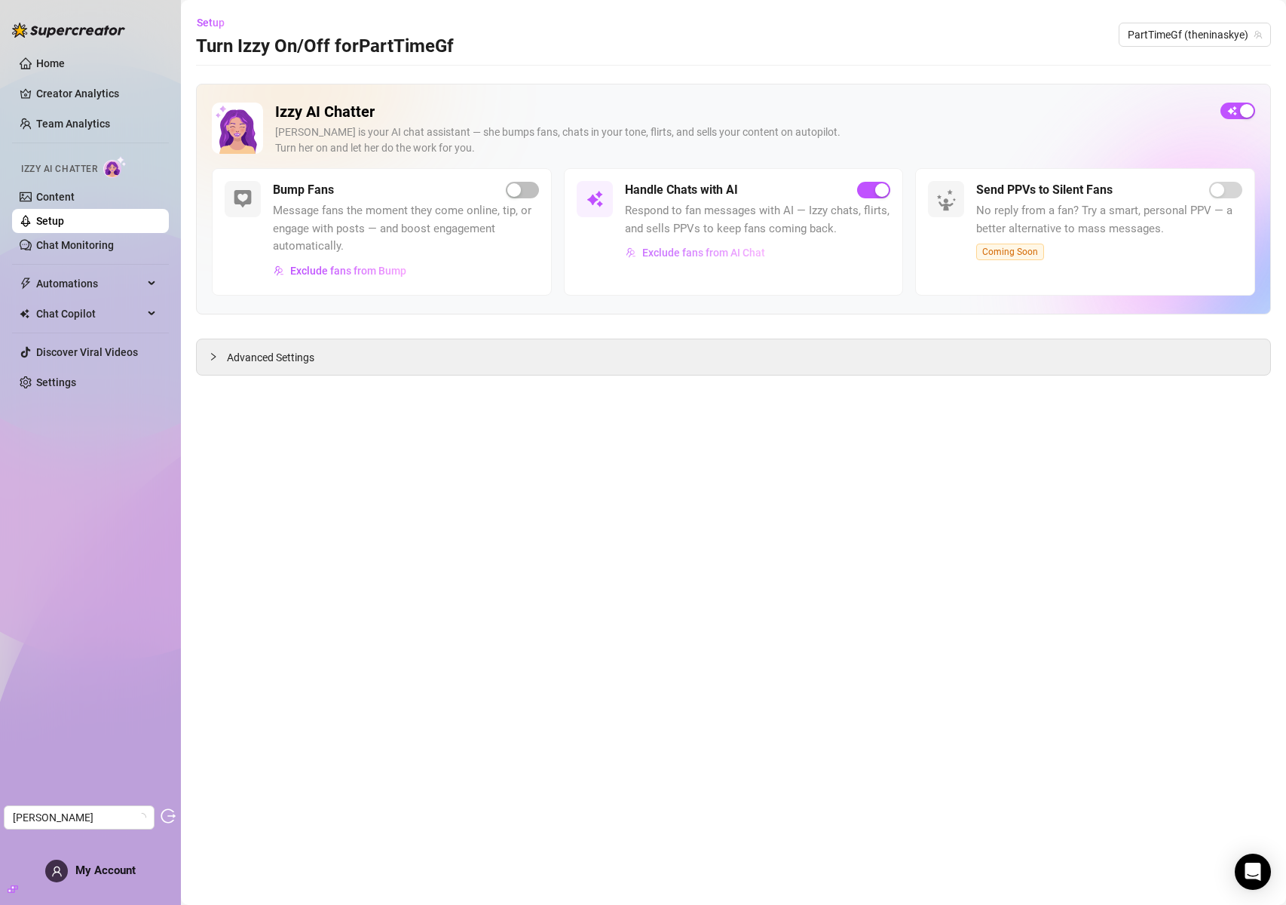
click at [691, 251] on span "Exclude fans from AI Chat" at bounding box center [703, 253] width 123 height 12
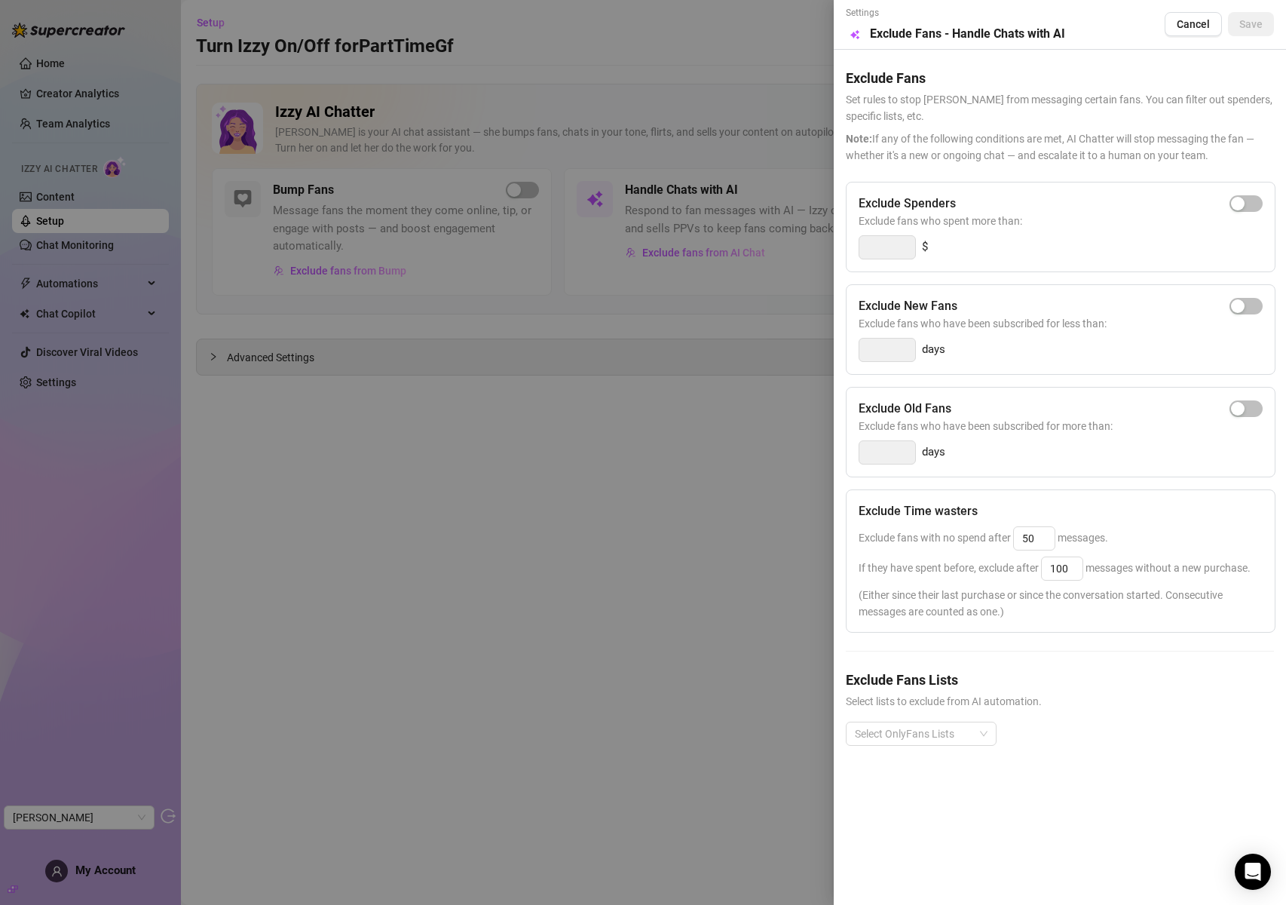
click at [591, 479] on div at bounding box center [643, 452] width 1286 height 905
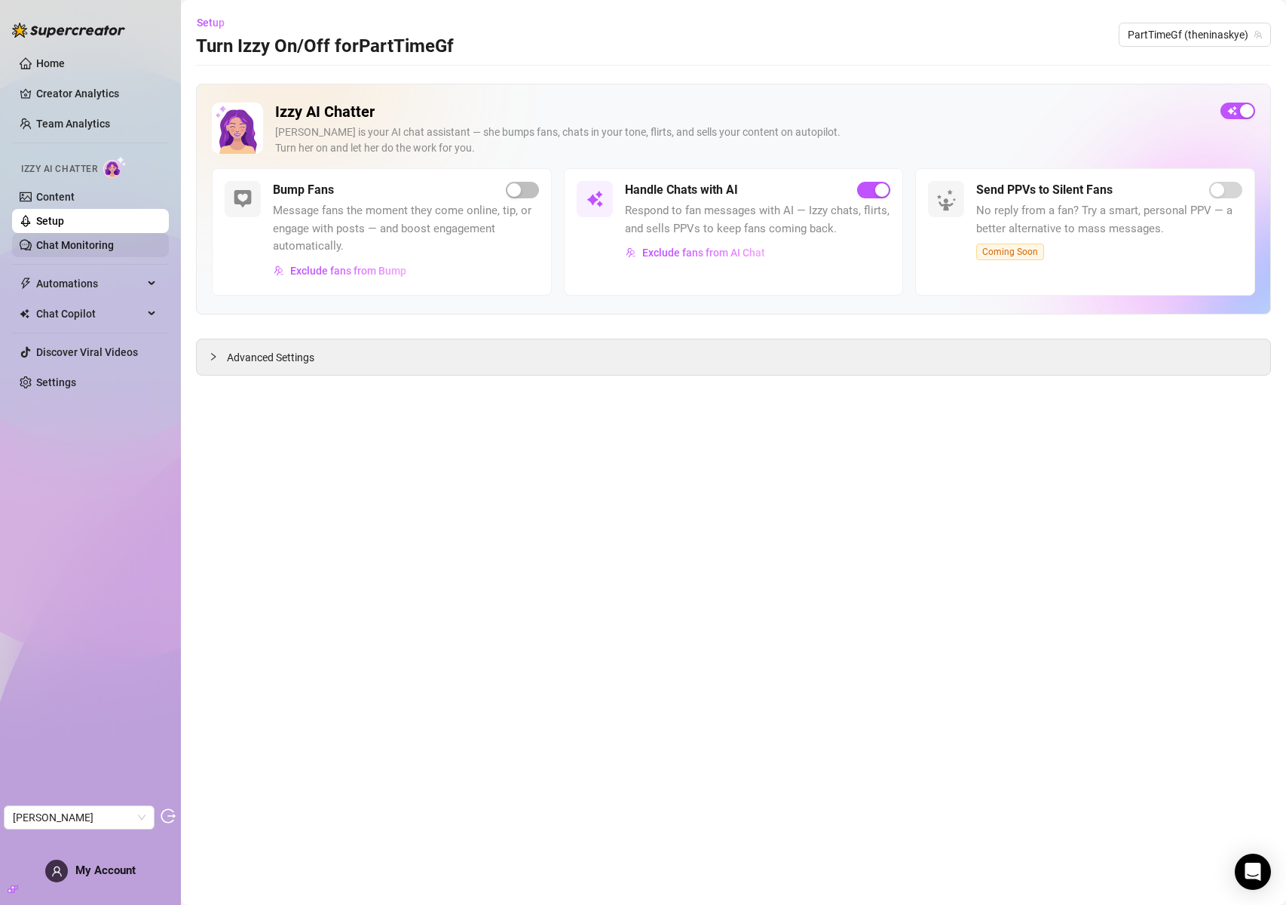
click at [69, 244] on link "Chat Monitoring" at bounding box center [75, 245] width 78 height 12
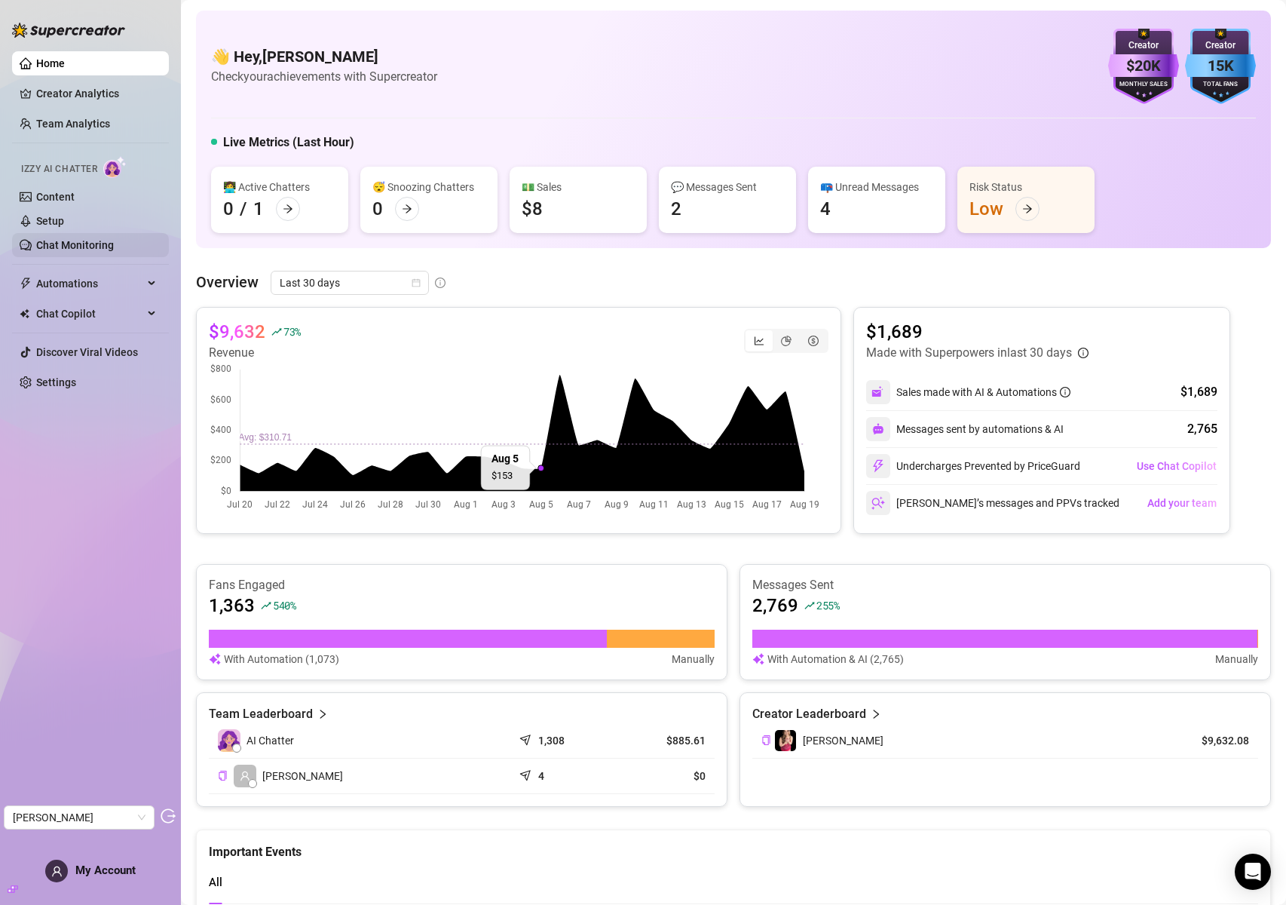
click at [87, 243] on link "Chat Monitoring" at bounding box center [75, 245] width 78 height 12
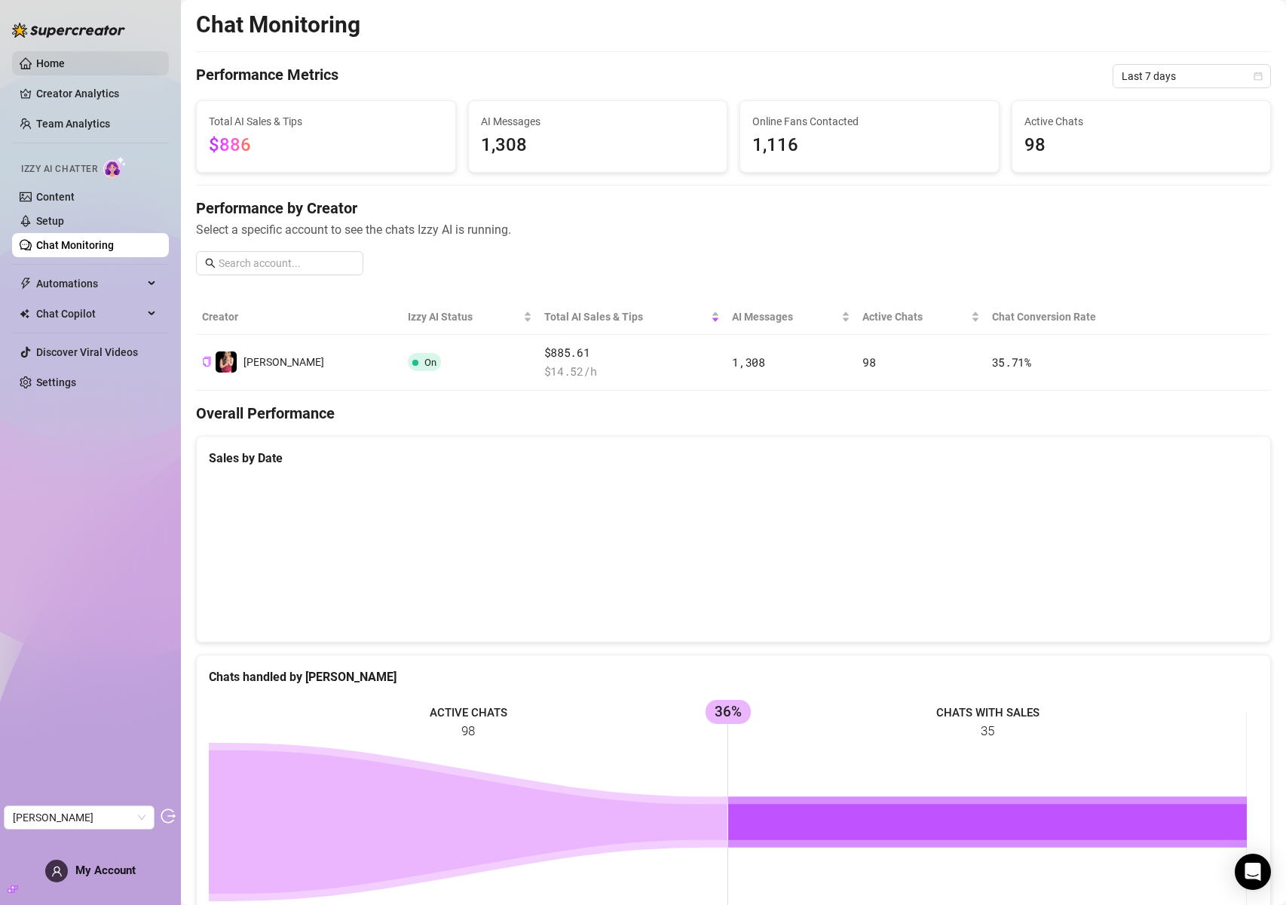
click at [65, 69] on link "Home" at bounding box center [50, 63] width 29 height 12
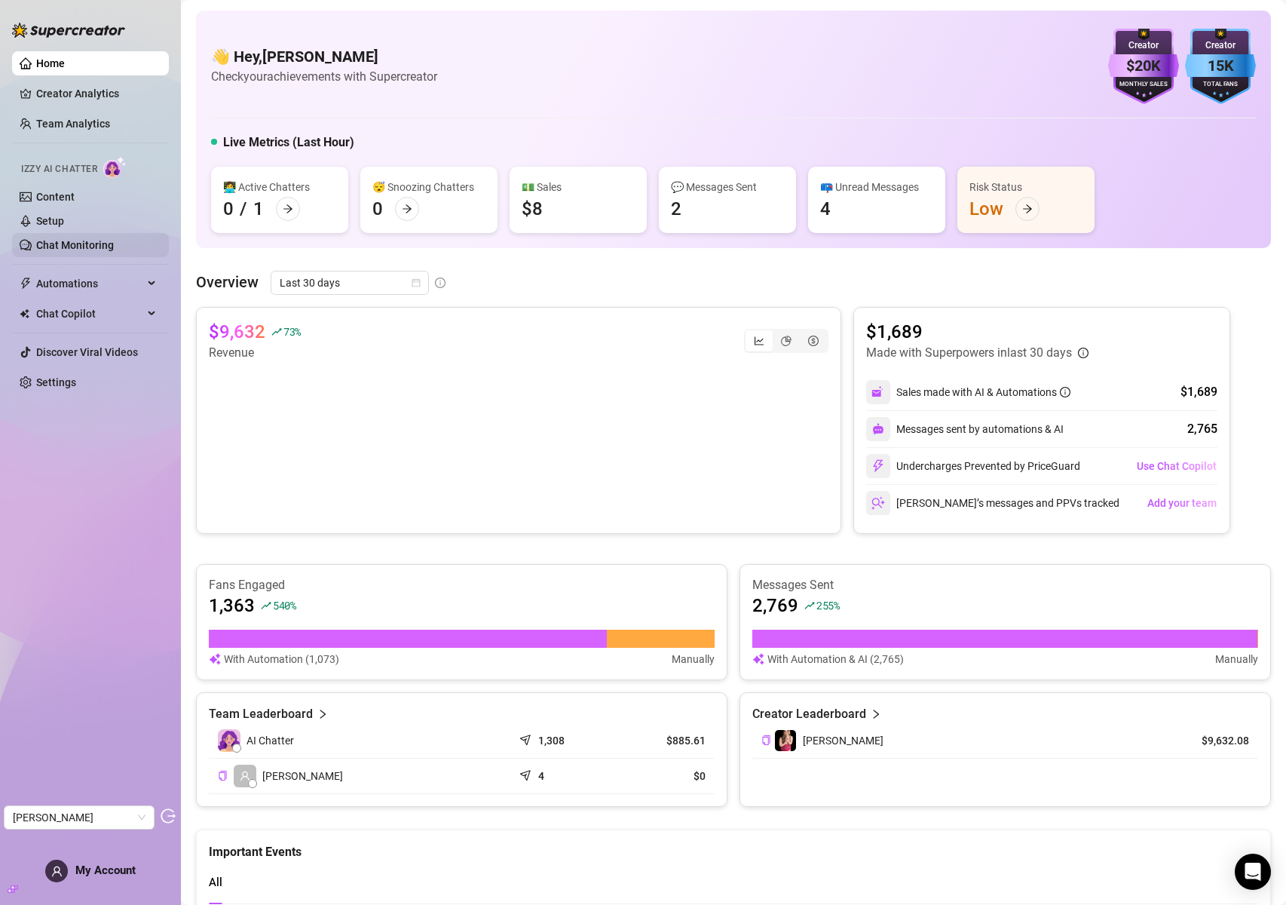
click at [79, 251] on link "Chat Monitoring" at bounding box center [75, 245] width 78 height 12
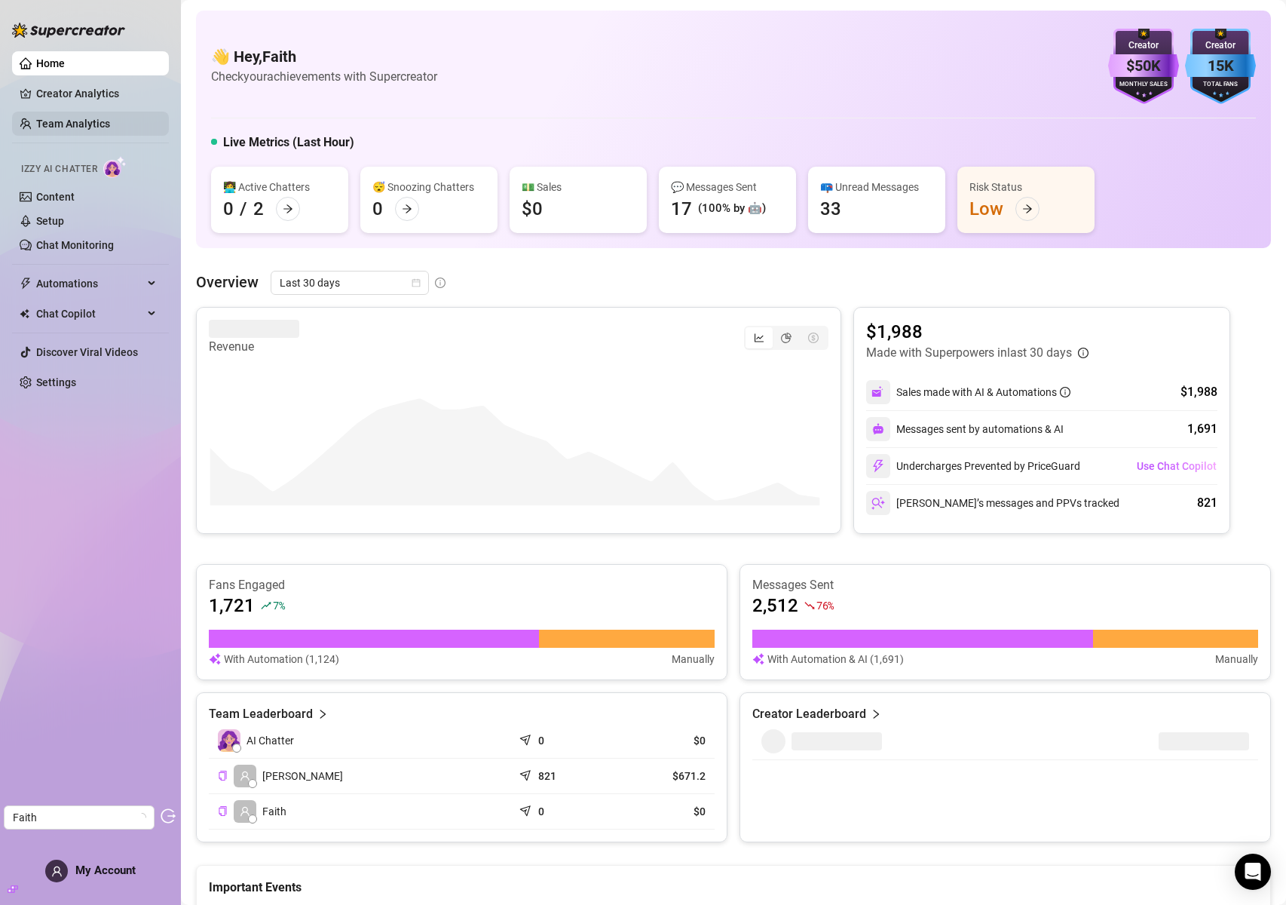
click at [86, 123] on link "Team Analytics" at bounding box center [73, 124] width 74 height 12
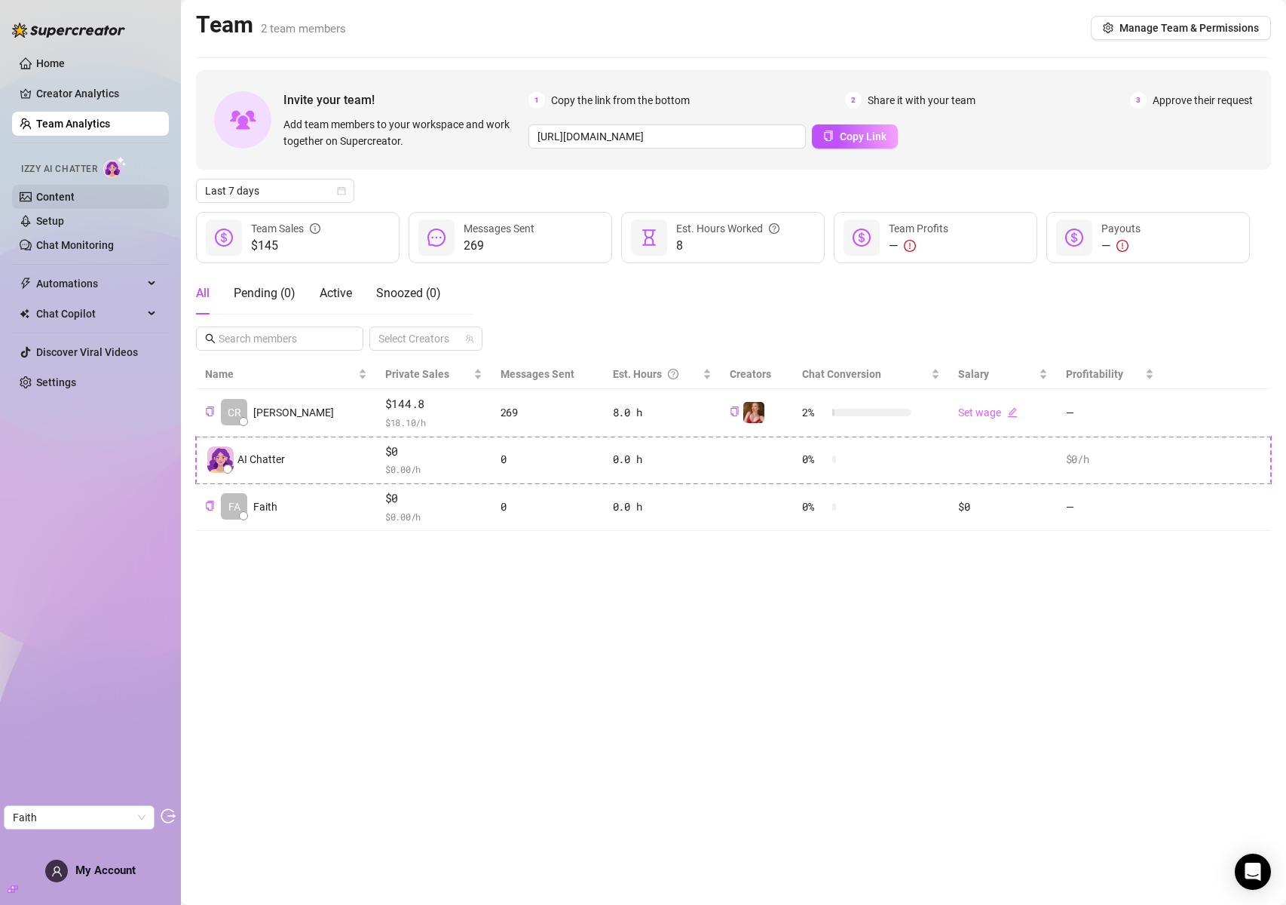
click at [68, 196] on link "Content" at bounding box center [55, 197] width 38 height 12
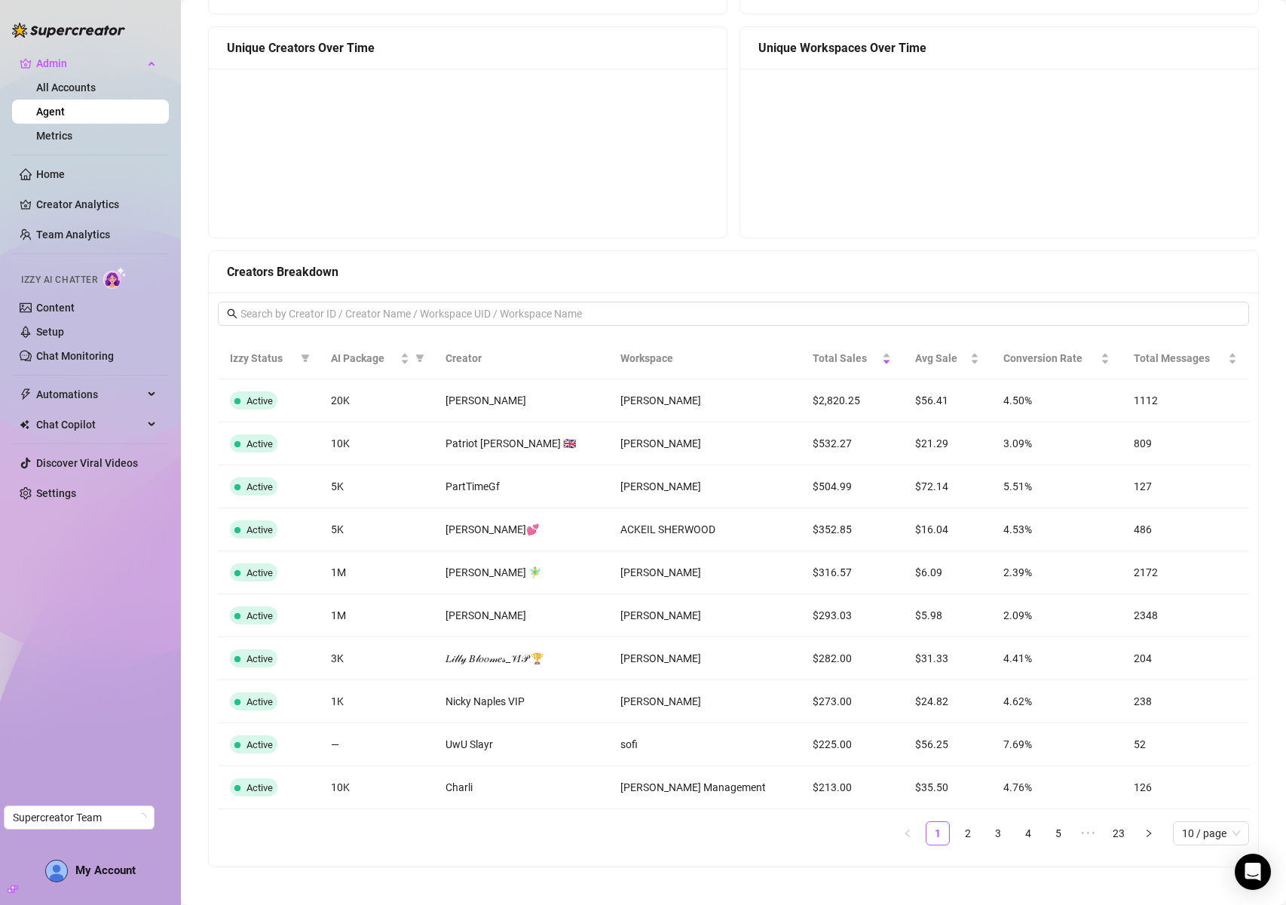
scroll to position [1021, 0]
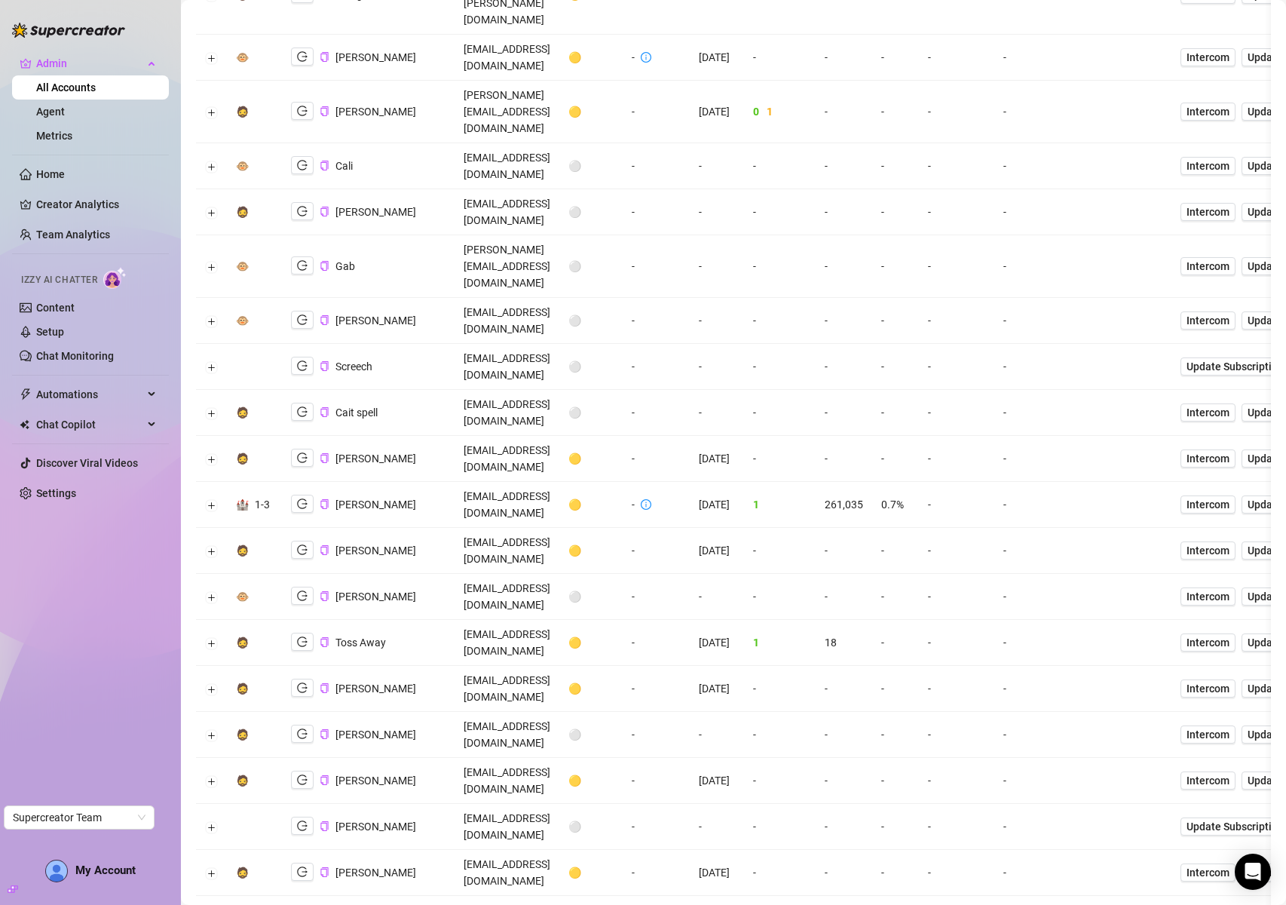
scroll to position [1116, 0]
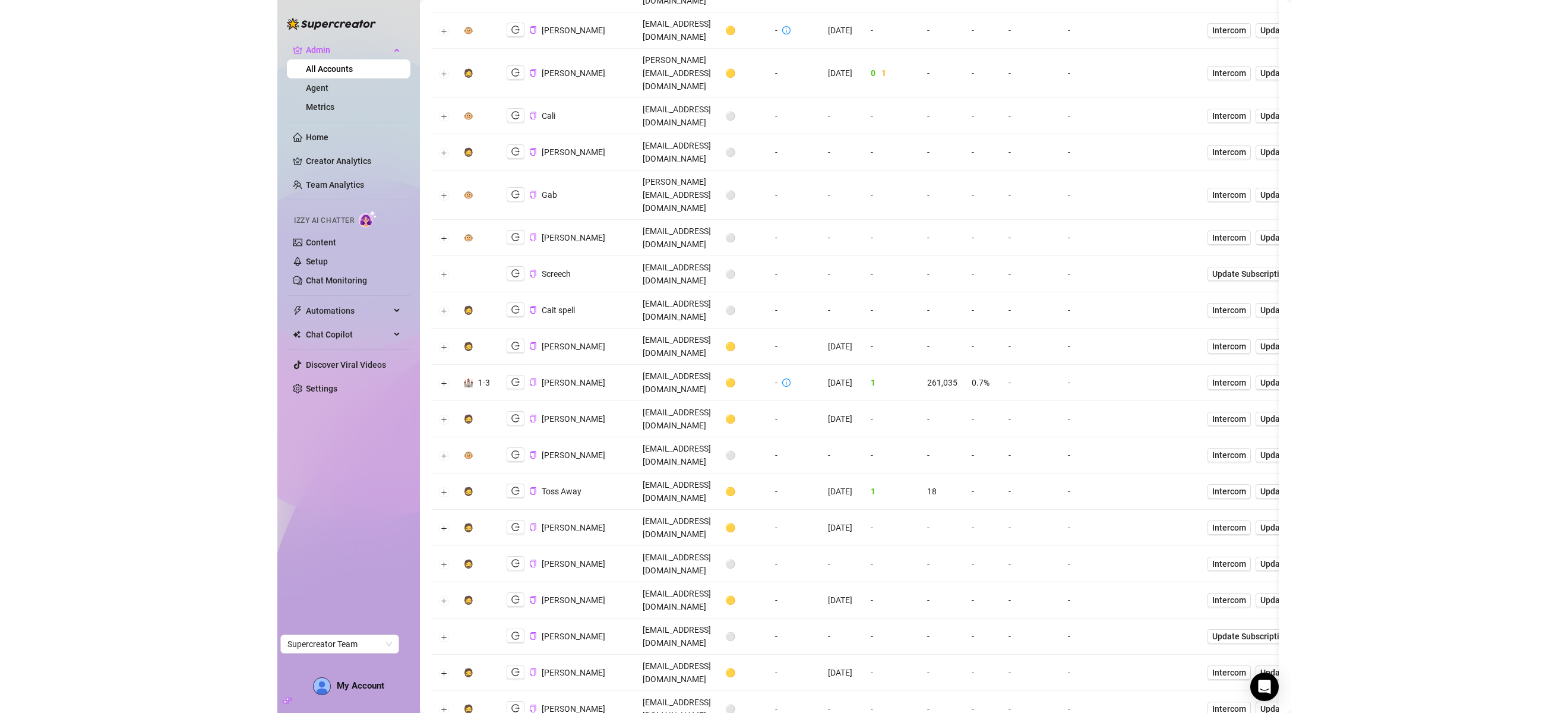
scroll to position [885, 0]
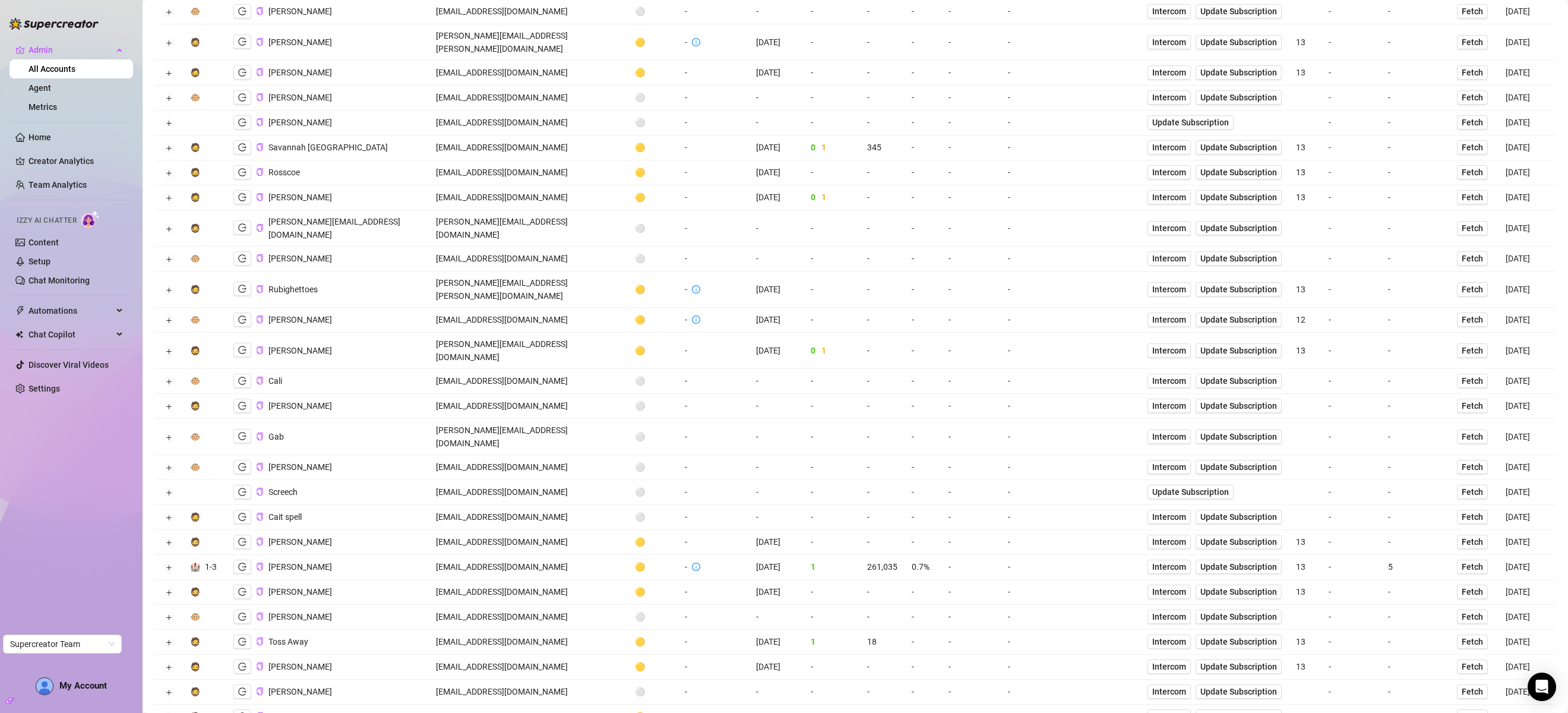
scroll to position [0, 0]
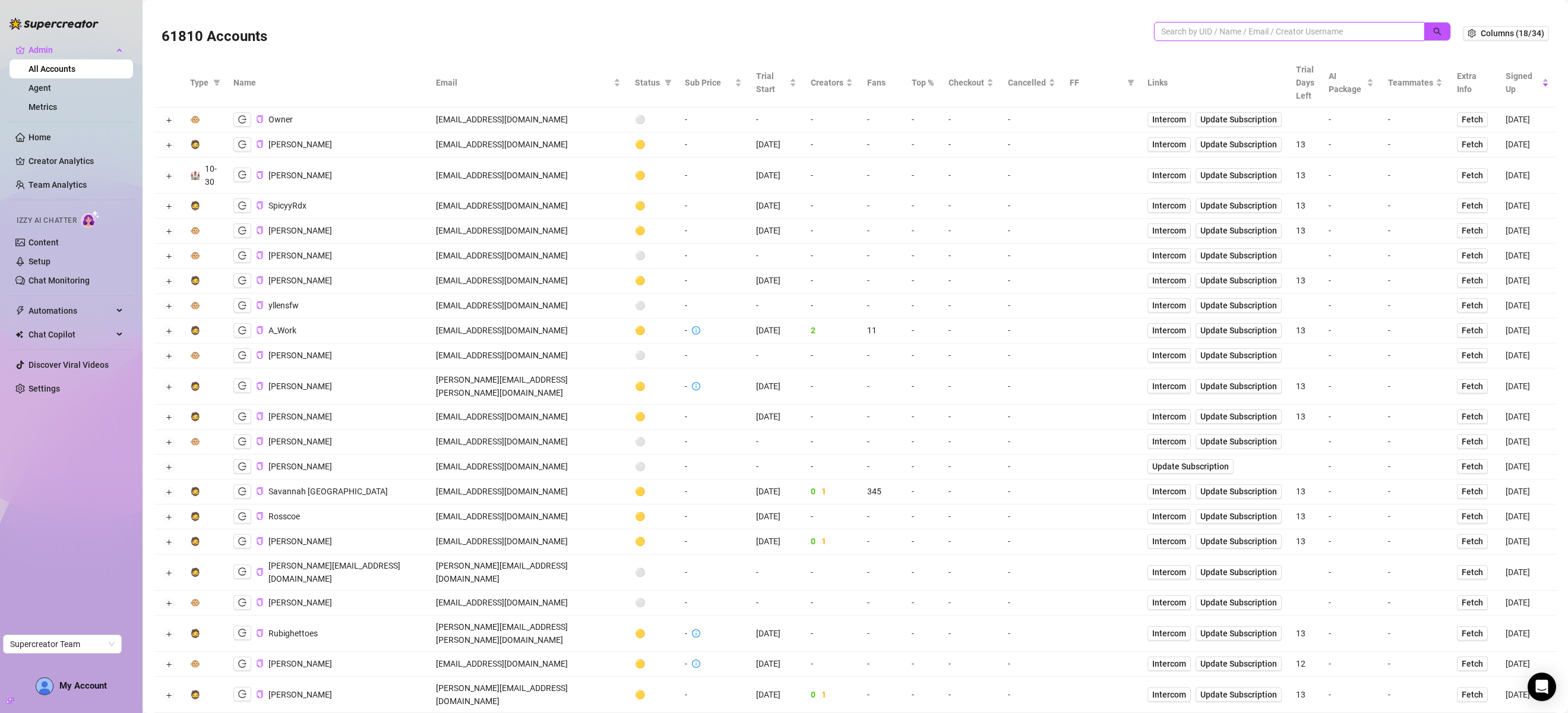
drag, startPoint x: 1305, startPoint y: 32, endPoint x: 1356, endPoint y: 34, distance: 51.0
click at [1013, 32] on input "search" at bounding box center [1284, 32] width 247 height 13
paste input "c9Cav0QDM3fSr7gnCKbmJZx7sKT2"
click at [1013, 30] on button "button" at bounding box center [1437, 32] width 28 height 19
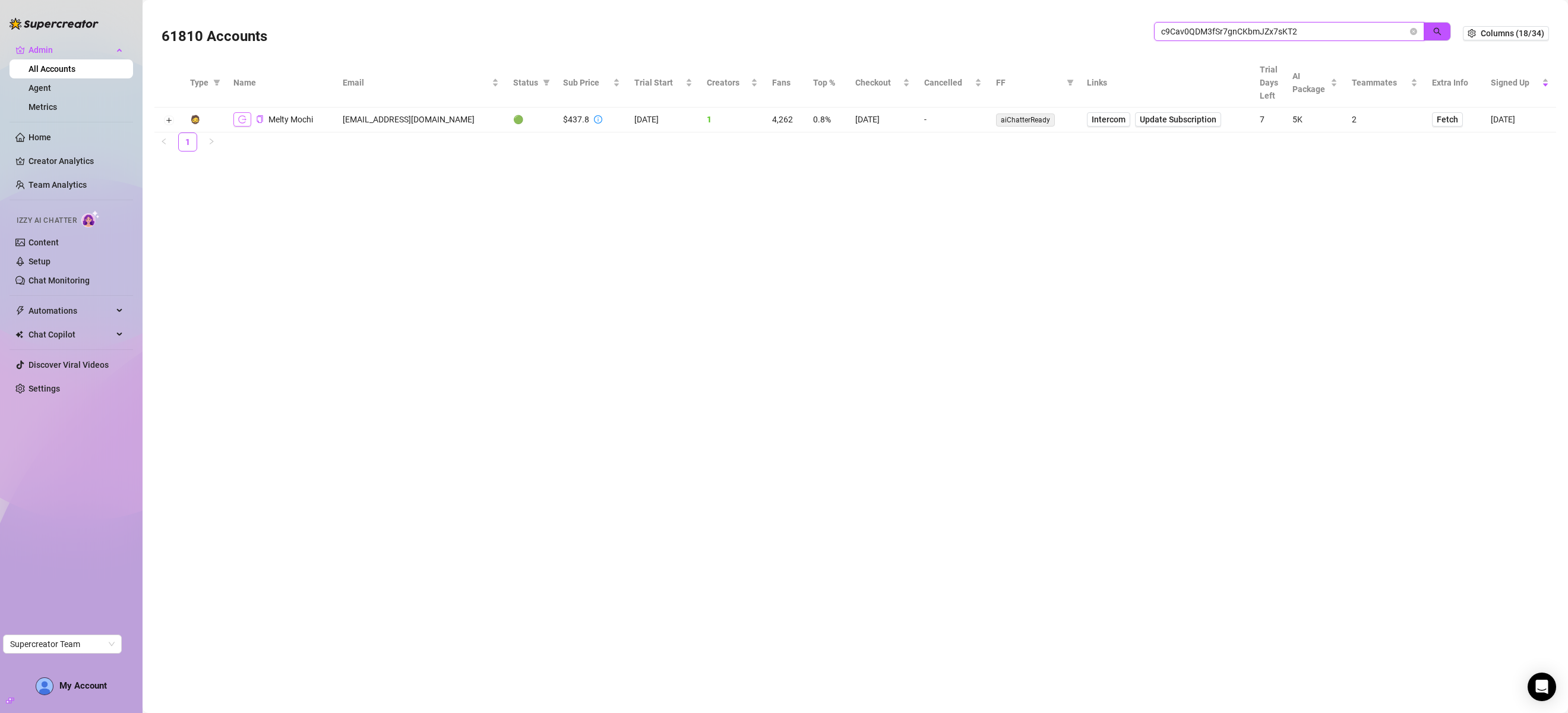
type input "c9Cav0QDM3fSr7gnCKbmJZx7sKT2"
click at [247, 117] on button "button" at bounding box center [242, 119] width 18 height 14
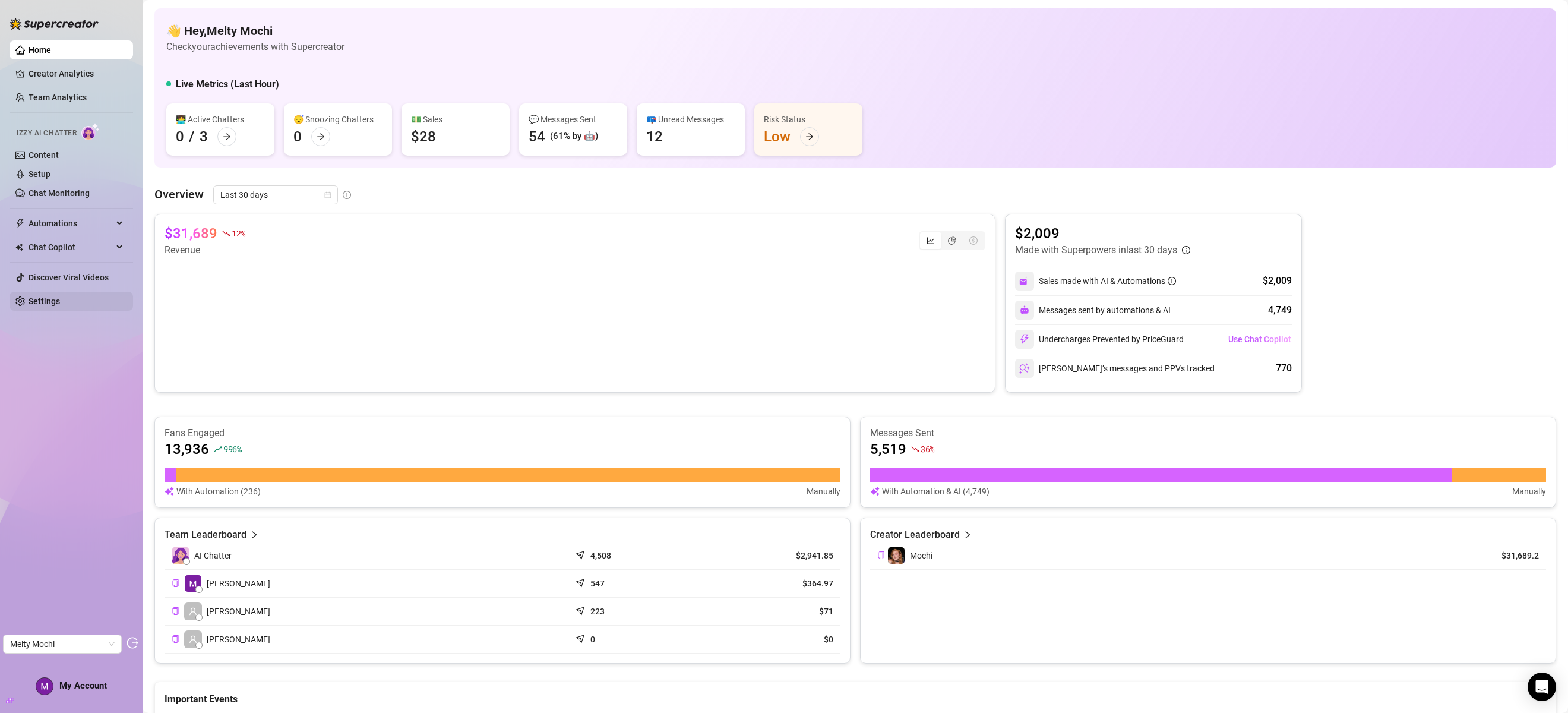
click at [40, 296] on link "Settings" at bounding box center [44, 301] width 32 height 9
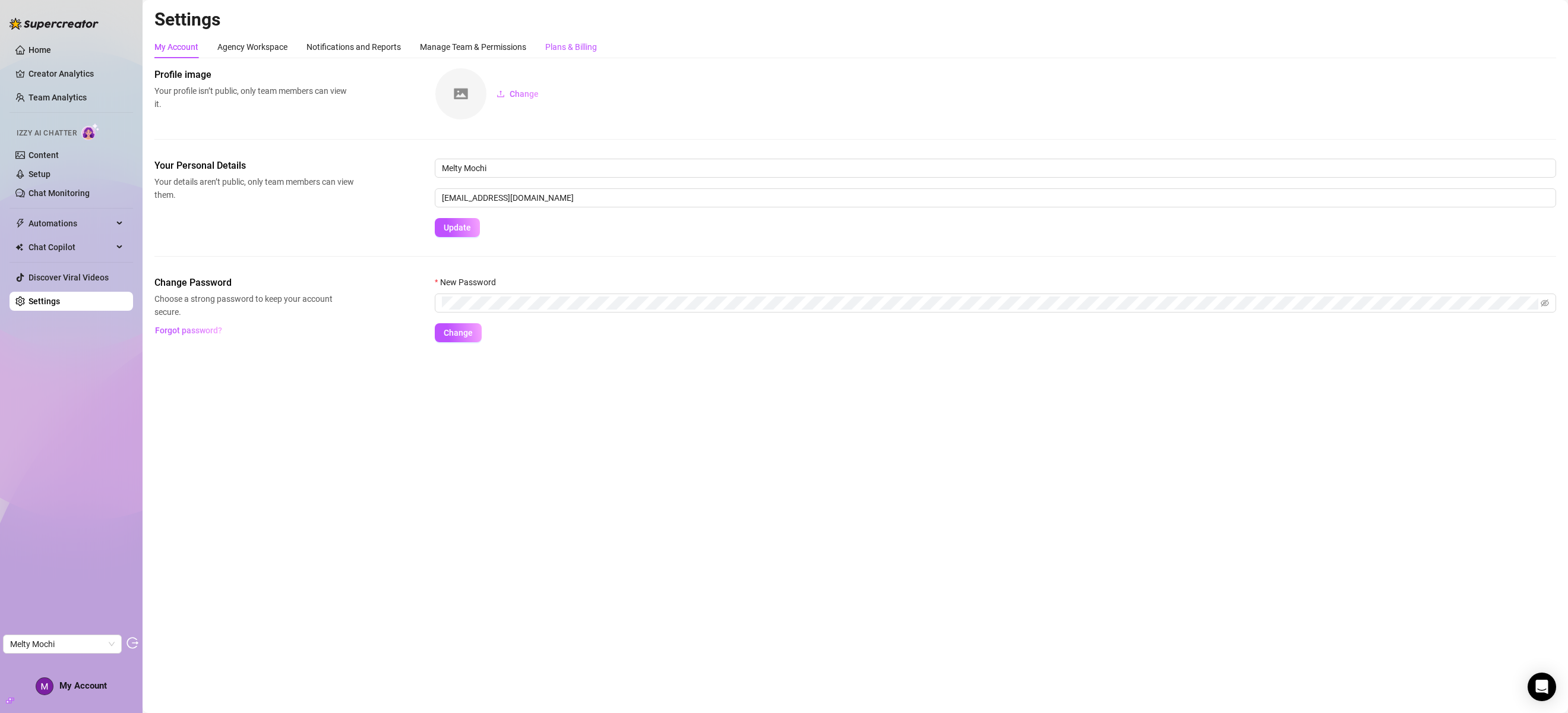
click at [588, 47] on div "Plans & Billing" at bounding box center [571, 46] width 52 height 13
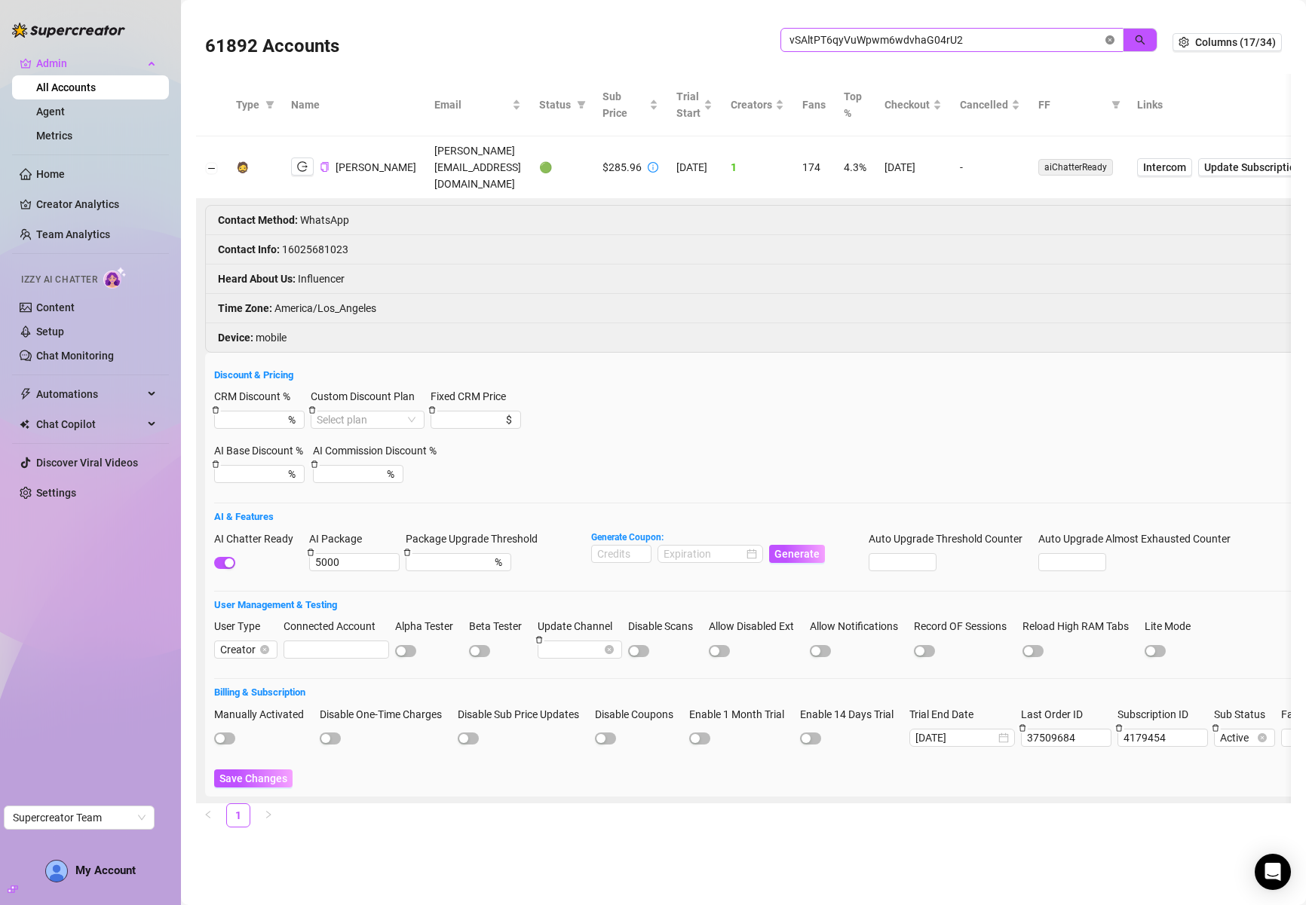
click at [1105, 43] on icon "close-circle" at bounding box center [1109, 39] width 9 height 9
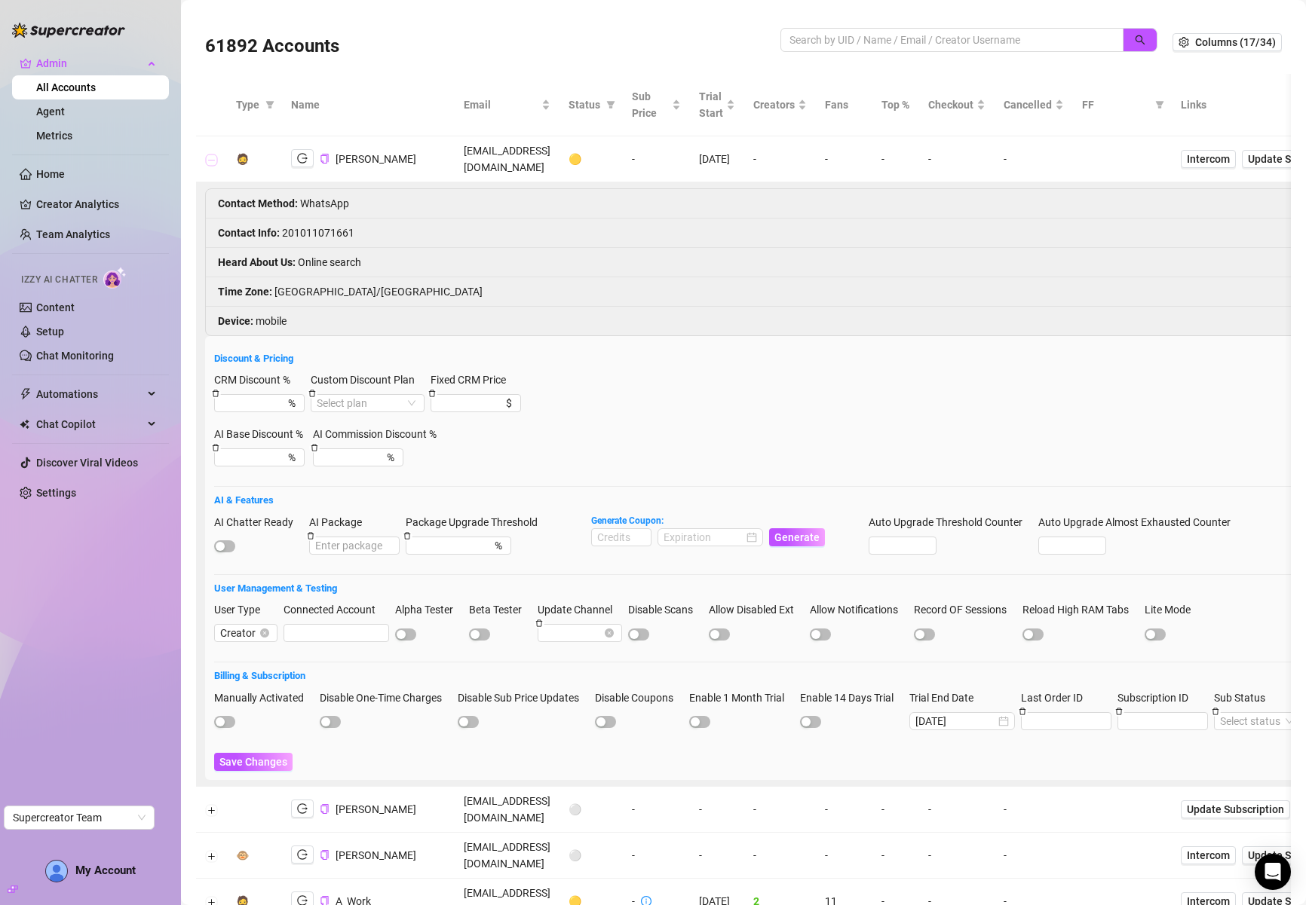
click at [207, 154] on button "Collapse row" at bounding box center [212, 160] width 12 height 12
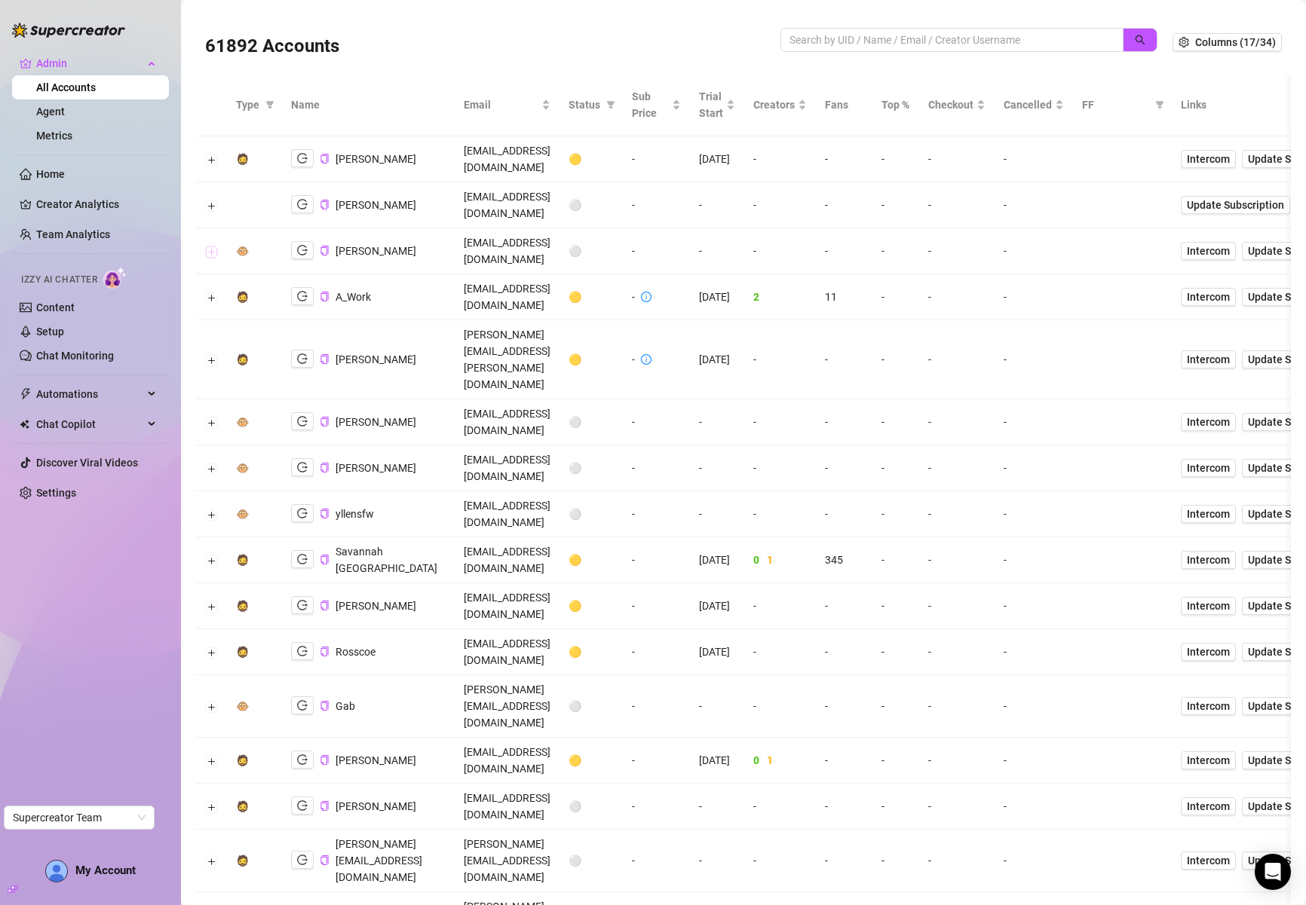
click at [212, 246] on button "Expand row" at bounding box center [212, 252] width 12 height 12
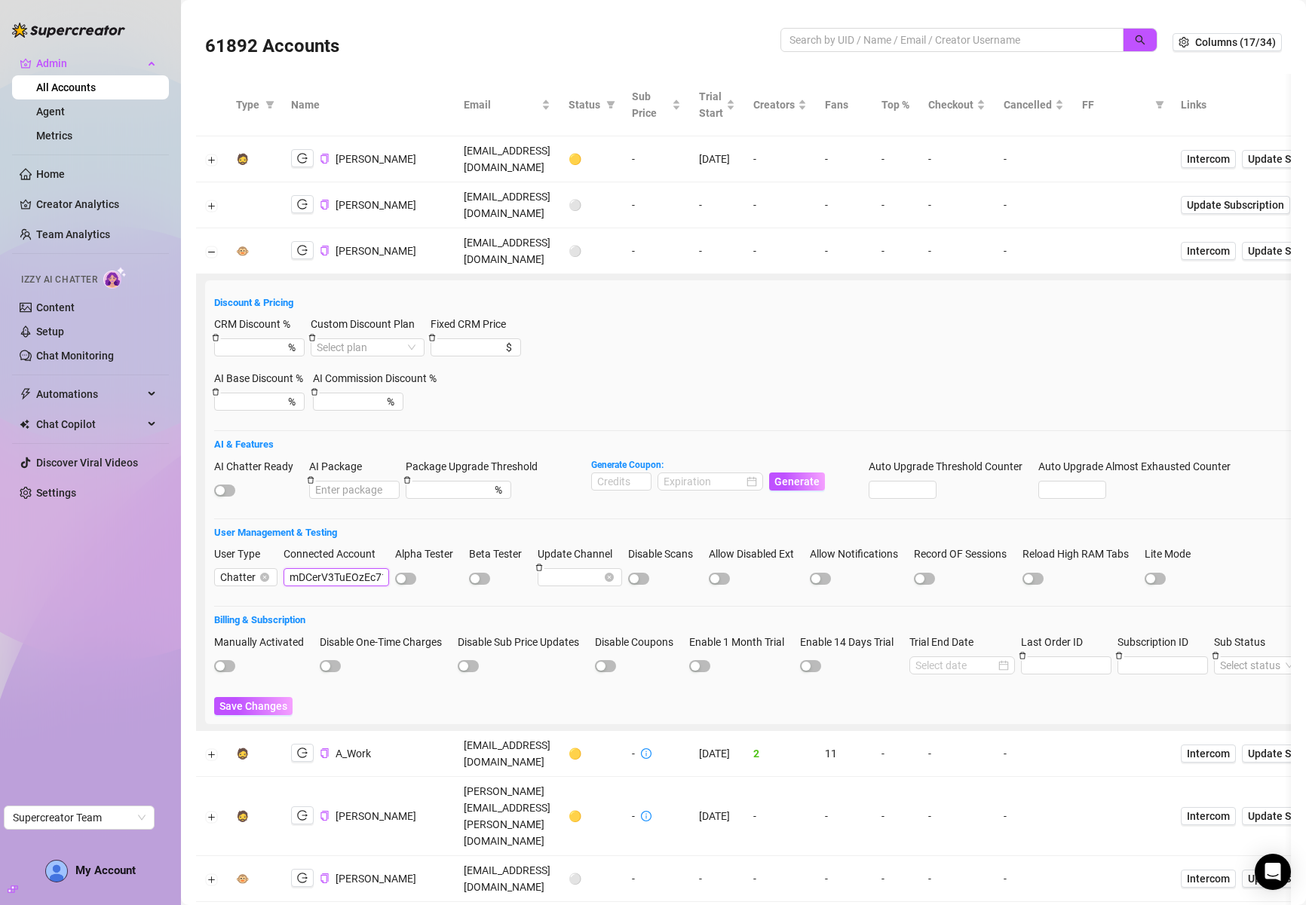
click at [0, 0] on input "mDCerV3TuEOzEc71IUP62M8CR163" at bounding box center [0, 0] width 0 height 0
drag, startPoint x: 868, startPoint y: 37, endPoint x: 890, endPoint y: 38, distance: 22.7
click at [868, 38] on input "search" at bounding box center [945, 40] width 313 height 17
paste input "mDCerV3TuEOzEc71IUP62M8CR163"
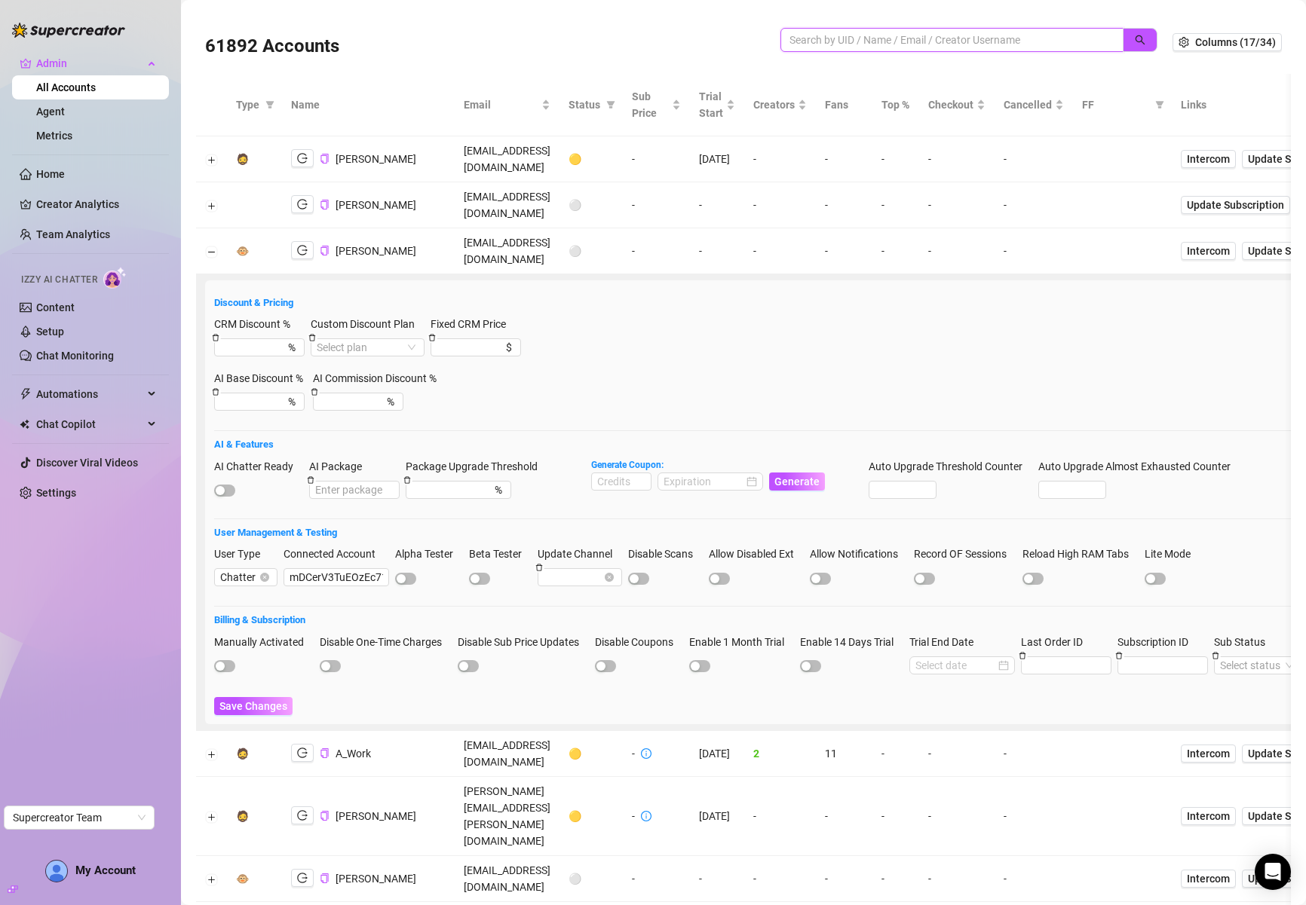
type input "mDCerV3TuEOzEc71IUP62M8CR163"
click at [1123, 39] on button "button" at bounding box center [1140, 40] width 35 height 24
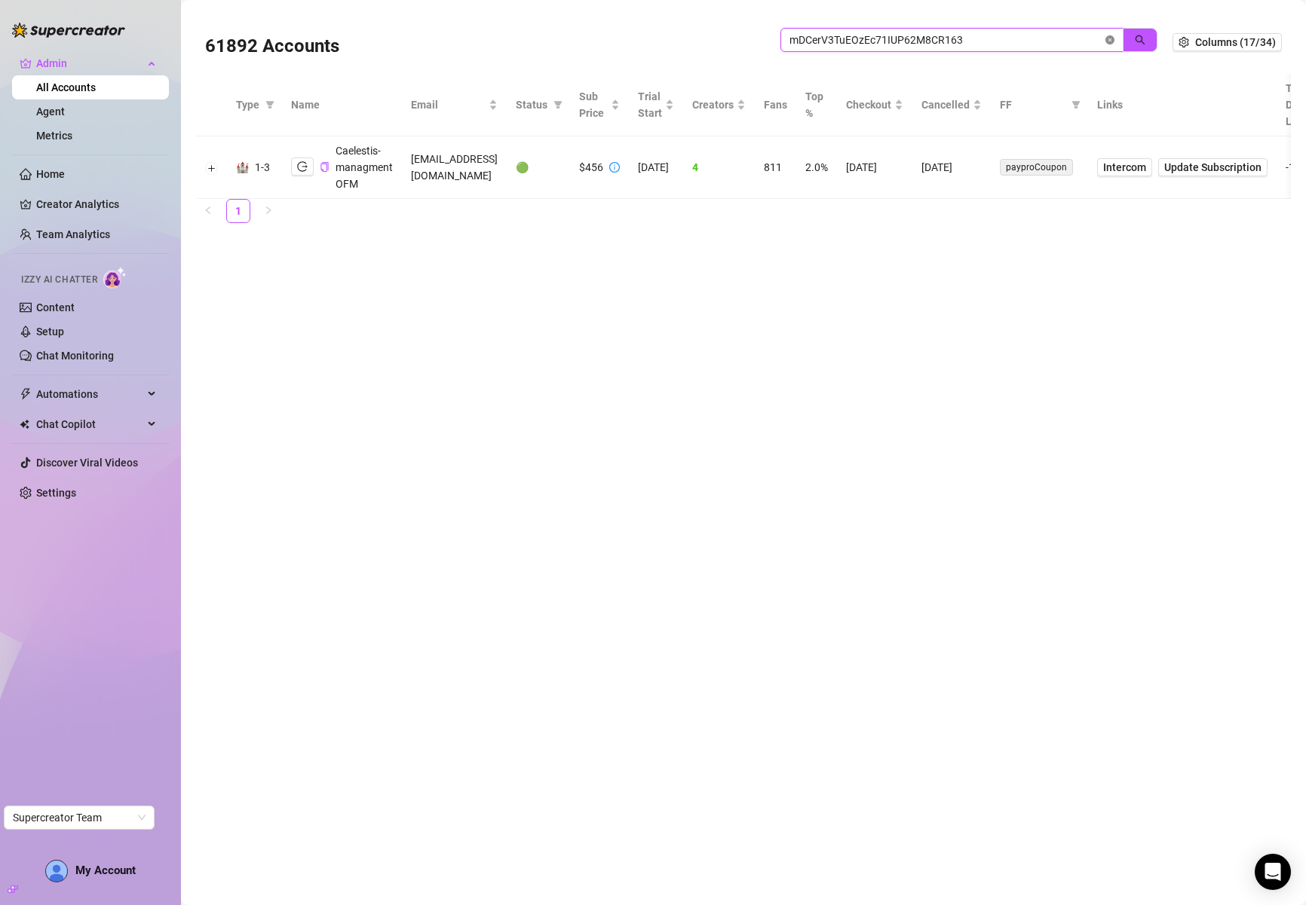
click at [1112, 38] on icon "close-circle" at bounding box center [1109, 39] width 9 height 9
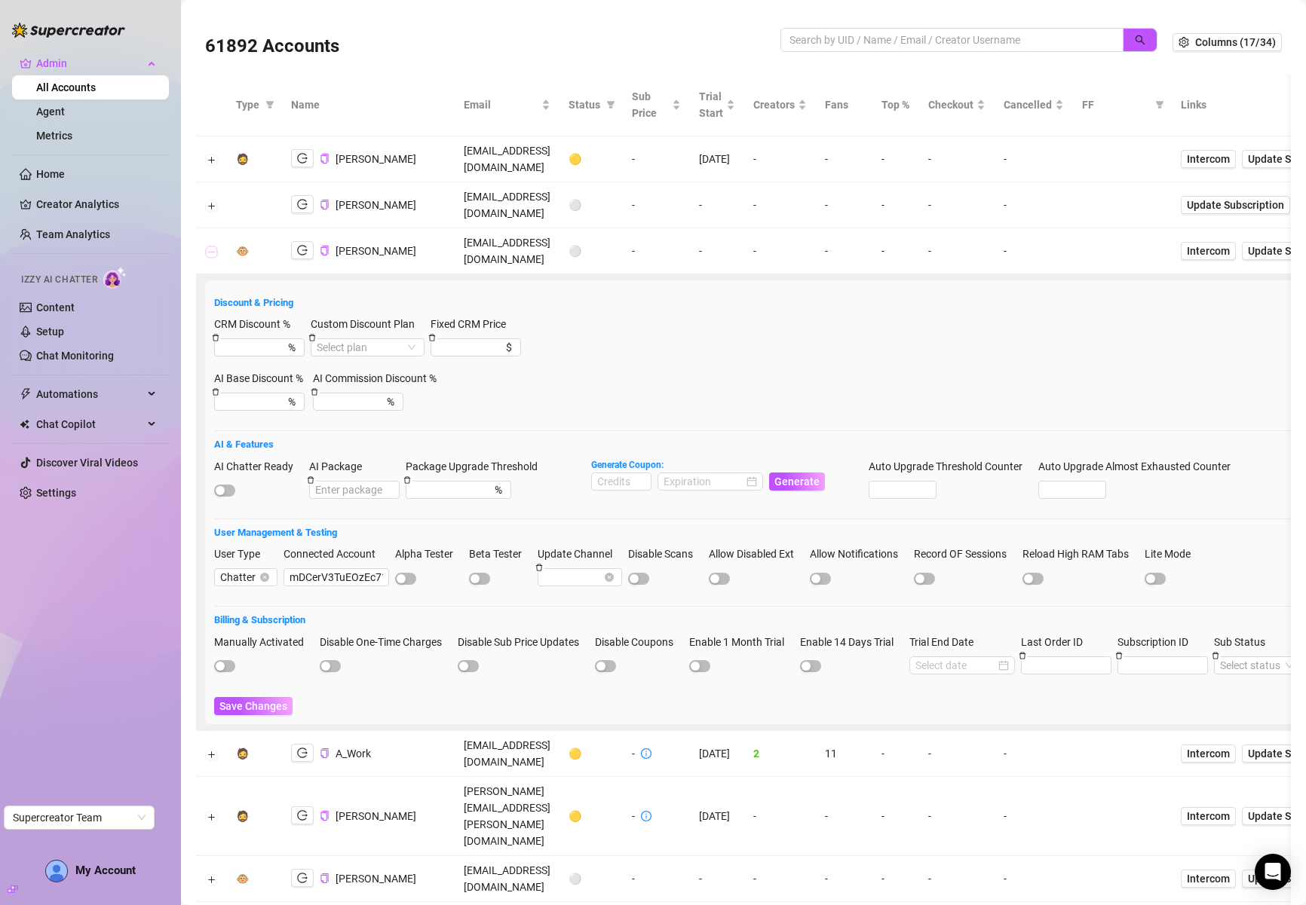
click at [214, 246] on button "Collapse row" at bounding box center [212, 252] width 12 height 12
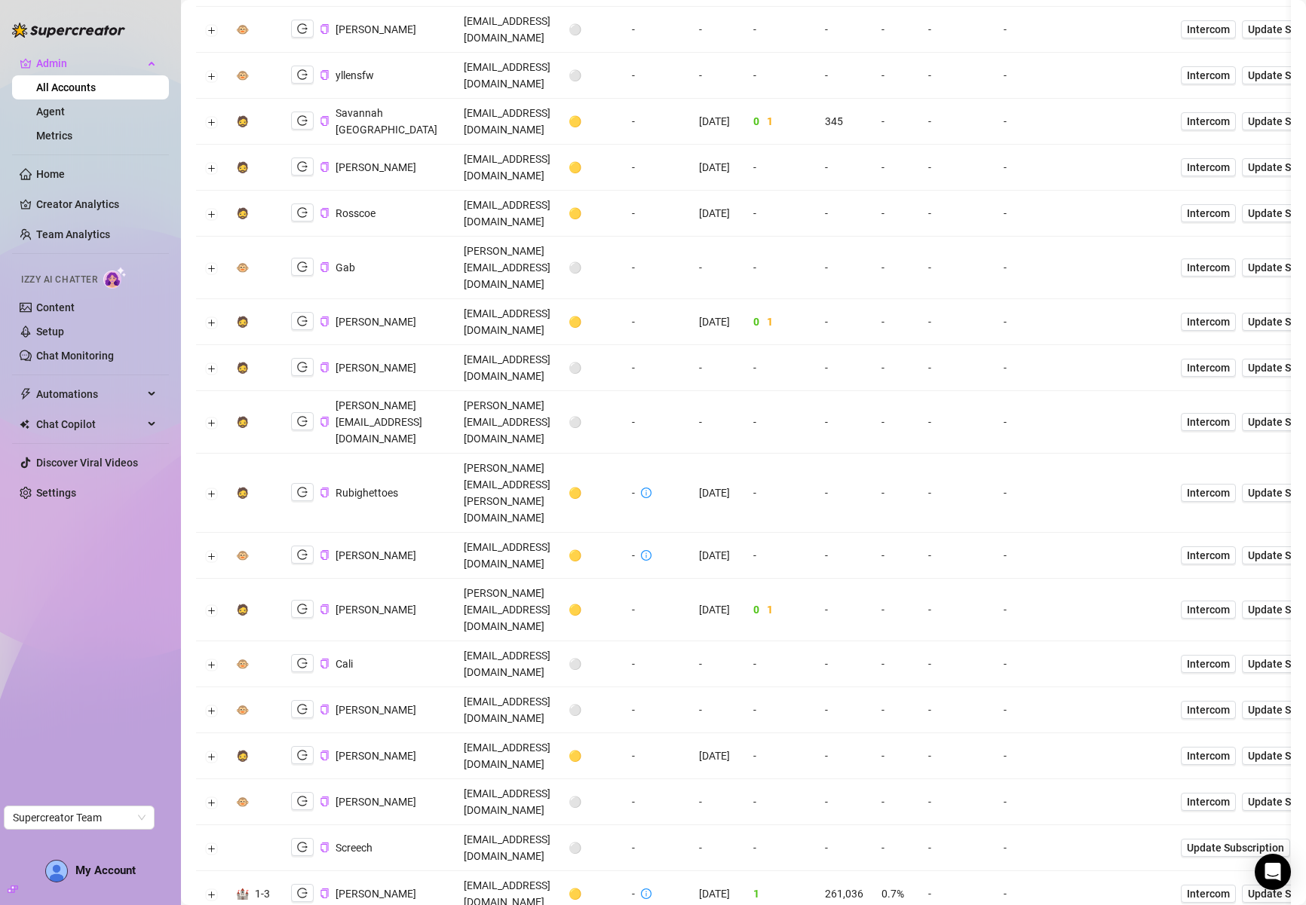
scroll to position [452, 0]
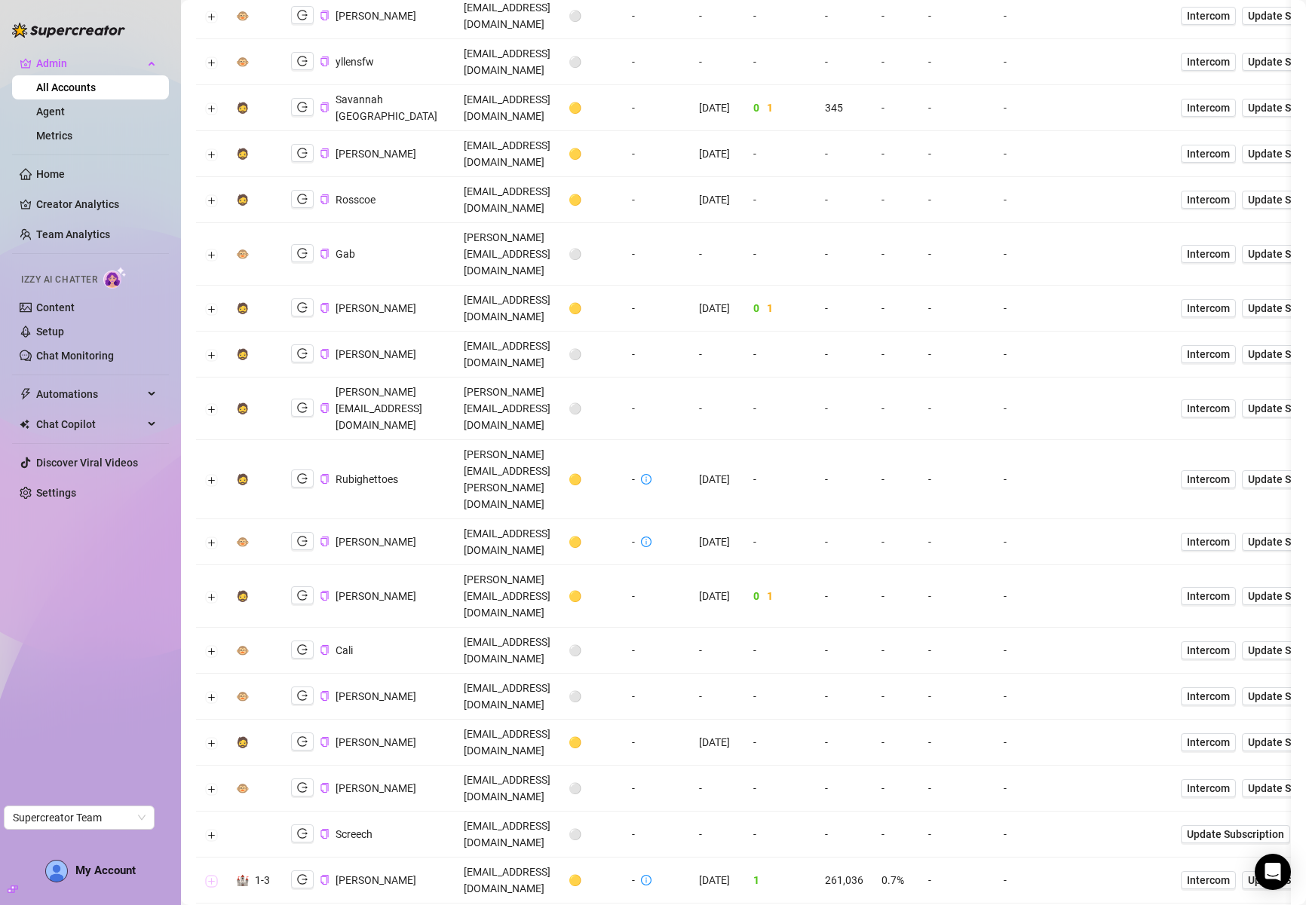
click at [212, 875] on button "Expand row" at bounding box center [212, 881] width 12 height 12
copy li "kyang517"
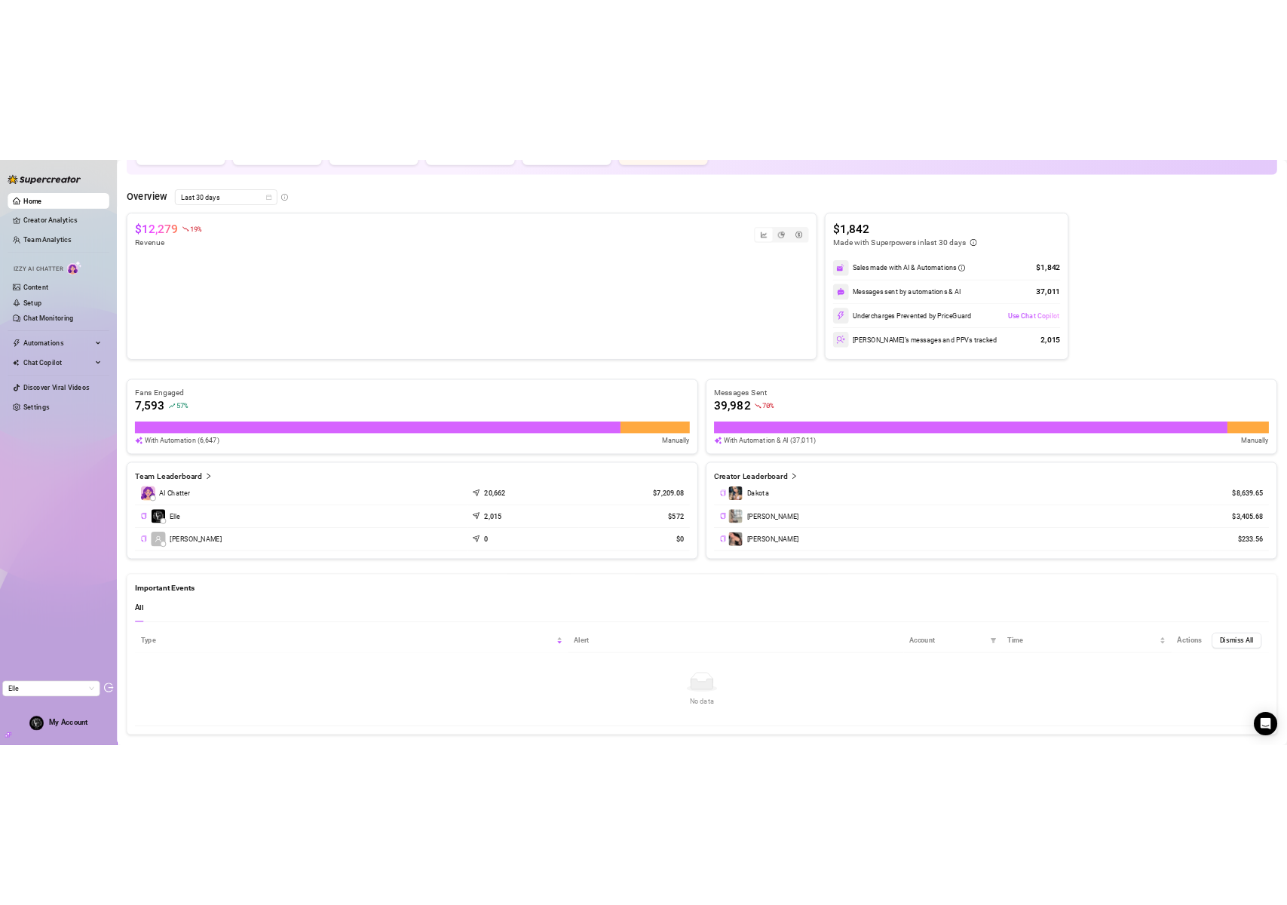
scroll to position [254, 0]
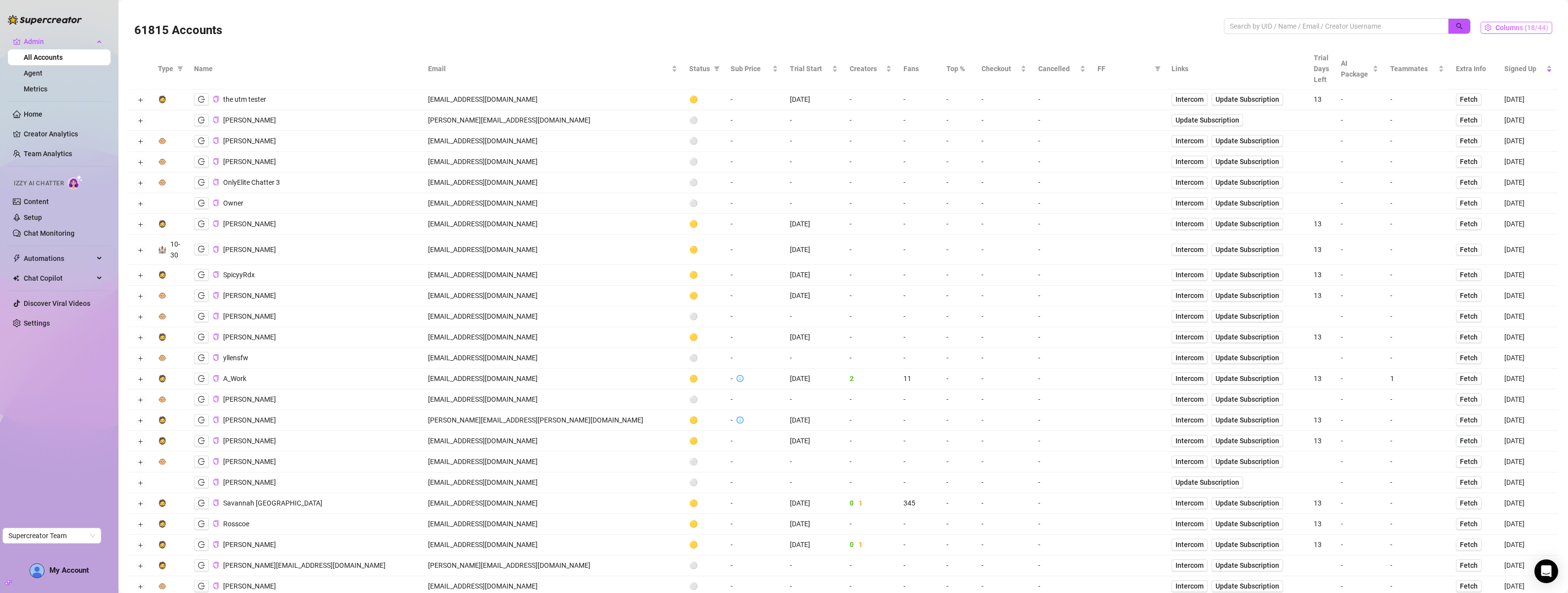
click at [1529, 29] on span "Columns (18/44)" at bounding box center [1521, 28] width 53 height 8
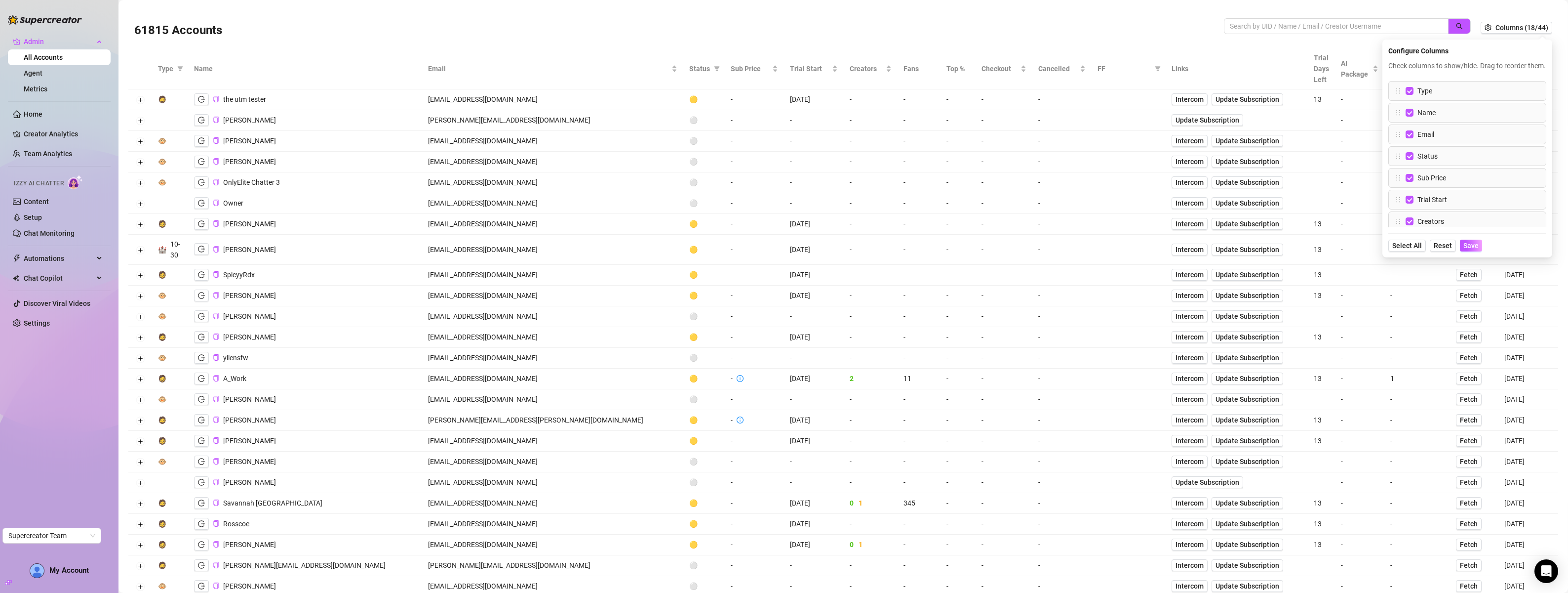
scroll to position [810, 0]
click at [1395, 220] on input "UTM LT Landing" at bounding box center [1399, 216] width 8 height 8
click at [1395, 154] on input "UTM LT Source" at bounding box center [1399, 150] width 8 height 8
click at [1395, 111] on input "UTM FT Campaign" at bounding box center [1399, 107] width 8 height 8
click at [1395, 111] on input "UTM FT Medium" at bounding box center [1399, 107] width 8 height 8
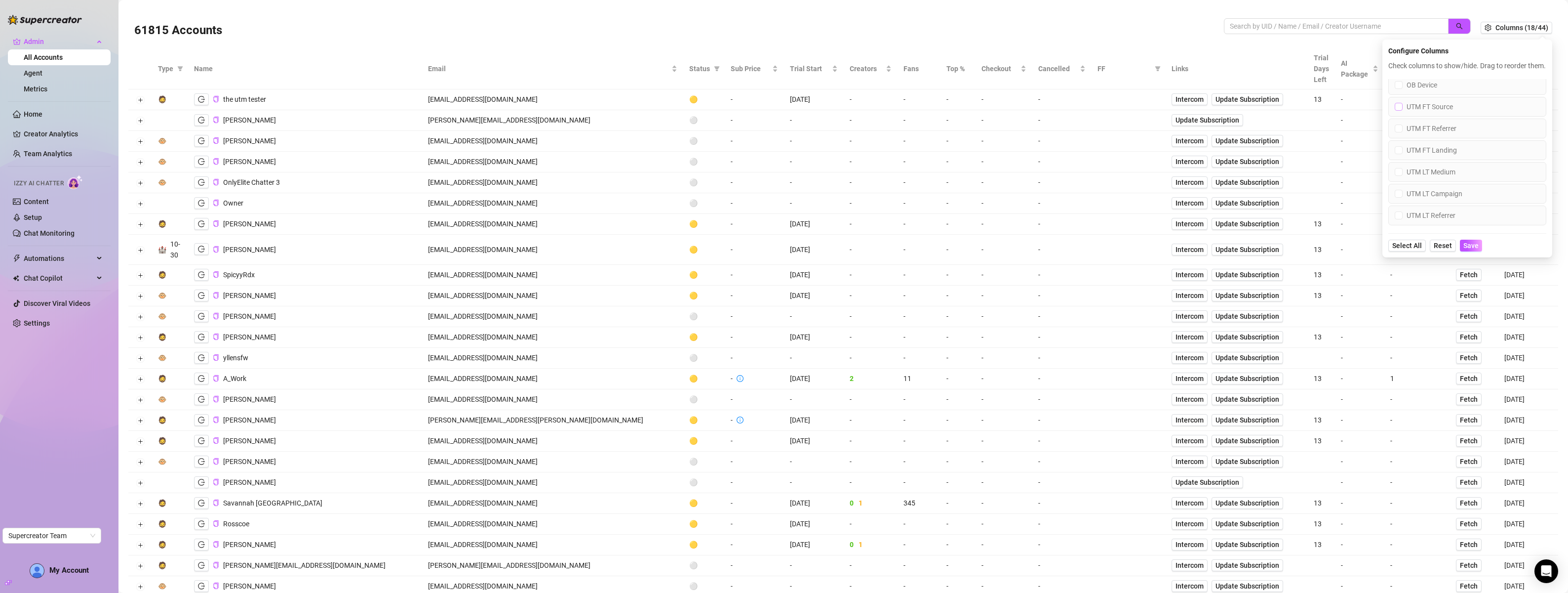
click at [1395, 111] on input "UTM FT Source" at bounding box center [1399, 107] width 8 height 8
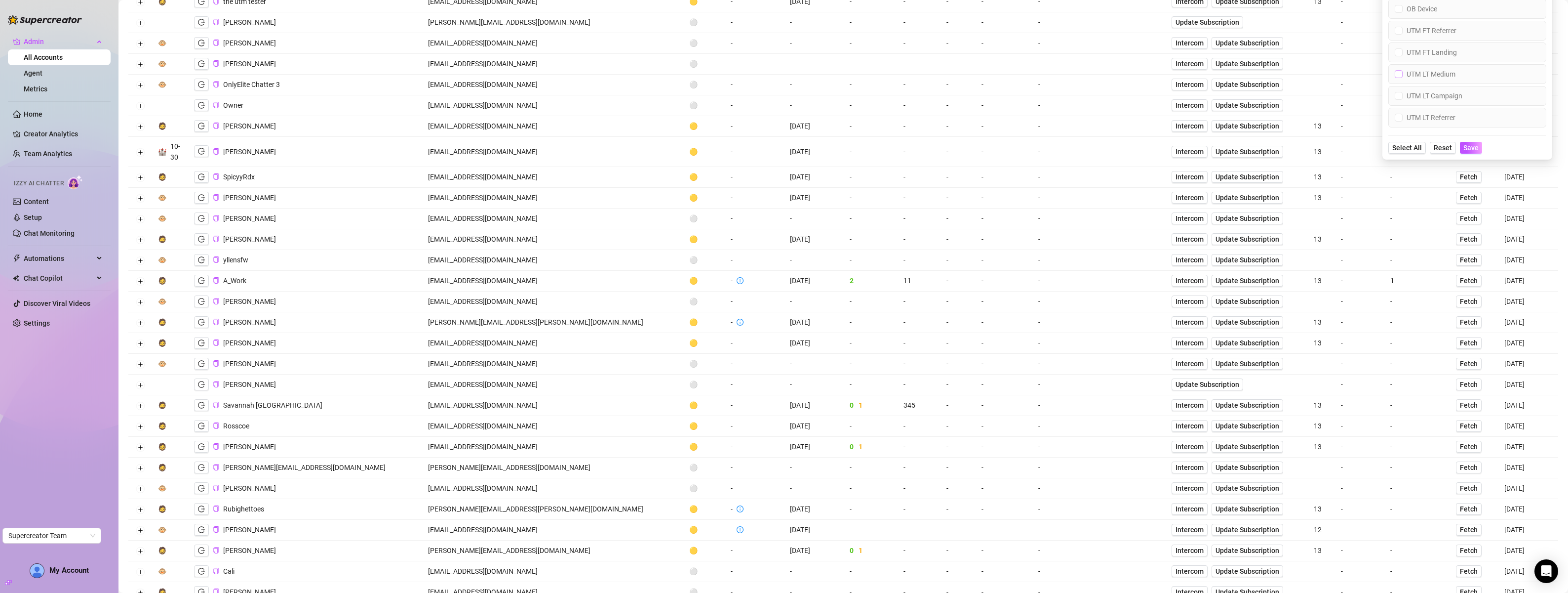
click at [1395, 78] on input "UTM LT Medium" at bounding box center [1399, 74] width 8 height 8
click at [1463, 151] on span "Save" at bounding box center [1470, 147] width 15 height 8
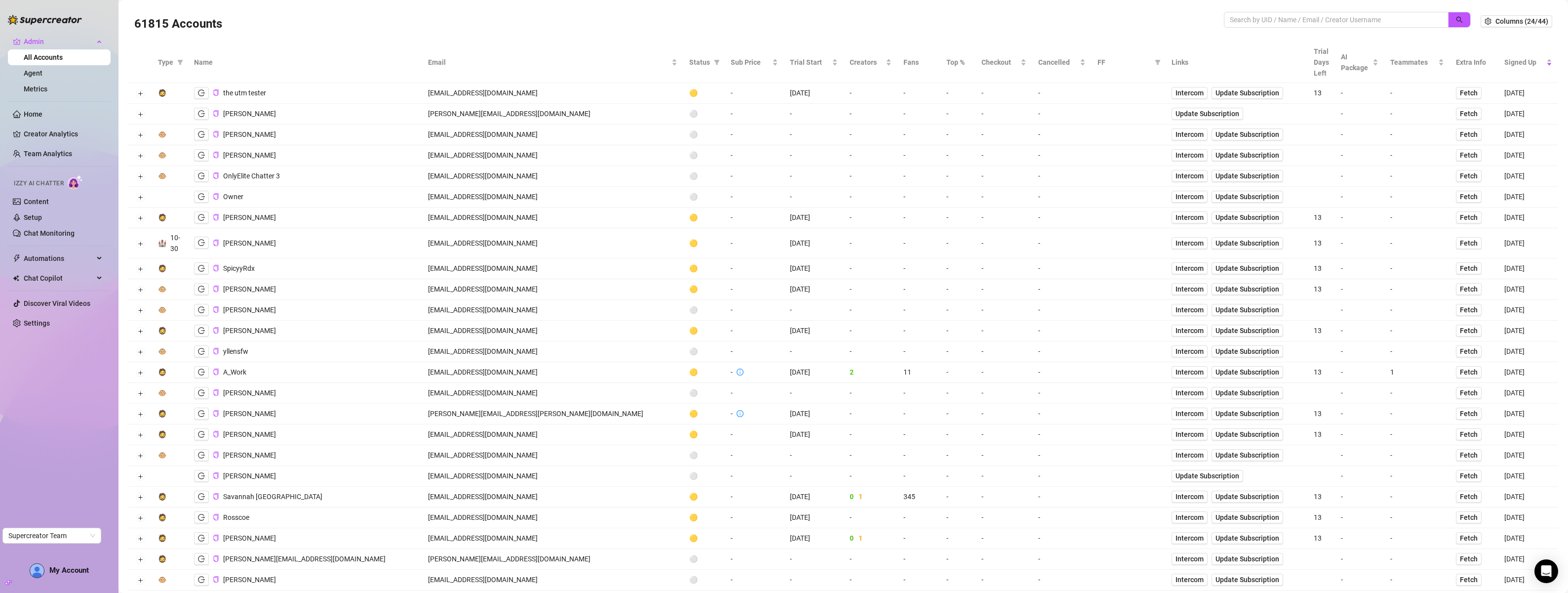
scroll to position [0, 0]
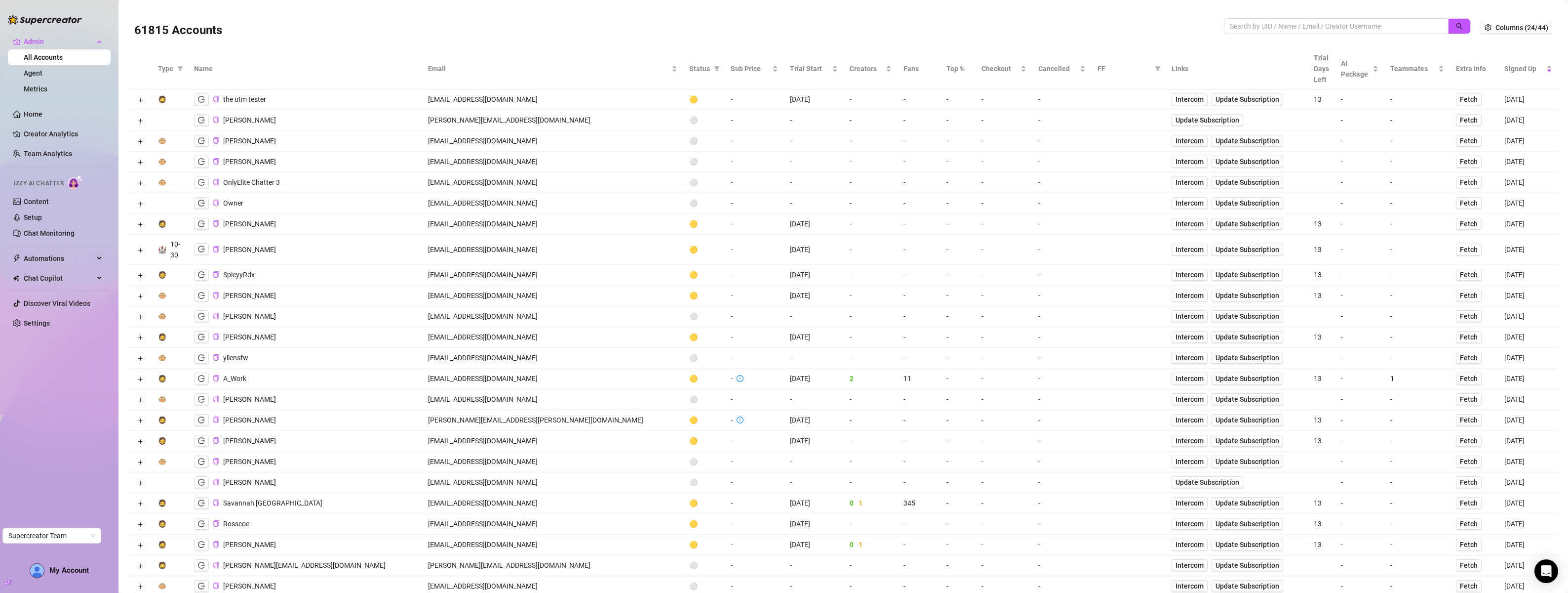
drag, startPoint x: 926, startPoint y: 387, endPoint x: 1499, endPoint y: 292, distance: 580.8
click at [1513, 29] on span "Columns (24/44)" at bounding box center [1521, 28] width 53 height 8
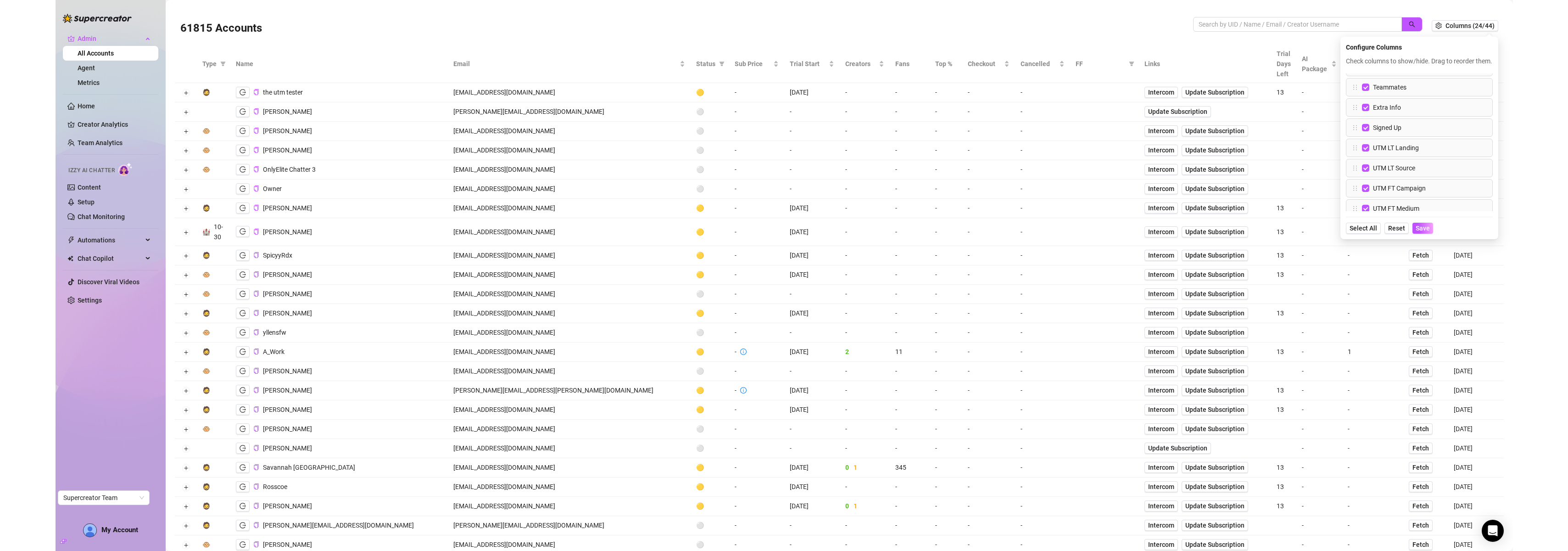
scroll to position [415, 0]
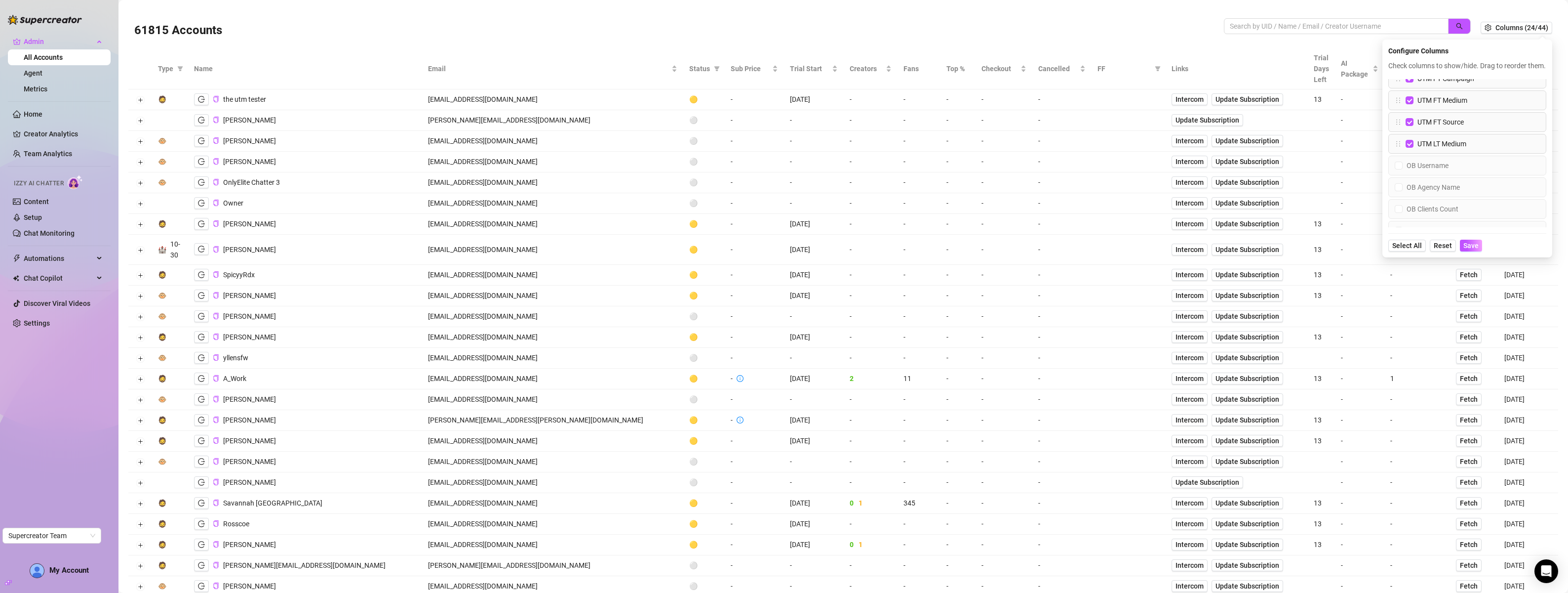
click at [976, 188] on td "-" at bounding box center [1004, 183] width 57 height 21
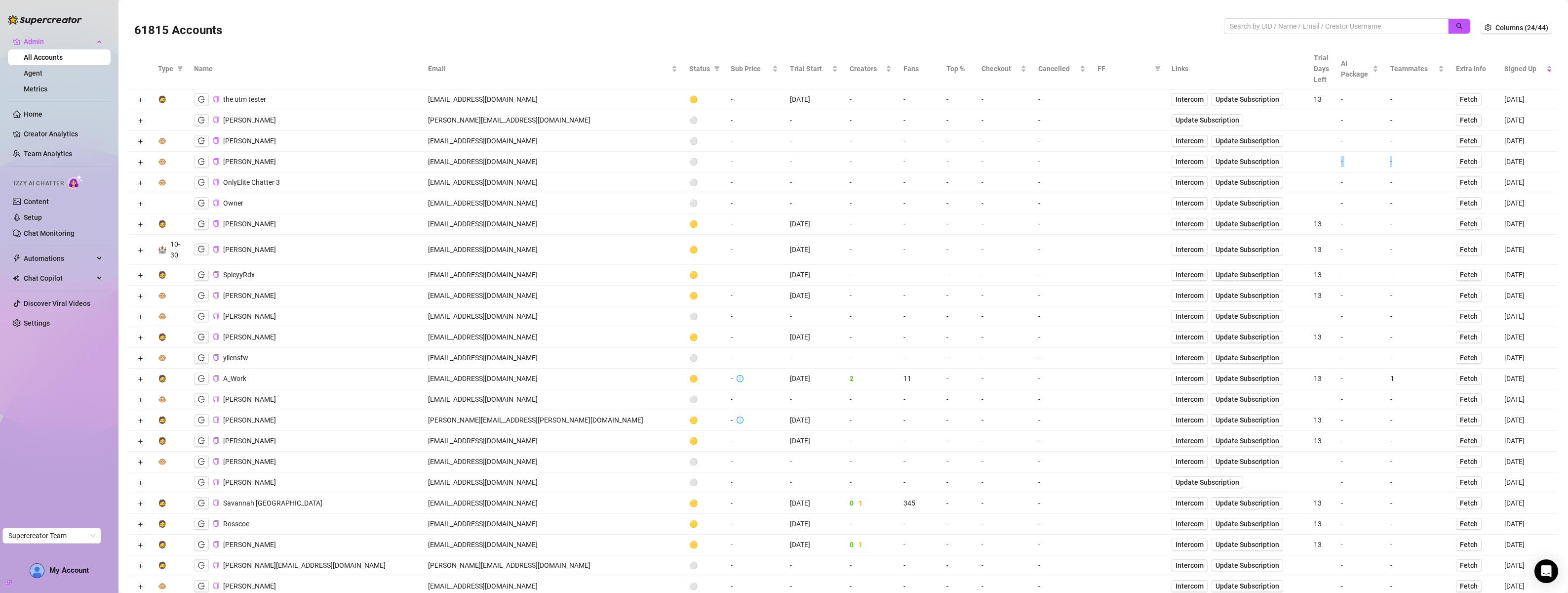
drag, startPoint x: 1389, startPoint y: 168, endPoint x: 1263, endPoint y: 161, distance: 126.2
click at [1260, 161] on tr "🐵 [PERSON_NAME] [EMAIL_ADDRESS][DOMAIN_NAME] ⚪ - - - - - - - Intercom Update Su…" at bounding box center [843, 162] width 1430 height 21
drag, startPoint x: 1263, startPoint y: 161, endPoint x: 1322, endPoint y: 160, distance: 59.0
click at [1263, 161] on td "Intercom Update Subscription" at bounding box center [1237, 162] width 142 height 21
drag, startPoint x: 1328, startPoint y: 162, endPoint x: 1541, endPoint y: 165, distance: 213.0
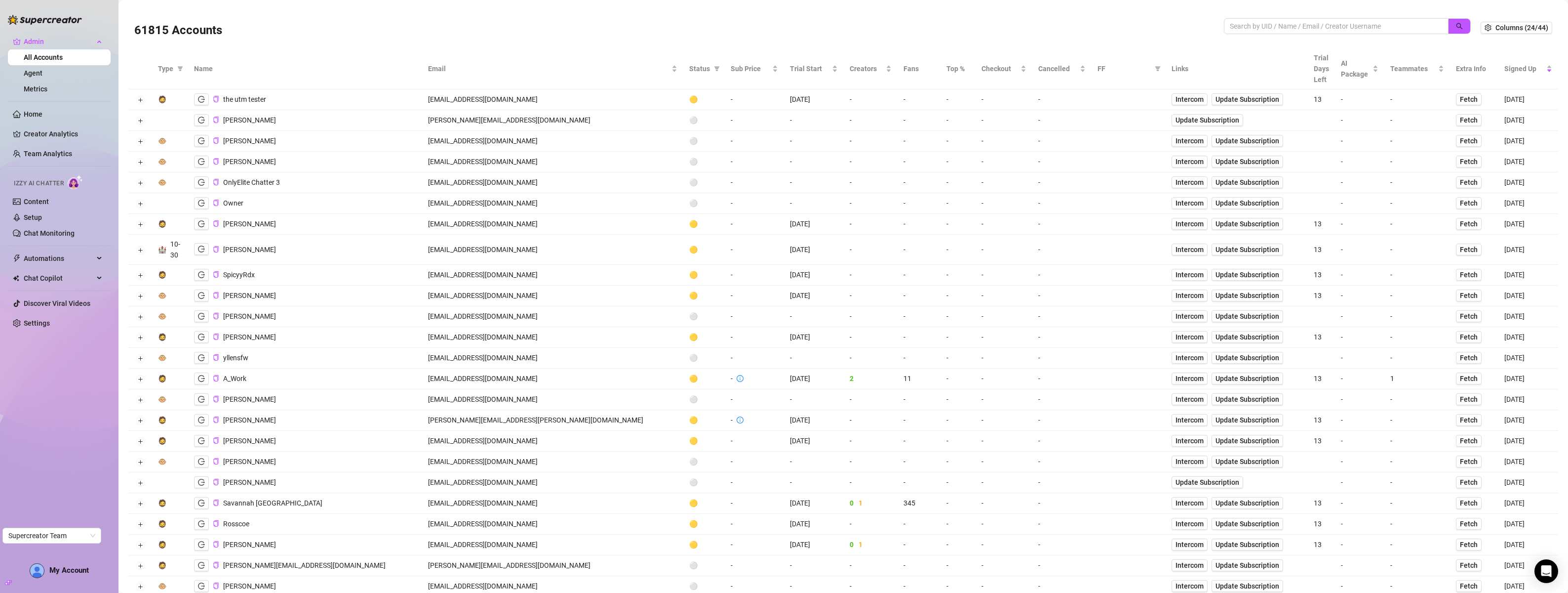
click at [1542, 165] on tr "🐵 [PERSON_NAME] [EMAIL_ADDRESS][DOMAIN_NAME] ⚪ - - - - - - - Intercom Update Su…" at bounding box center [843, 162] width 1430 height 21
click at [1541, 165] on td "[DATE]" at bounding box center [1528, 162] width 60 height 21
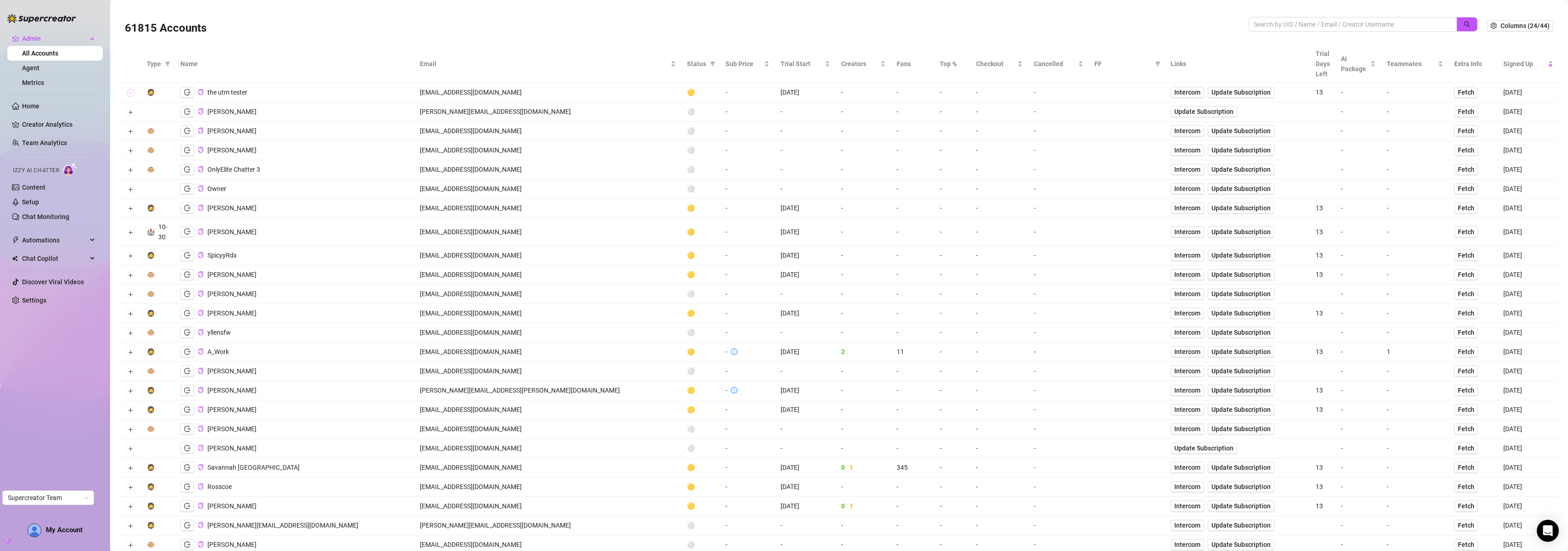
click at [128, 91] on button "Expand row" at bounding box center [130, 93] width 7 height 7
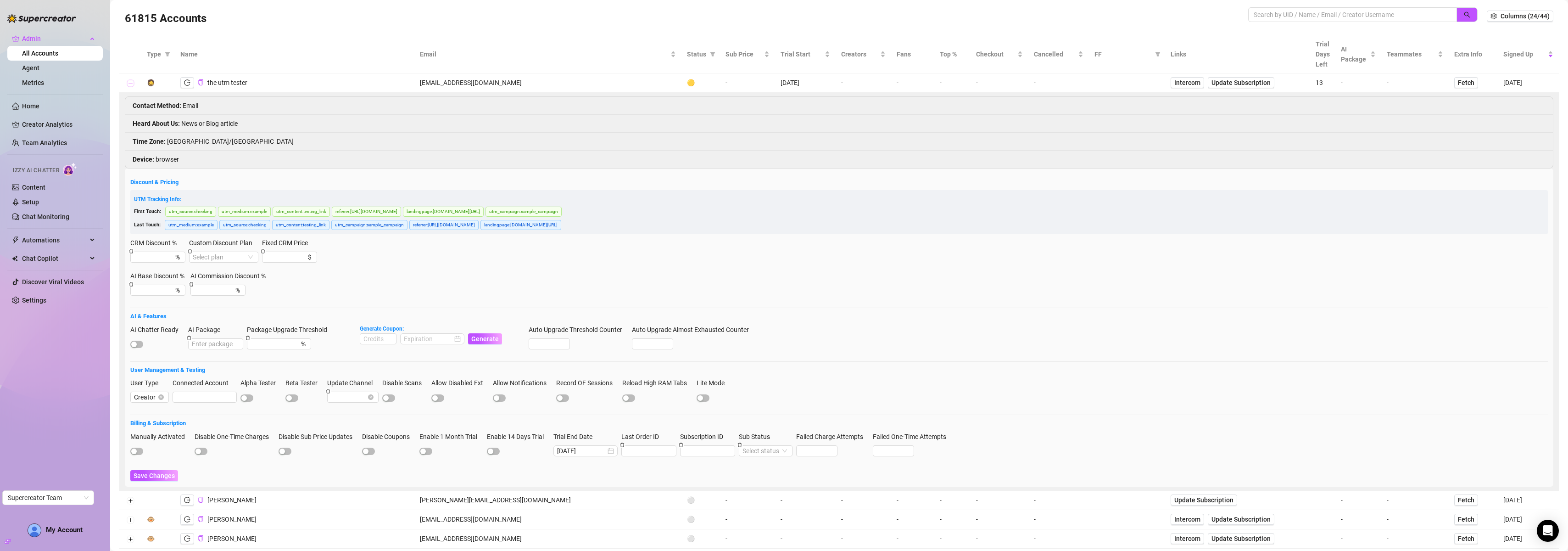
scroll to position [0, 0]
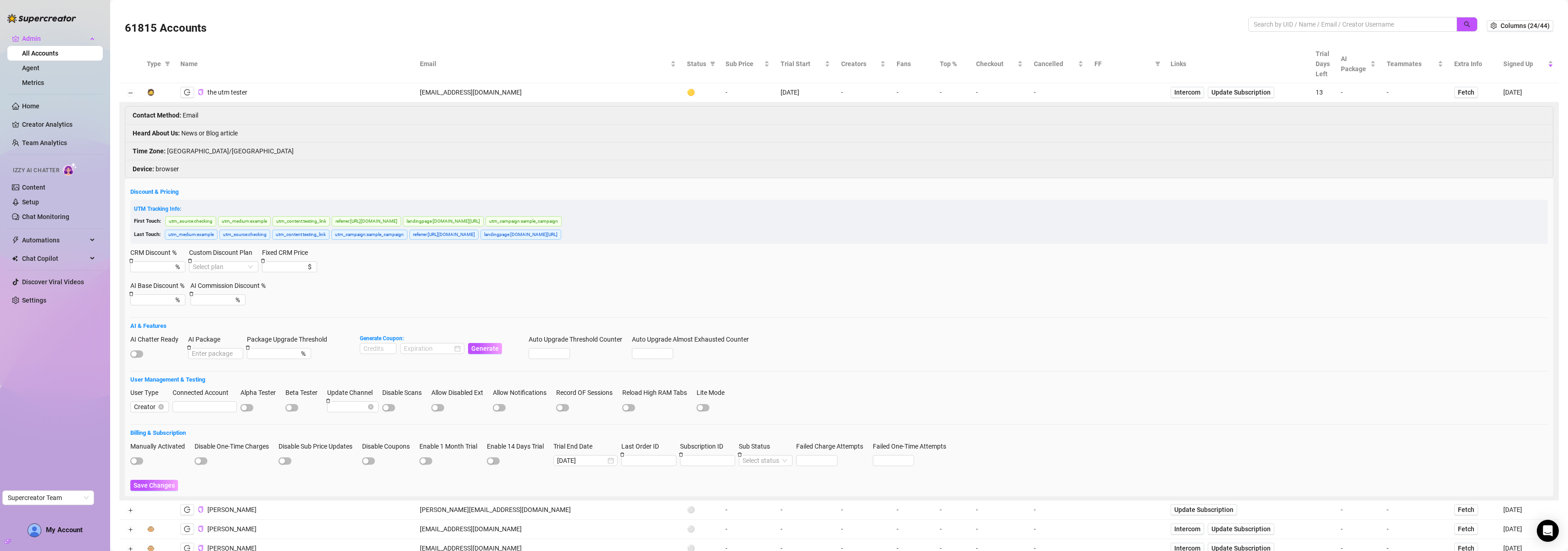
drag, startPoint x: 195, startPoint y: 222, endPoint x: 169, endPoint y: 222, distance: 26.0
click at [169, 222] on span "utm_source : checking" at bounding box center [191, 221] width 51 height 10
click at [182, 222] on span "utm_source : checking" at bounding box center [191, 221] width 51 height 10
click at [44, 79] on link "Metrics" at bounding box center [33, 83] width 22 height 7
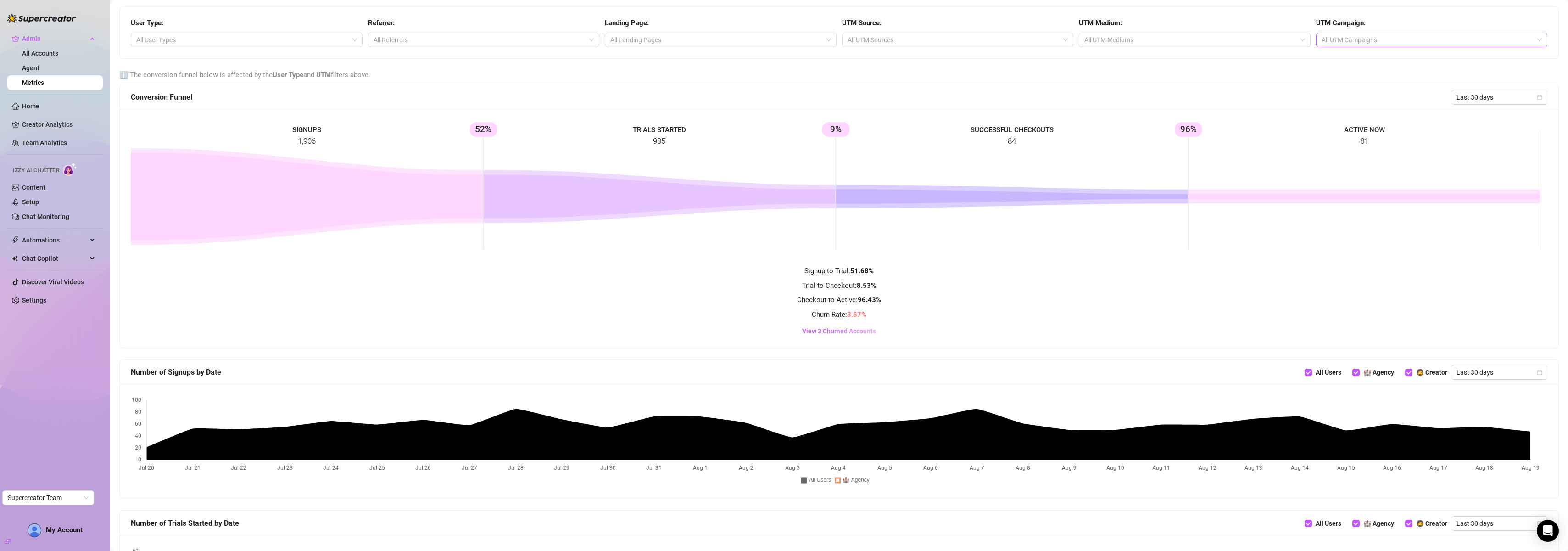
click at [1382, 44] on div at bounding box center [1427, 40] width 219 height 13
click at [1381, 42] on div at bounding box center [1427, 40] width 219 height 13
click at [1099, 54] on div "User Type: All User Types Referrer: All Referrers Landing Page: All Landing Pag…" at bounding box center [839, 32] width 1438 height 51
click at [1107, 41] on div at bounding box center [1189, 40] width 219 height 13
drag, startPoint x: 1107, startPoint y: 41, endPoint x: 1102, endPoint y: 38, distance: 5.8
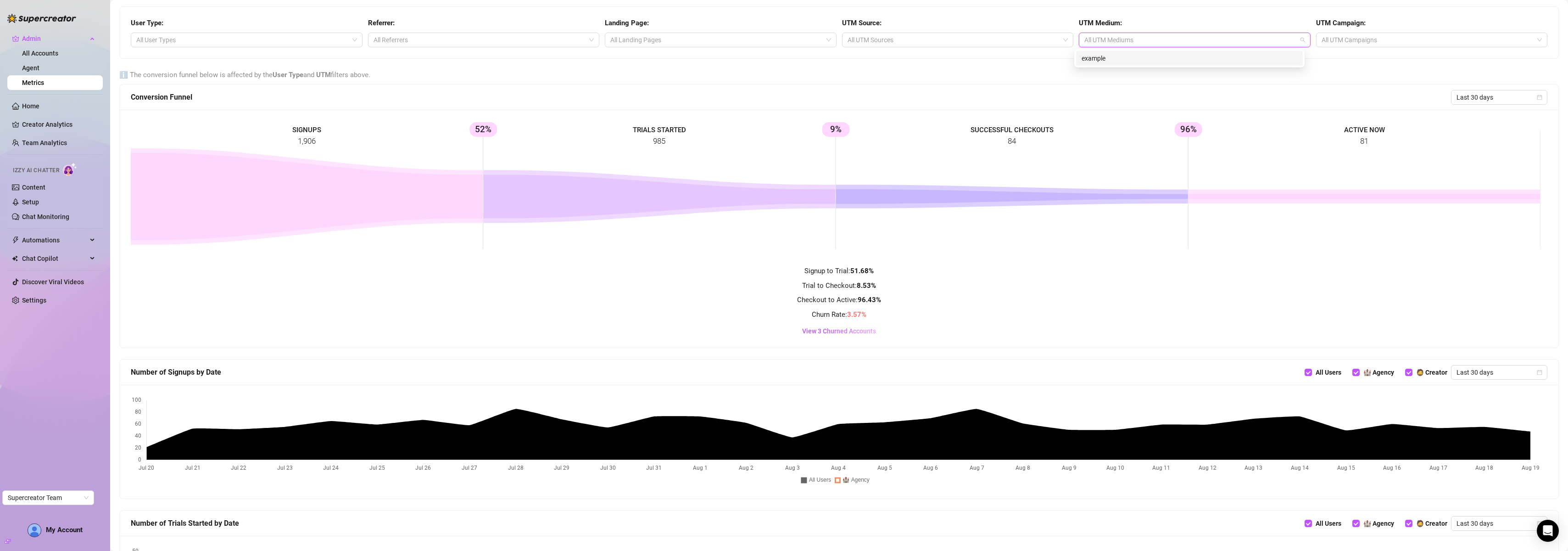
click at [1105, 40] on div at bounding box center [1189, 40] width 219 height 13
click at [991, 42] on div at bounding box center [953, 40] width 219 height 13
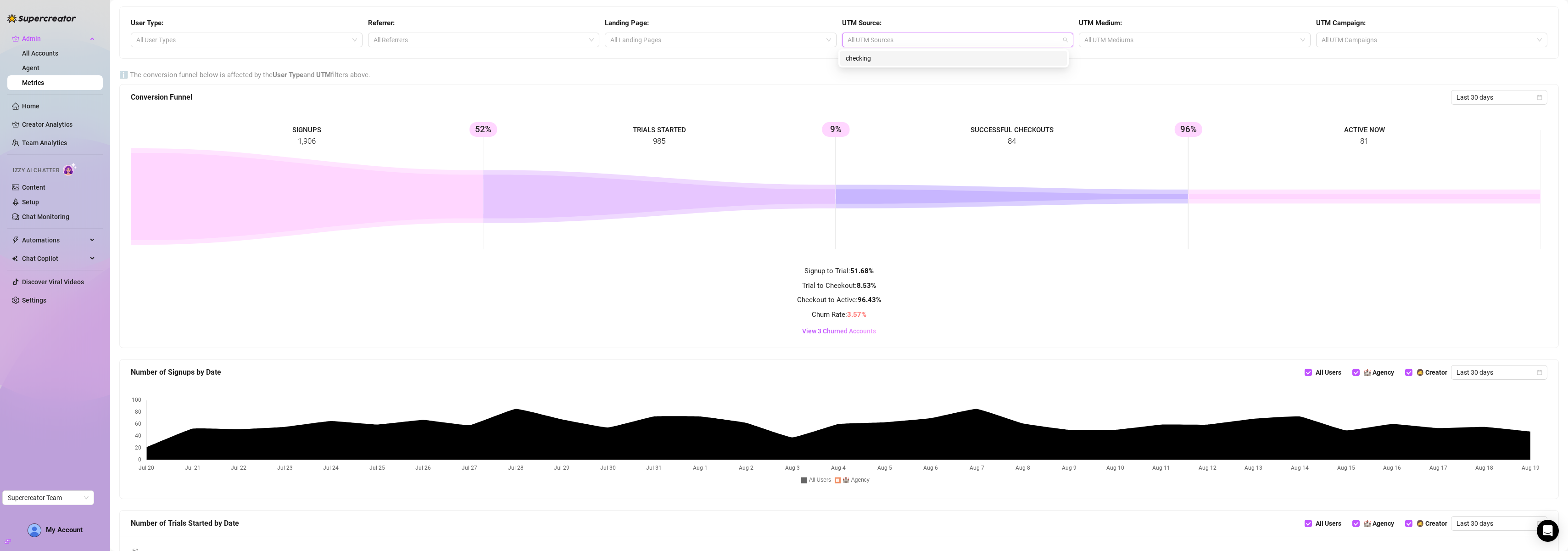
click at [991, 42] on div at bounding box center [953, 40] width 219 height 13
click at [730, 44] on div at bounding box center [716, 40] width 219 height 13
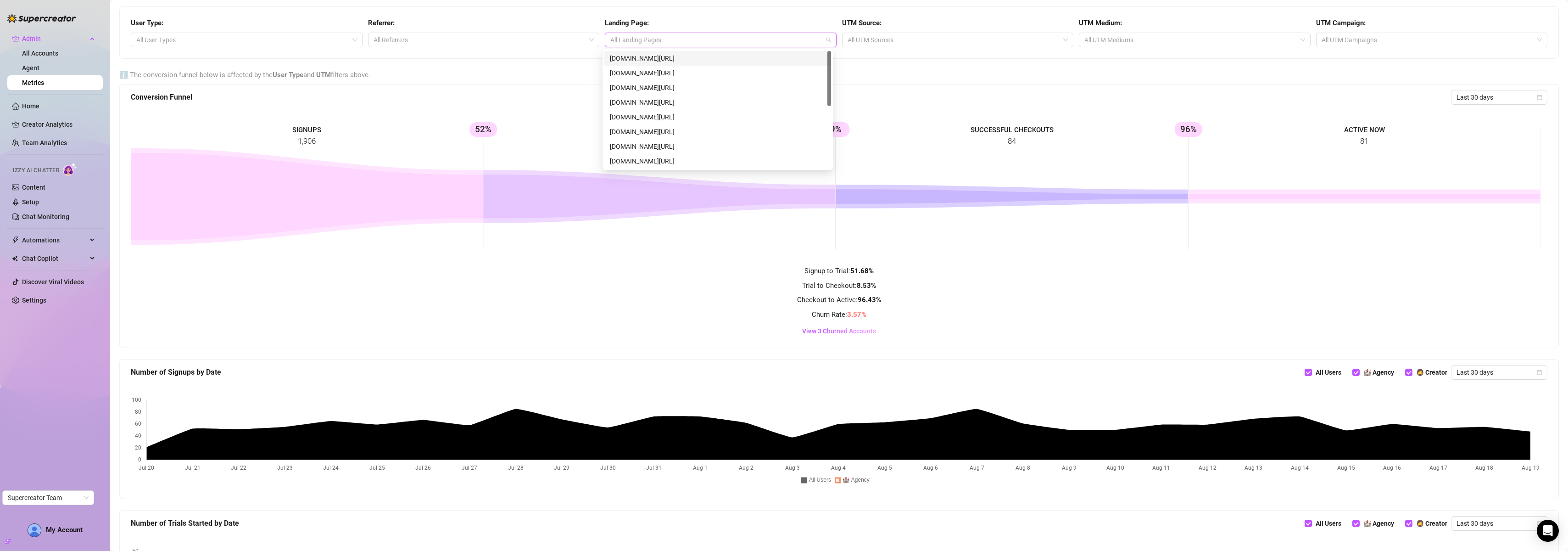
click at [704, 23] on div "Landing Page: All Landing Pages" at bounding box center [721, 32] width 237 height 29
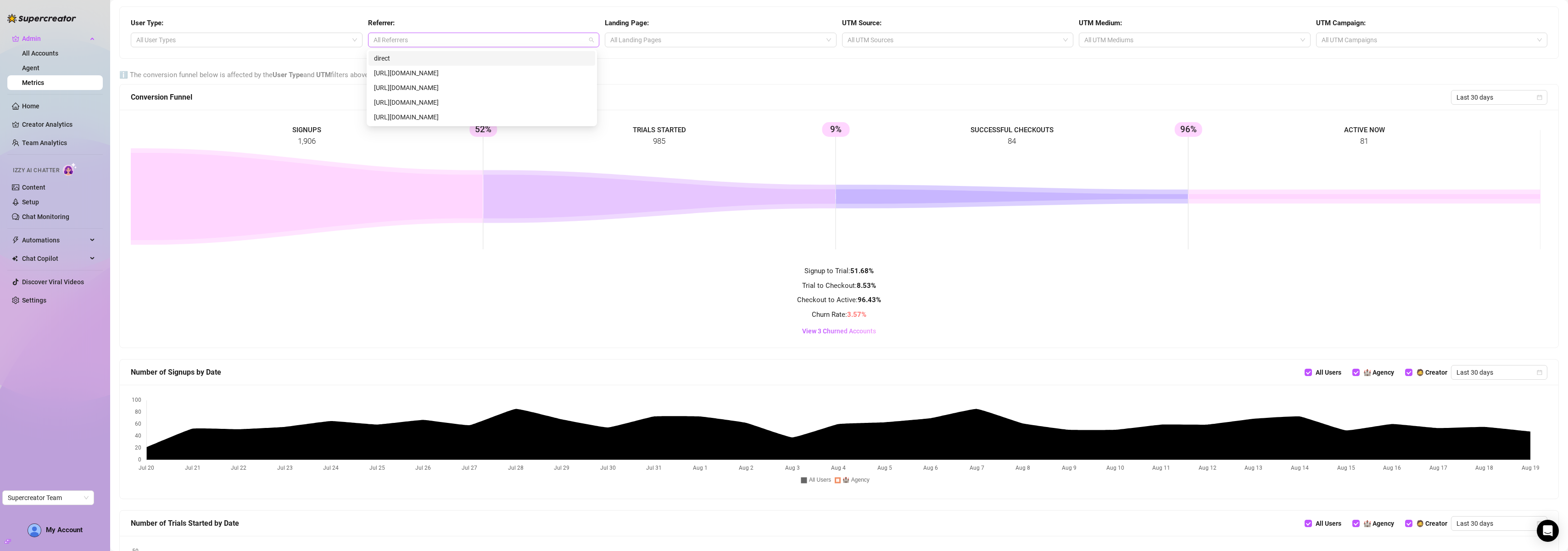
click at [489, 44] on div at bounding box center [479, 40] width 219 height 13
click at [488, 40] on div at bounding box center [479, 40] width 219 height 13
click at [310, 38] on div at bounding box center [242, 40] width 219 height 13
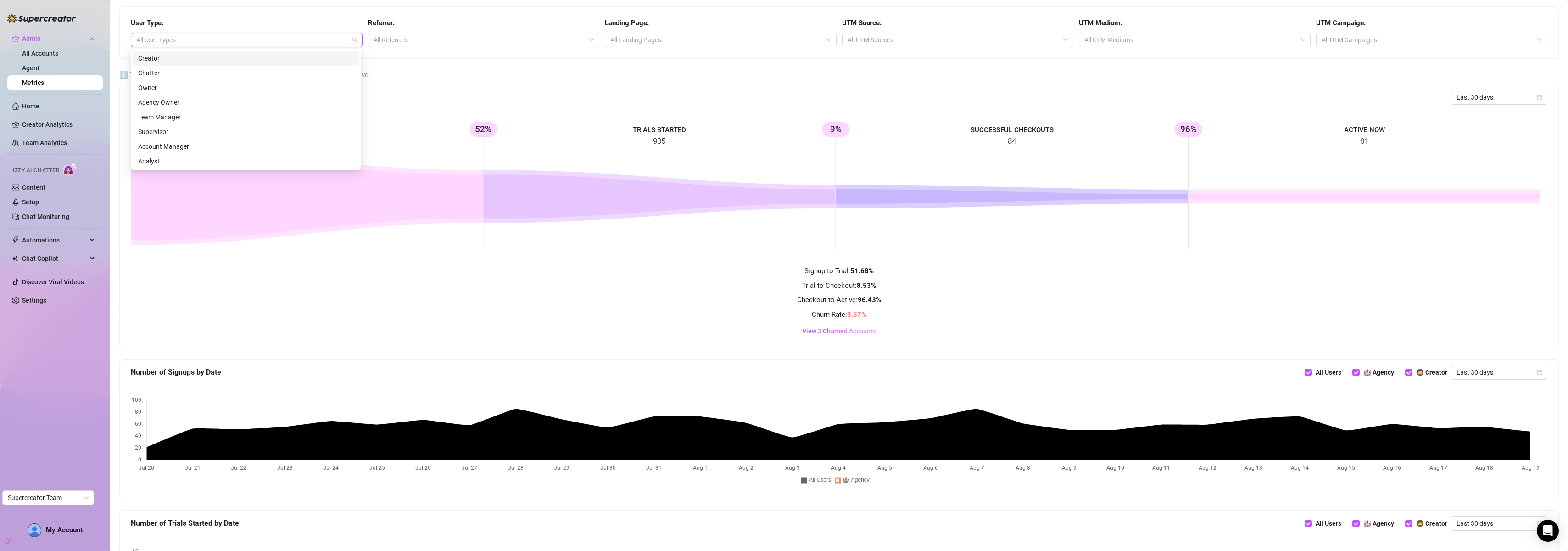
click at [310, 38] on div at bounding box center [242, 40] width 219 height 13
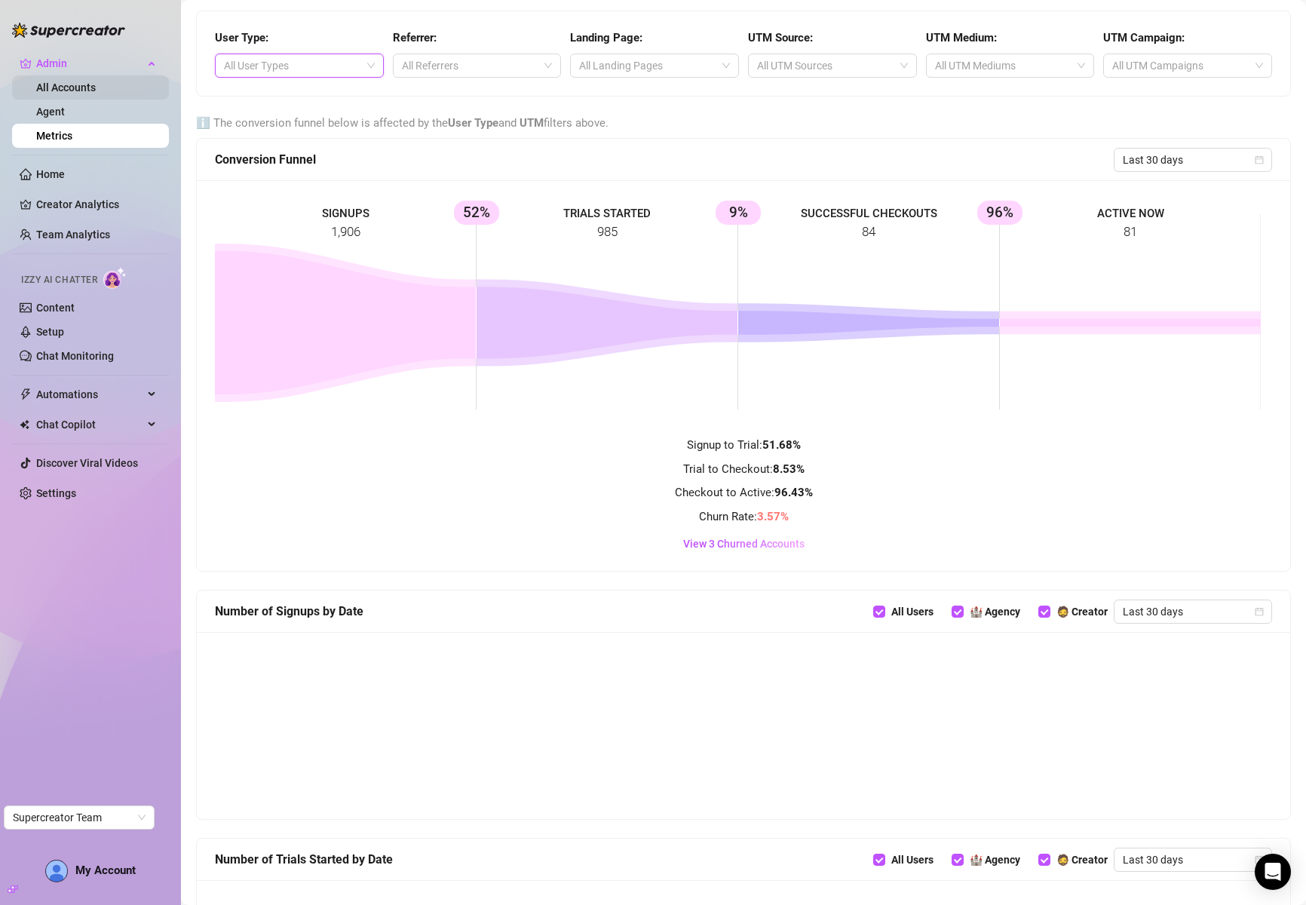
click at [66, 86] on link "All Accounts" at bounding box center [66, 87] width 60 height 12
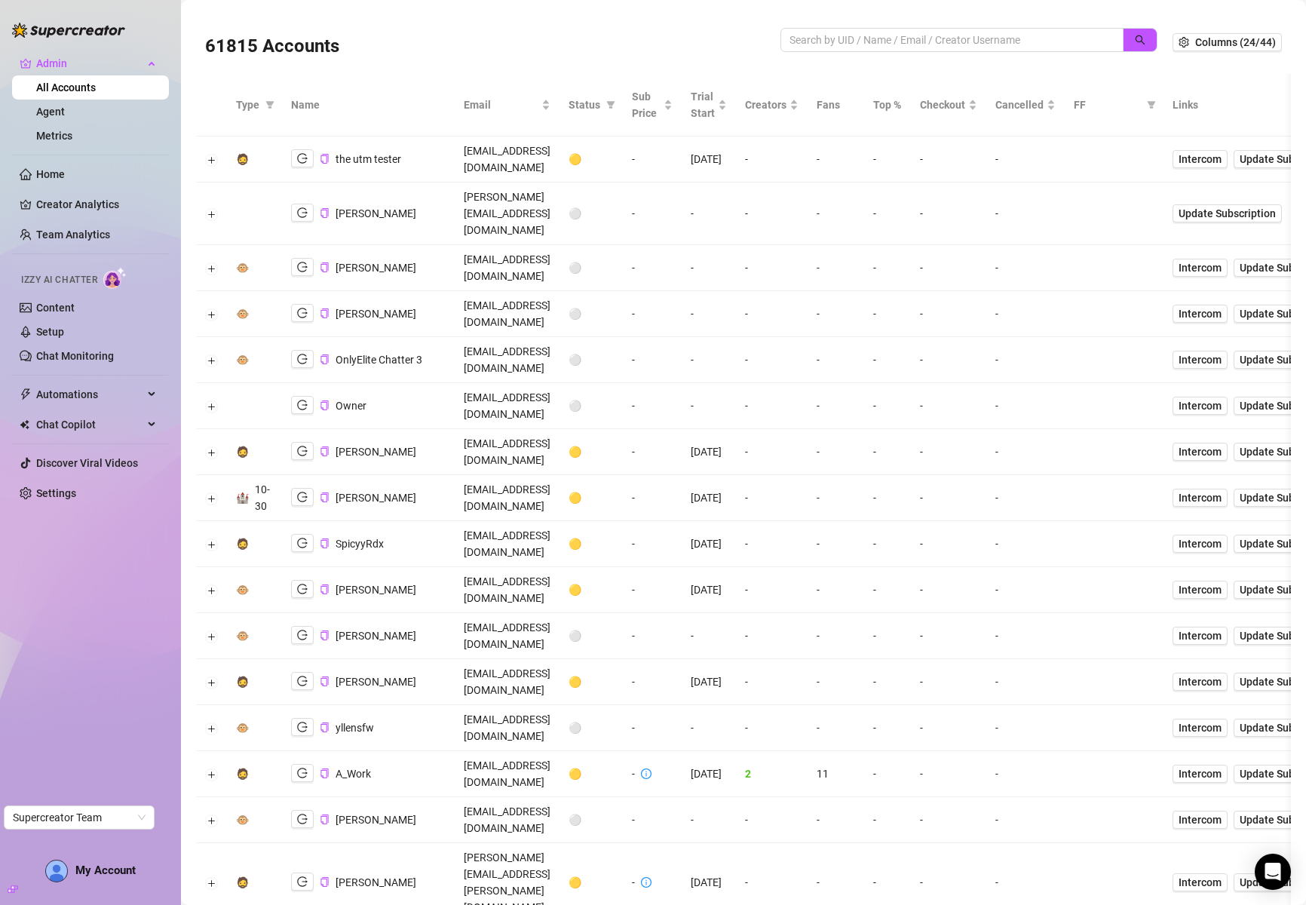
click at [539, 153] on td "[EMAIL_ADDRESS][DOMAIN_NAME]" at bounding box center [507, 159] width 105 height 46
copy td "[EMAIL_ADDRESS][DOMAIN_NAME]"
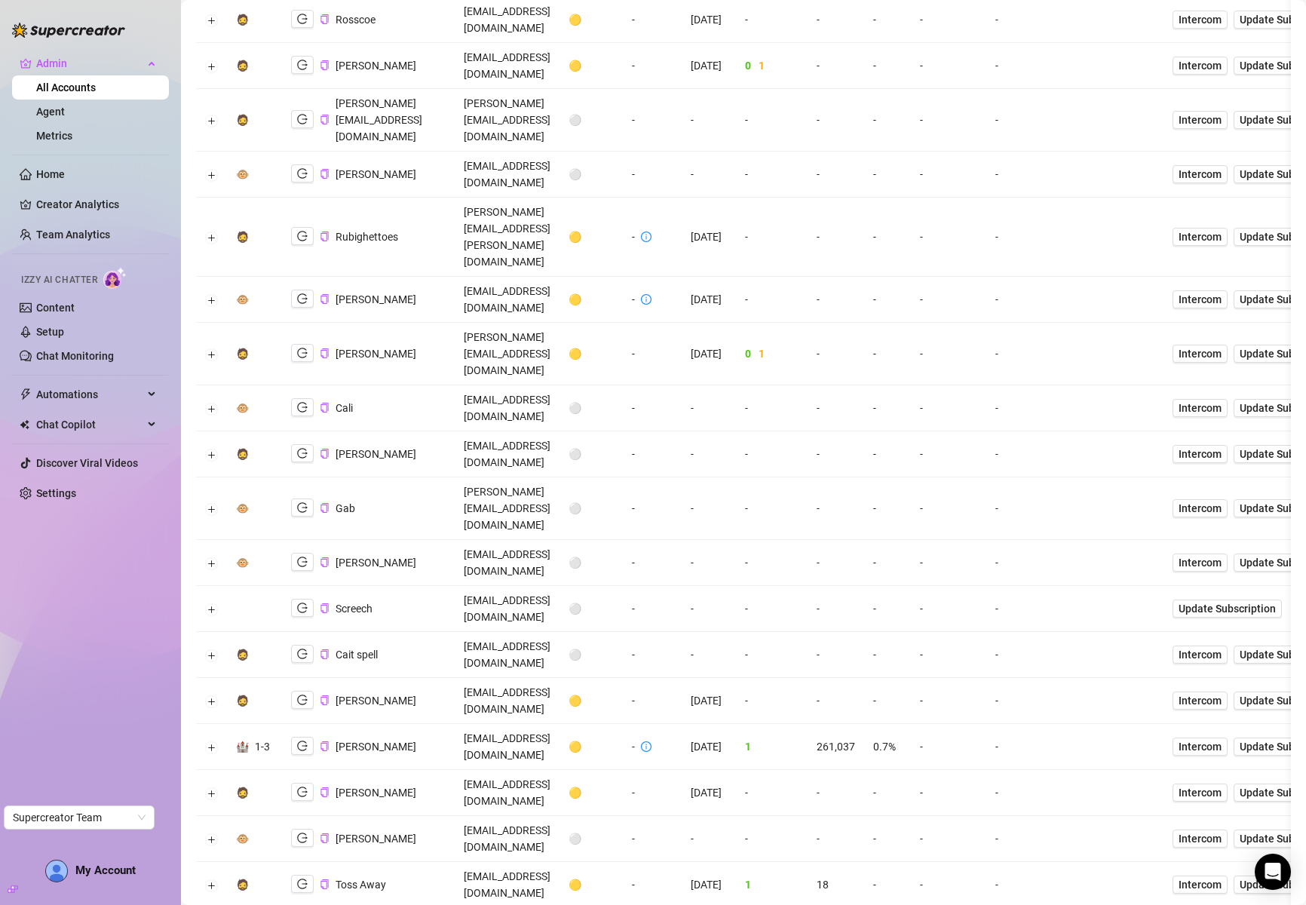
scroll to position [1344, 0]
